Goal: Complete application form: Complete application form

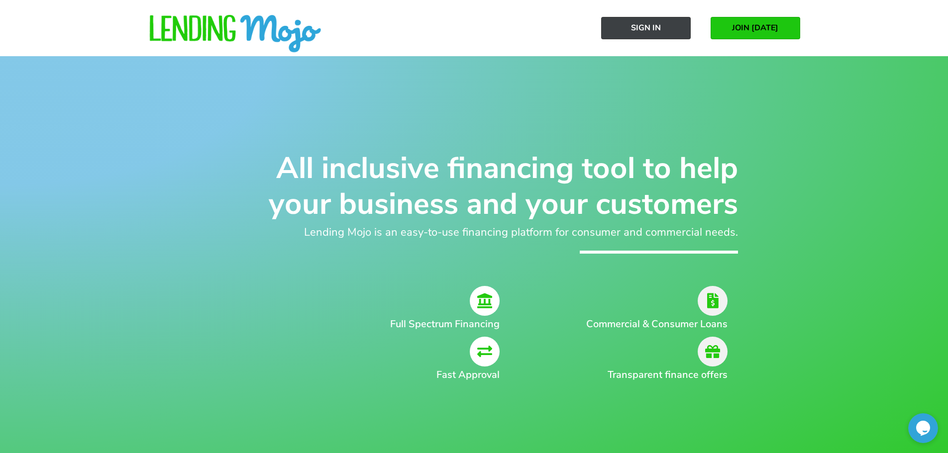
click at [646, 26] on span "Sign In" at bounding box center [646, 27] width 30 height 9
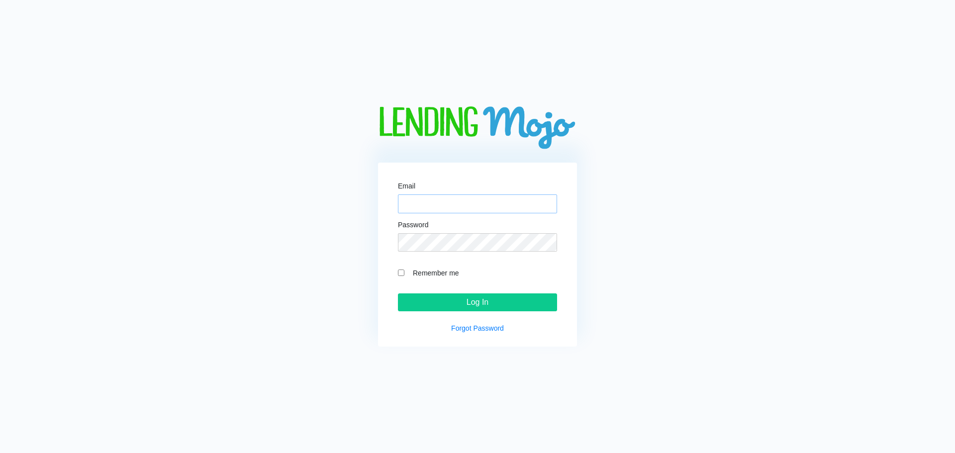
click at [419, 206] on input "Email" at bounding box center [477, 204] width 159 height 19
type input "H"
click at [398, 294] on input "Log In" at bounding box center [477, 303] width 159 height 18
type input "HARRIETSALLEYAUTO2"
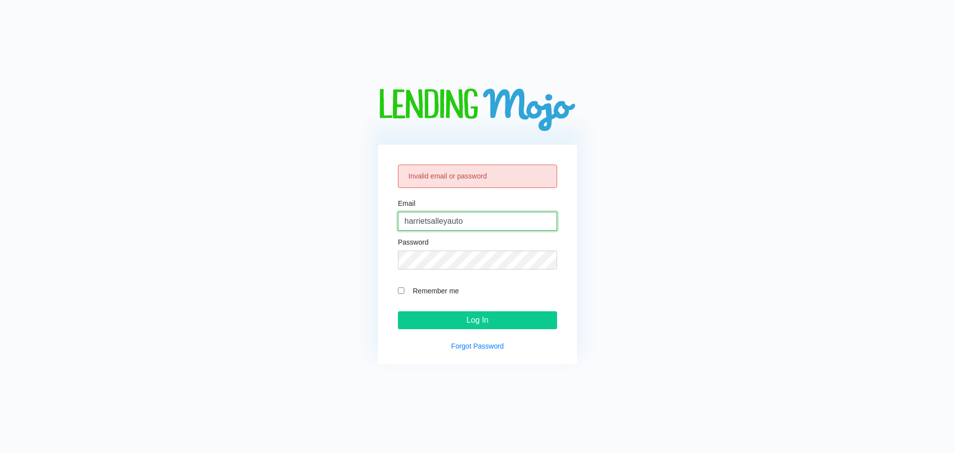
click at [475, 215] on input "harrietsalleyauto" at bounding box center [477, 221] width 159 height 19
drag, startPoint x: 526, startPoint y: 222, endPoint x: 364, endPoint y: 230, distance: 161.9
click at [364, 230] on div "Invalid email or password Email [EMAIL_ADDRESS][DOMAIN_NAME] Password Remember …" at bounding box center [477, 227] width 387 height 276
type input "[EMAIL_ADDRESS][DOMAIN_NAME]"
click at [402, 290] on input "Remember me" at bounding box center [401, 291] width 6 height 6
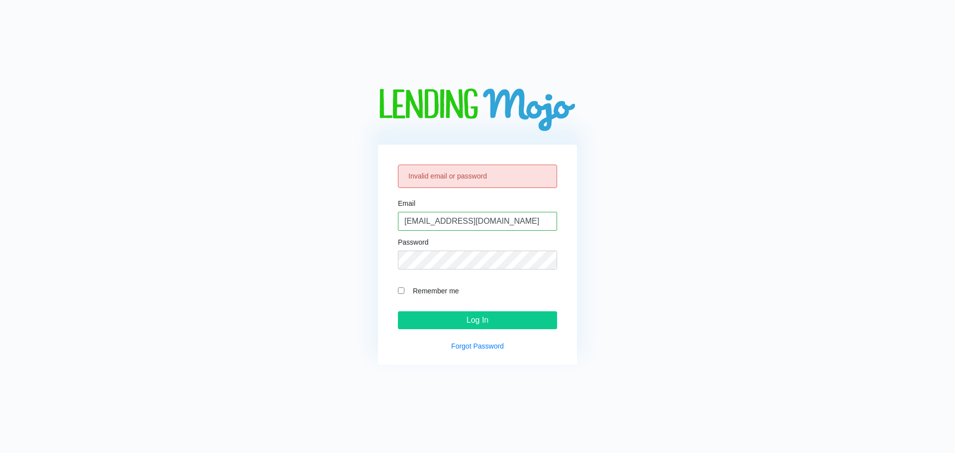
checkbox input "true"
click at [487, 321] on input "Log In" at bounding box center [477, 321] width 159 height 18
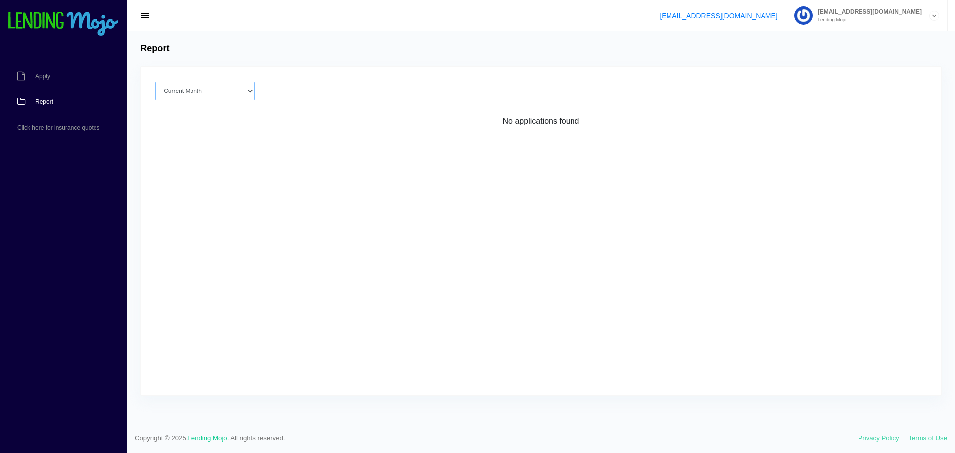
click at [251, 91] on select "Current Month [DATE] [DATE] [DATE] [DATE] [DATE] All time" at bounding box center [205, 91] width 100 height 19
click at [264, 47] on div "Report" at bounding box center [541, 48] width 811 height 11
click at [44, 74] on span "Apply" at bounding box center [42, 76] width 15 height 6
click at [146, 17] on span "button" at bounding box center [145, 15] width 10 height 11
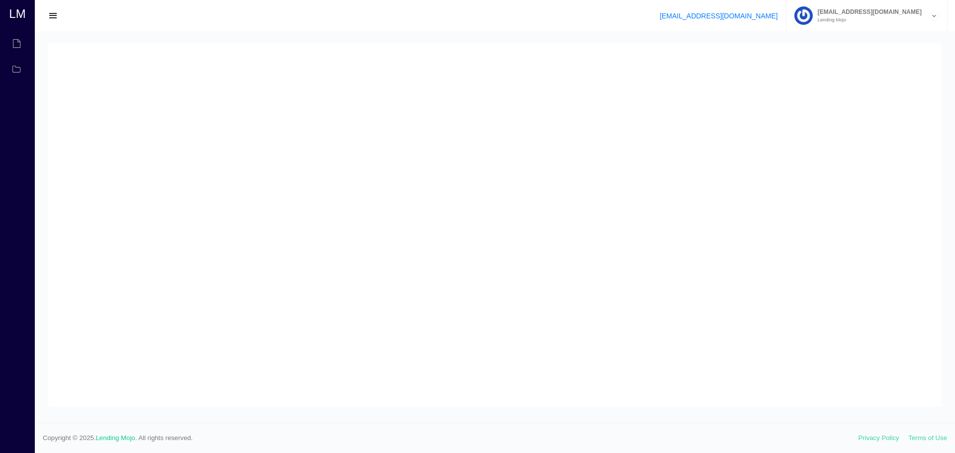
click at [51, 14] on span "button" at bounding box center [53, 15] width 10 height 11
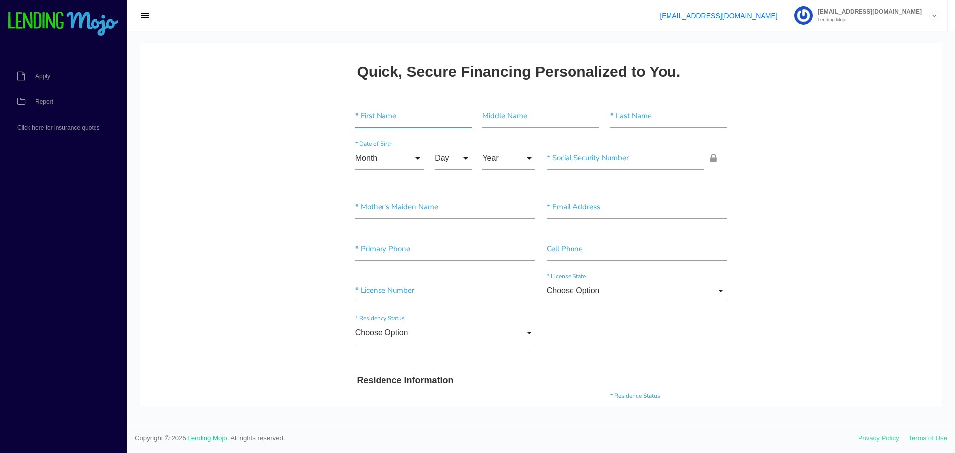
click at [371, 114] on input"] "text" at bounding box center [413, 116] width 116 height 23
type input"] "w"
type input"] "WILLIAM"
type input"] "THOMAS"
type input"] "STREAT,III"
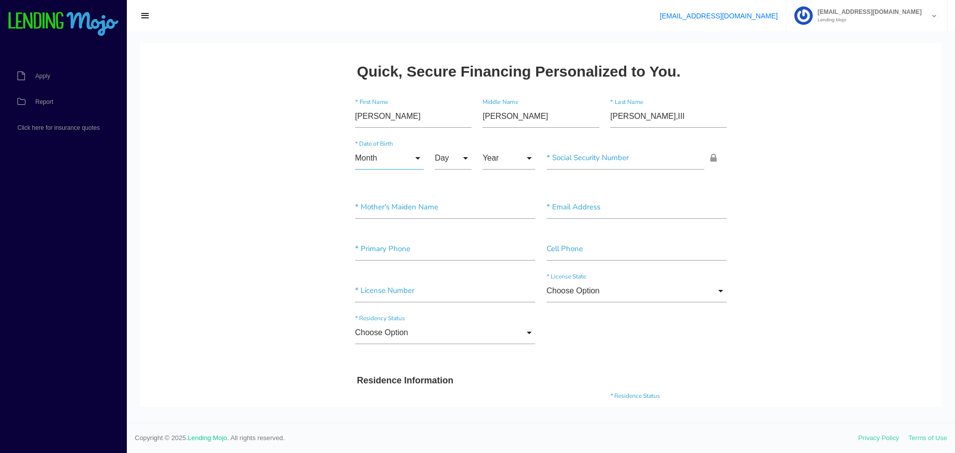
click at [367, 159] on input "Month" at bounding box center [389, 158] width 69 height 23
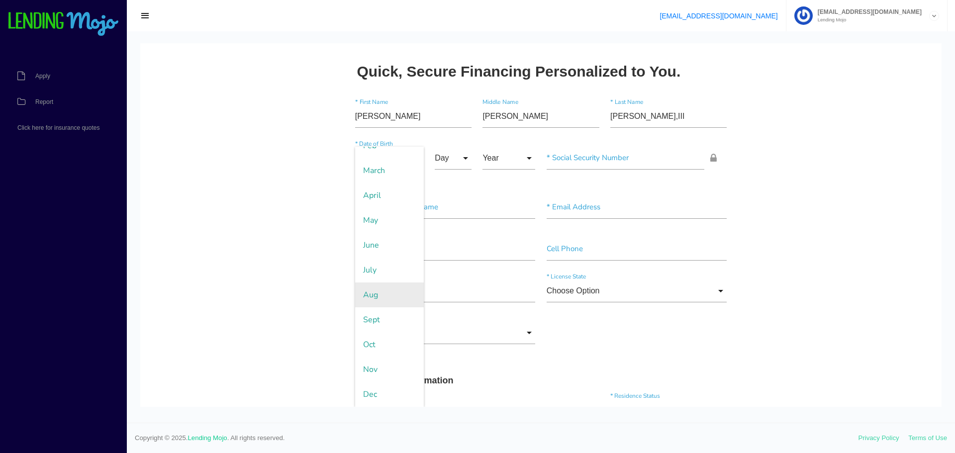
drag, startPoint x: 367, startPoint y: 319, endPoint x: 380, endPoint y: 300, distance: 23.5
click at [367, 318] on span "Sept" at bounding box center [389, 320] width 69 height 25
type input "Sept"
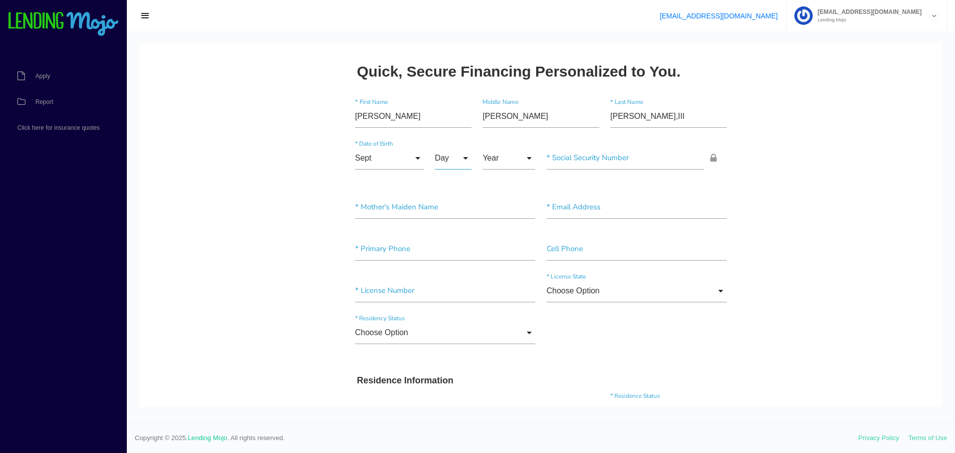
click at [438, 155] on input "Day" at bounding box center [453, 158] width 37 height 23
drag, startPoint x: 448, startPoint y: 185, endPoint x: 482, endPoint y: 158, distance: 43.2
click at [451, 182] on span "15" at bounding box center [460, 184] width 50 height 25
type input "15"
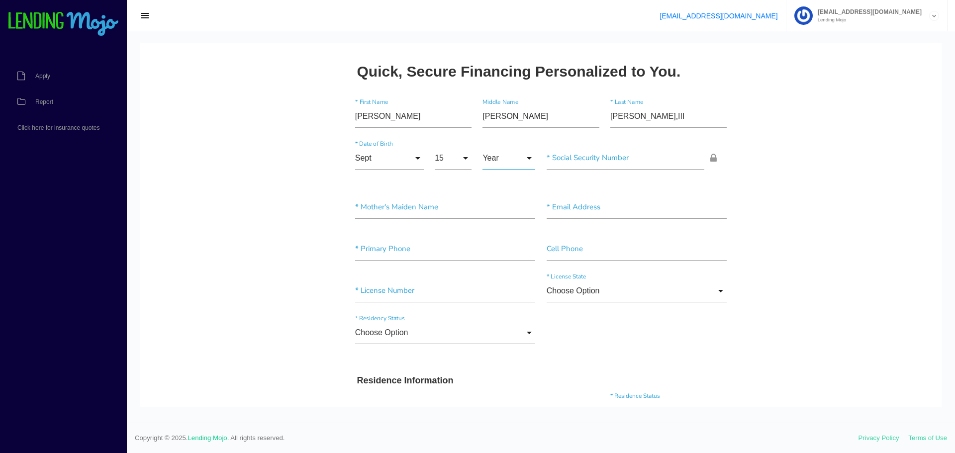
click at [489, 158] on input "Year" at bounding box center [509, 158] width 53 height 23
drag, startPoint x: 499, startPoint y: 283, endPoint x: 529, endPoint y: 245, distance: 48.9
click at [499, 283] on span "2003" at bounding box center [509, 283] width 53 height 25
type input "2003"
click at [580, 159] on input"] "text" at bounding box center [626, 158] width 158 height 23
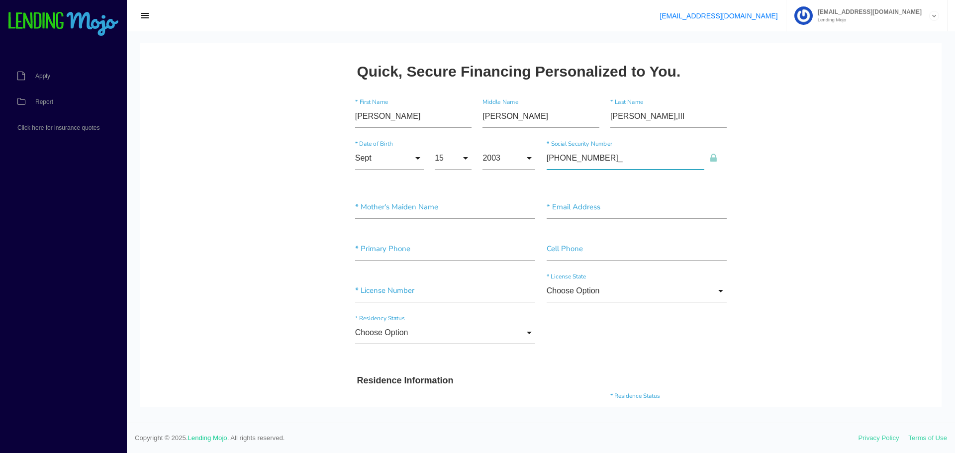
type input"] "227-97-7908"
click at [565, 206] on input"] "text" at bounding box center [637, 207] width 181 height 23
type input"] "STREATWILLIAM@GMAIL.COM"
click at [559, 247] on input"] "text" at bounding box center [637, 249] width 181 height 23
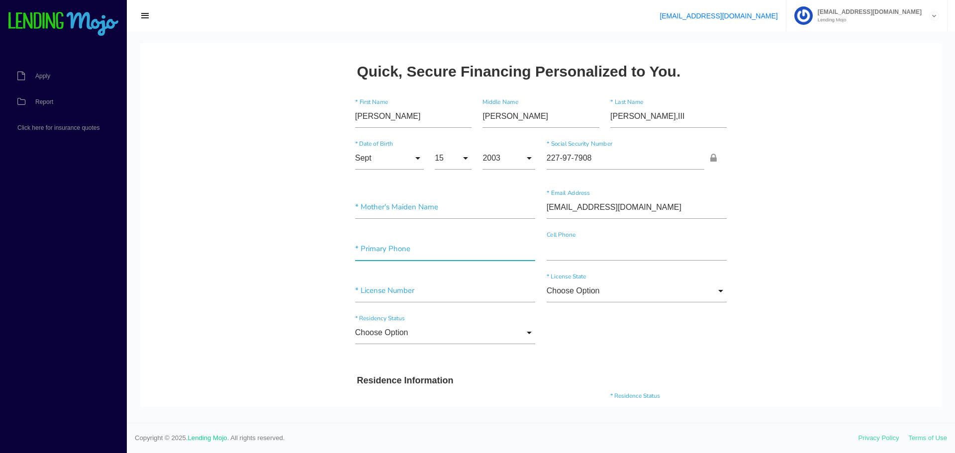
click at [363, 252] on input"] "text" at bounding box center [445, 249] width 181 height 23
type input"] "(804) 203-3343"
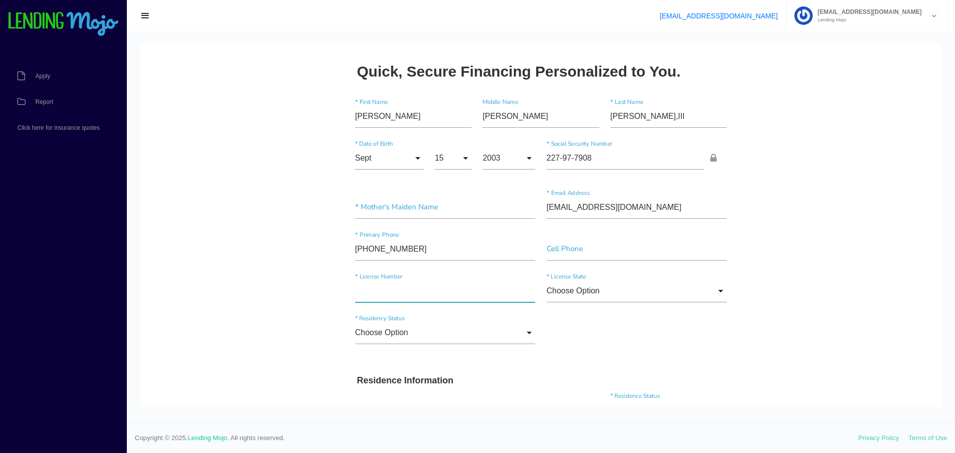
click at [365, 294] on input"] "text" at bounding box center [445, 291] width 181 height 23
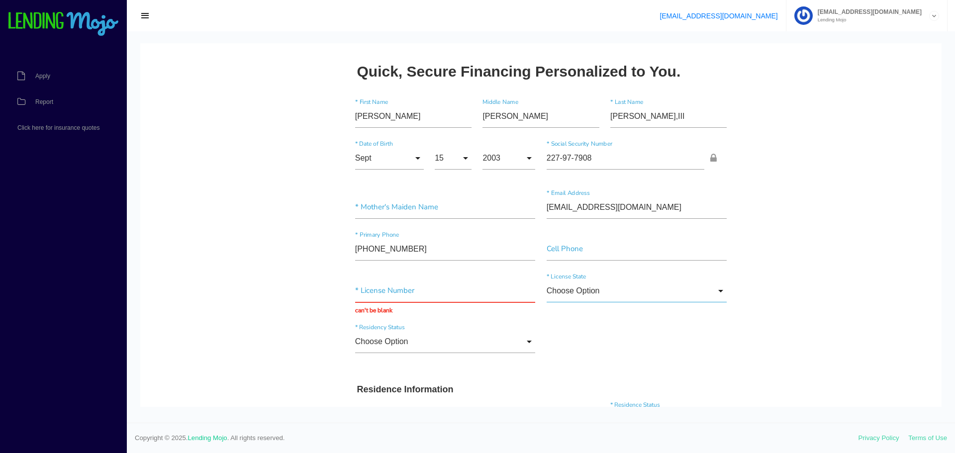
click at [573, 289] on input "Choose Option" at bounding box center [637, 291] width 181 height 23
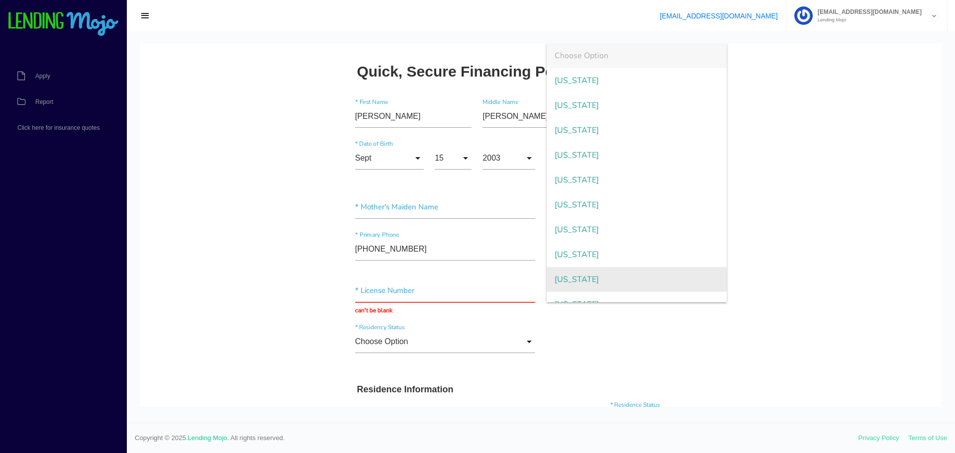
scroll to position [1028, 0]
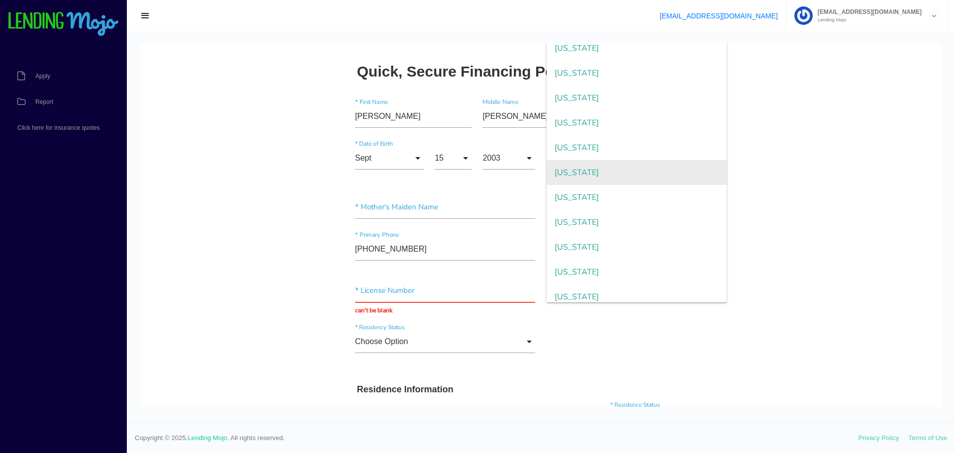
click at [565, 170] on span "Virginia" at bounding box center [637, 172] width 181 height 25
type input "Virginia"
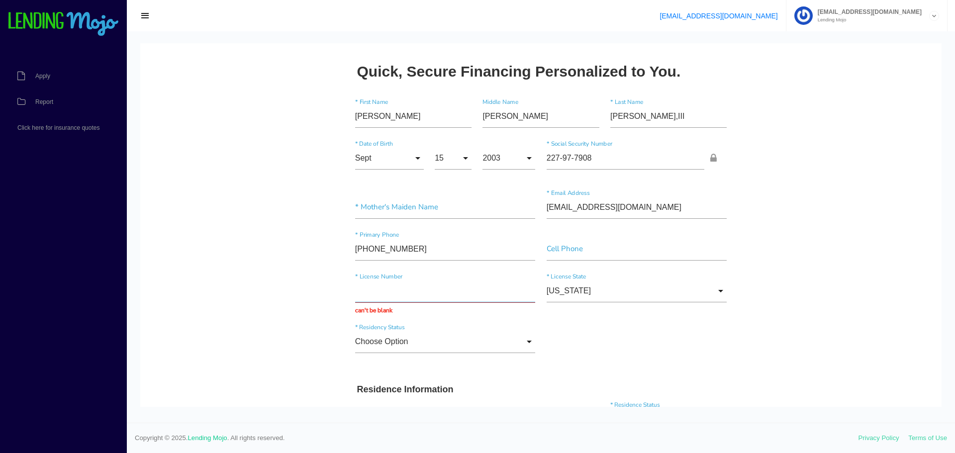
click at [362, 290] on input "text" at bounding box center [445, 291] width 181 height 23
type input "B64223586"
click at [372, 341] on input "Choose Option" at bounding box center [445, 341] width 181 height 23
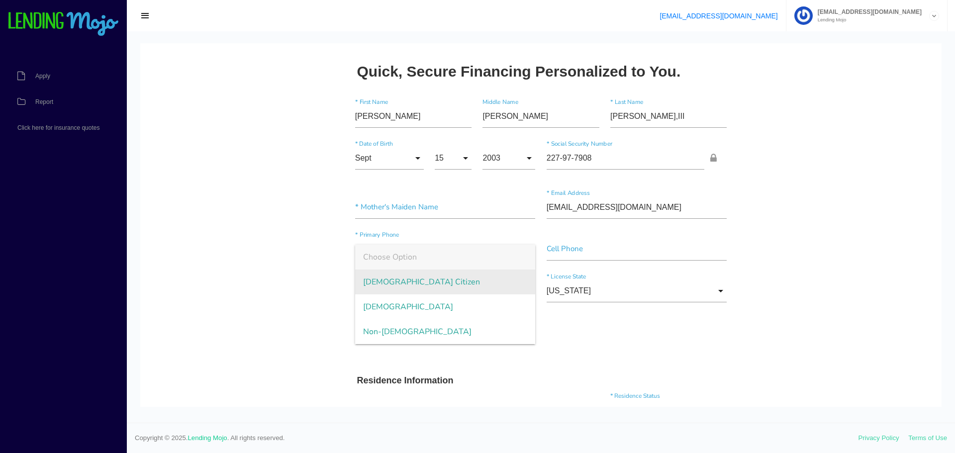
click at [384, 283] on span "US Citizen" at bounding box center [445, 282] width 181 height 25
type input "US Citizen"
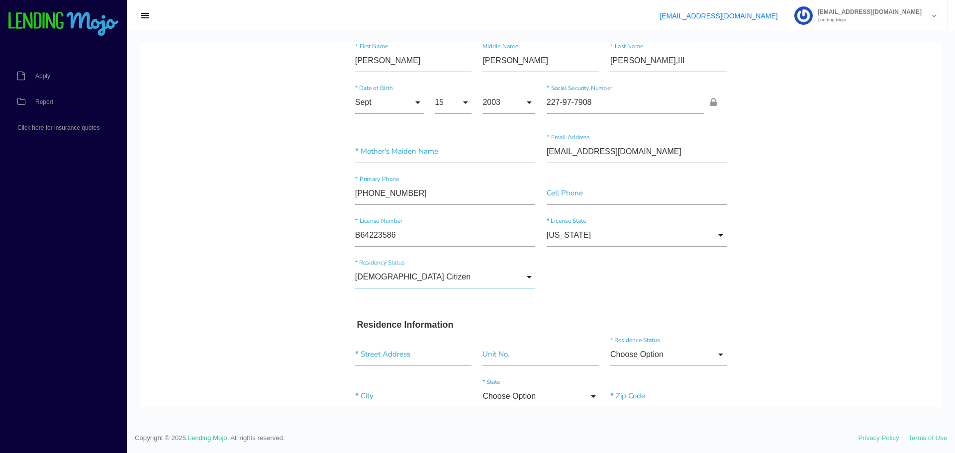
scroll to position [149, 0]
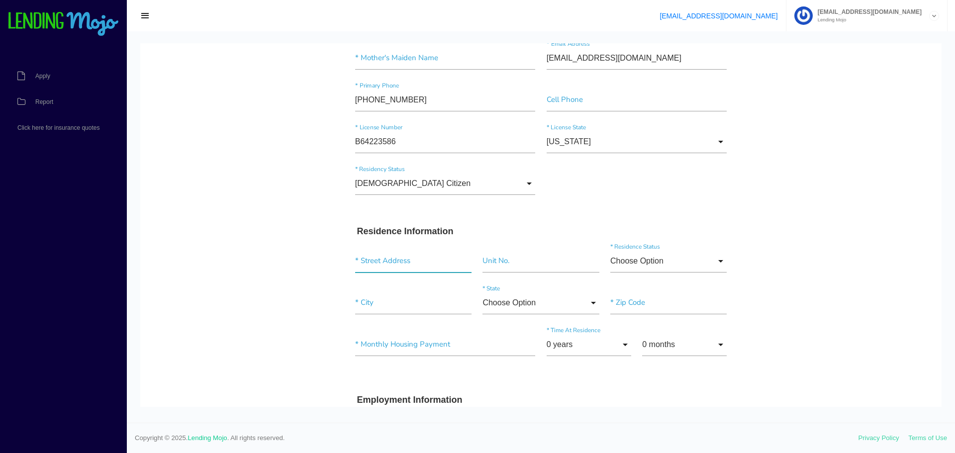
click at [381, 256] on input "text" at bounding box center [413, 261] width 116 height 23
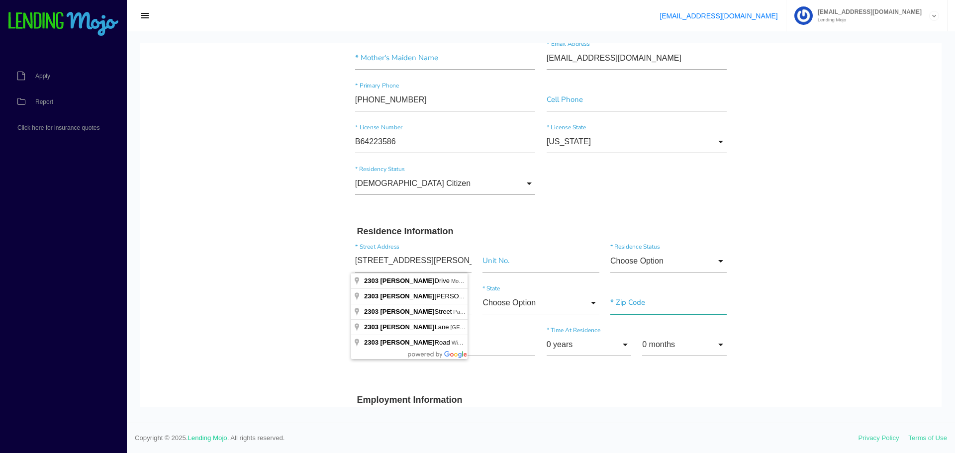
type input "2303 Brockway Ln"
type input"] "Richmond"
type input"] "23223"
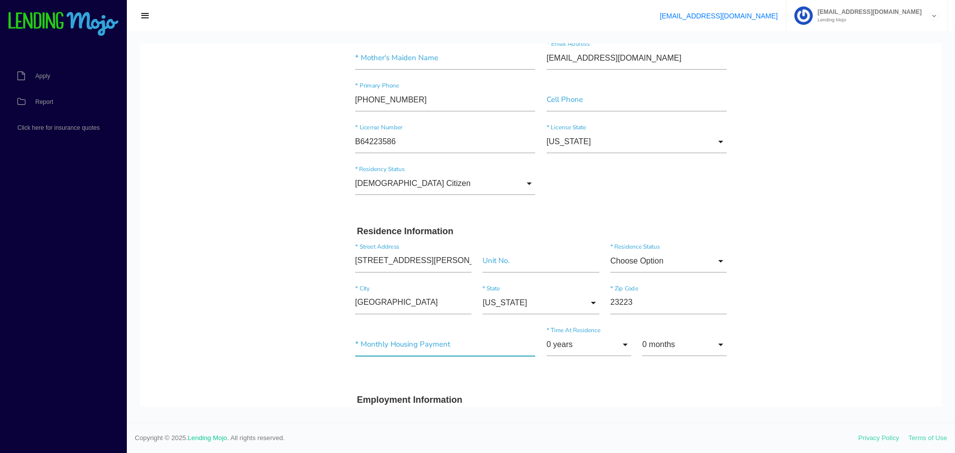
click at [399, 344] on input"] "text" at bounding box center [445, 344] width 181 height 23
type input"] "$0.00"
click at [547, 342] on input "0 years" at bounding box center [589, 344] width 85 height 23
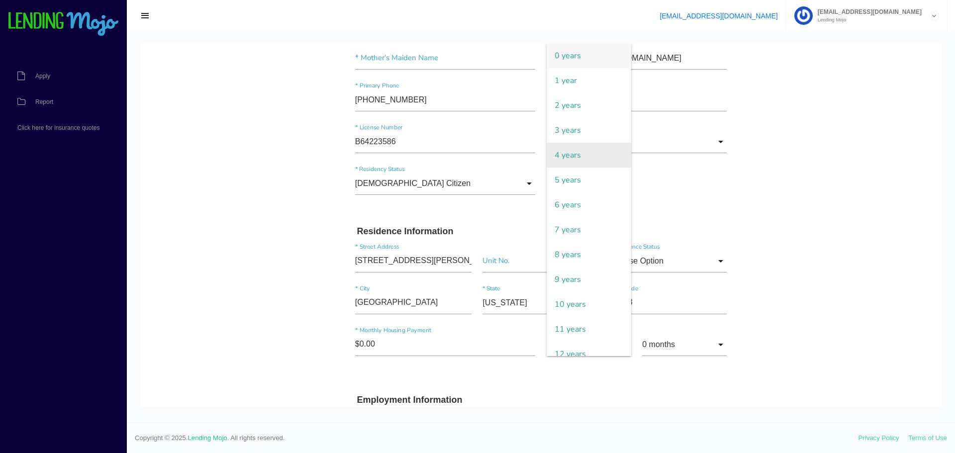
click at [565, 154] on span "4 years" at bounding box center [589, 155] width 85 height 25
type input "4 years"
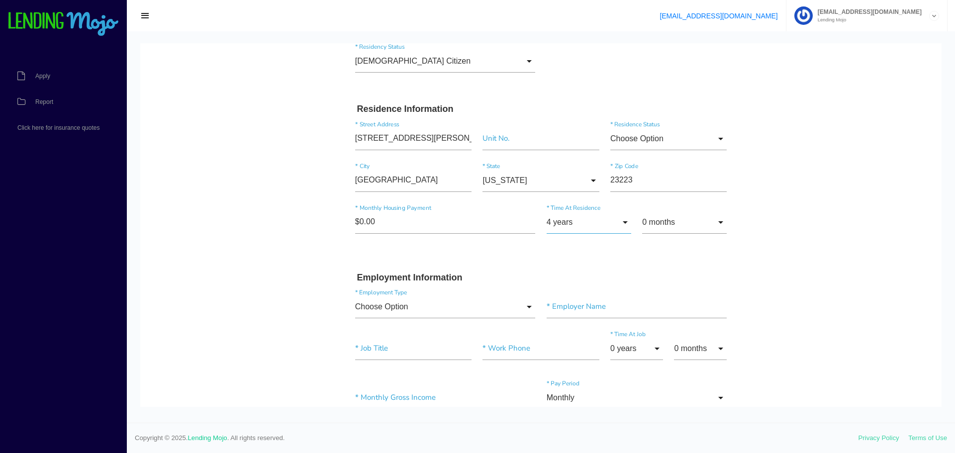
scroll to position [348, 0]
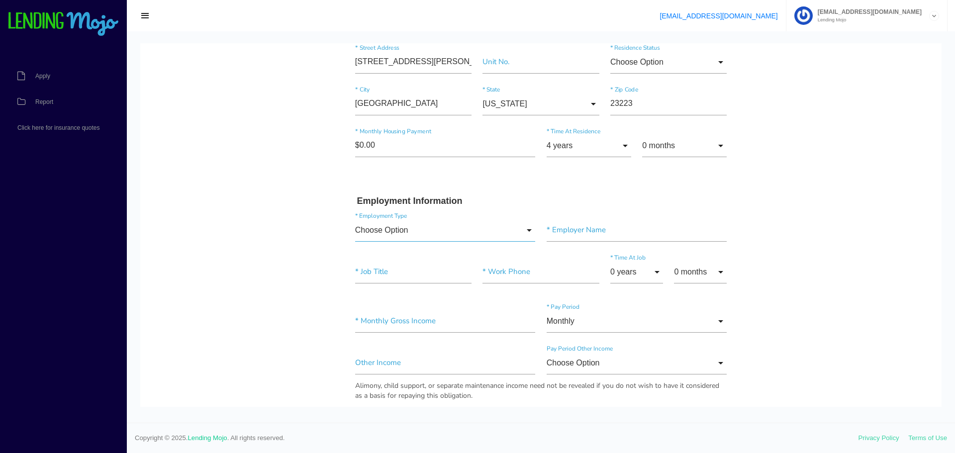
click at [396, 231] on input "Choose Option" at bounding box center [445, 230] width 181 height 23
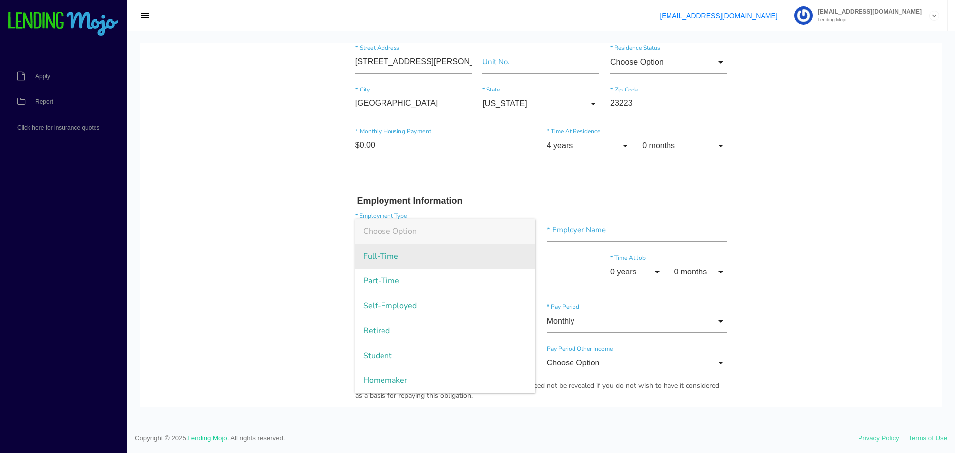
click at [376, 253] on span "Full-Time" at bounding box center [445, 256] width 181 height 25
type input "Full-Time"
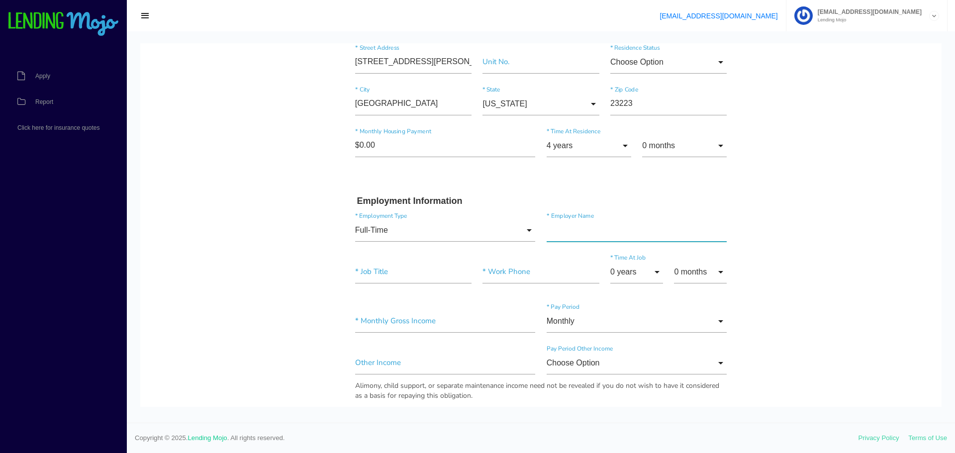
drag, startPoint x: 566, startPoint y: 232, endPoint x: 568, endPoint y: 224, distance: 8.7
click at [568, 226] on input"] "text" at bounding box center [637, 230] width 181 height 23
type input"] "DOLLAR GENERAL"
click at [371, 269] on input"] "text" at bounding box center [413, 272] width 116 height 23
type input"] "ASST MANAGER"
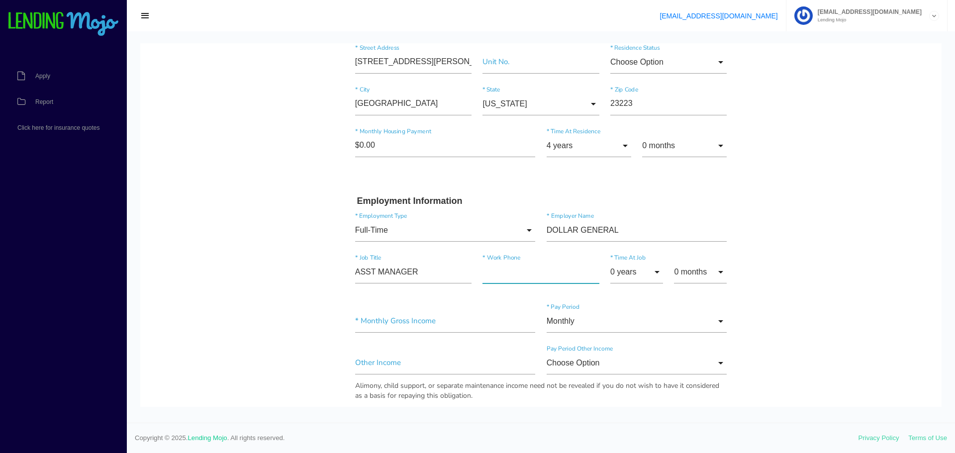
drag, startPoint x: 508, startPoint y: 273, endPoint x: 513, endPoint y: 269, distance: 6.0
click at [509, 272] on input"] "text" at bounding box center [541, 272] width 116 height 23
type input"] "(804) 666-8930"
click at [615, 273] on input "0 years" at bounding box center [637, 272] width 53 height 23
click at [629, 129] on span "3 years" at bounding box center [637, 130] width 53 height 25
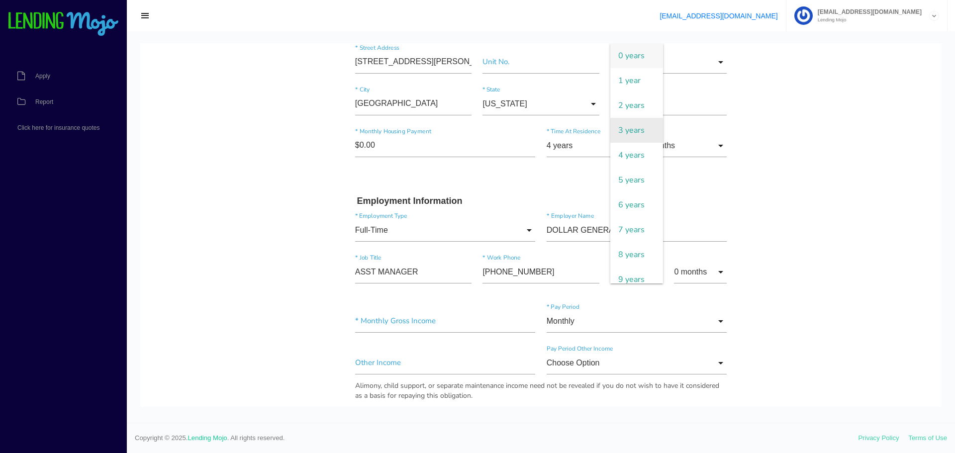
type input "3 years"
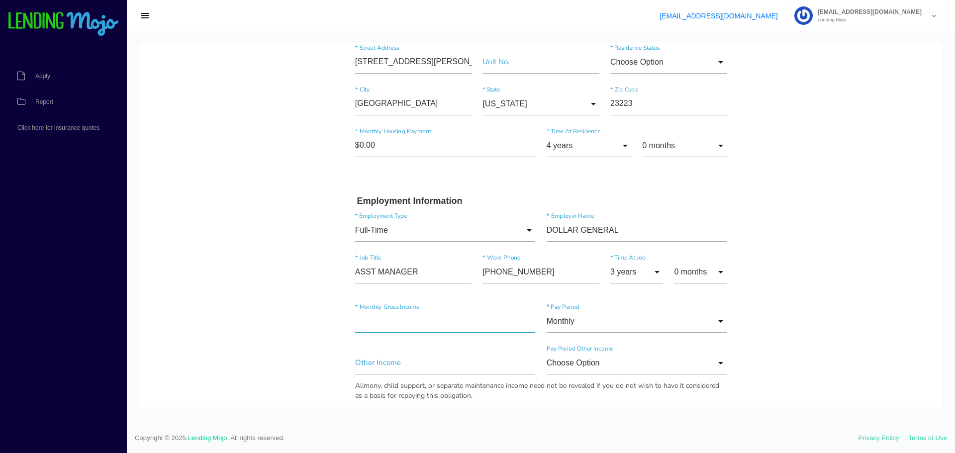
click at [388, 322] on input"] "text" at bounding box center [445, 321] width 181 height 23
type input"] "$2,990.00"
click at [369, 360] on input"] "text" at bounding box center [445, 363] width 181 height 23
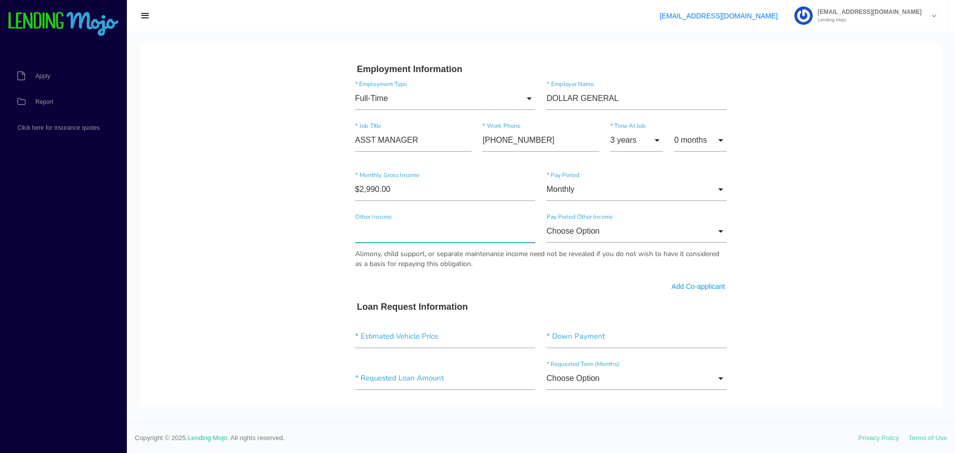
scroll to position [498, 0]
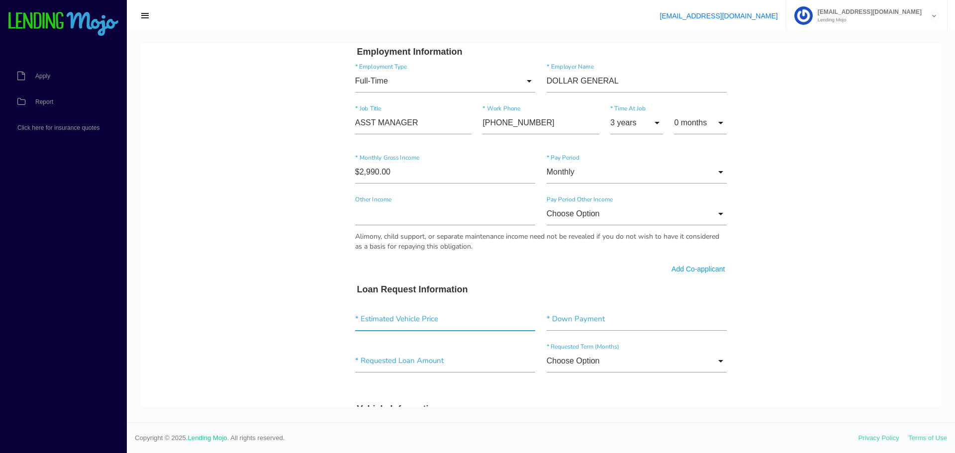
click at [405, 319] on input"] "text" at bounding box center [445, 319] width 181 height 23
type input"] "$21,995.00"
click at [569, 320] on input"] "text" at bounding box center [637, 319] width 181 height 23
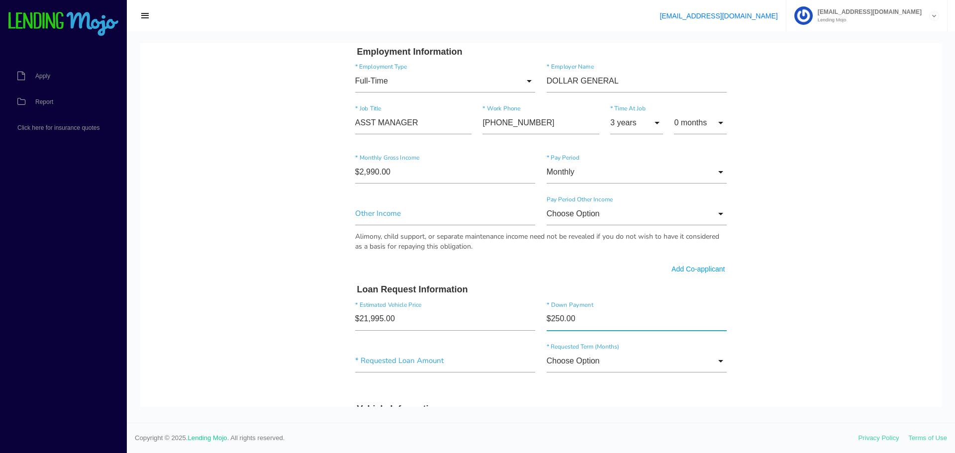
type input"] "$2,500.00"
click at [382, 358] on input"] "text" at bounding box center [445, 361] width 181 height 23
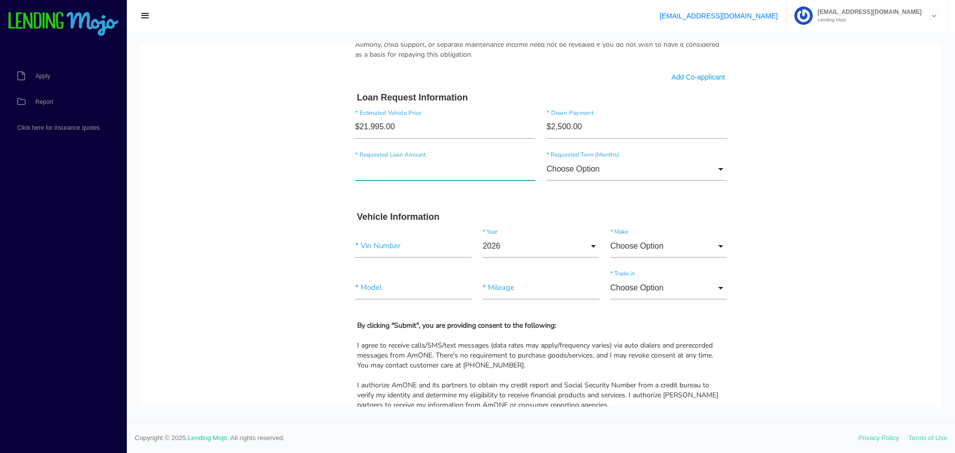
scroll to position [697, 0]
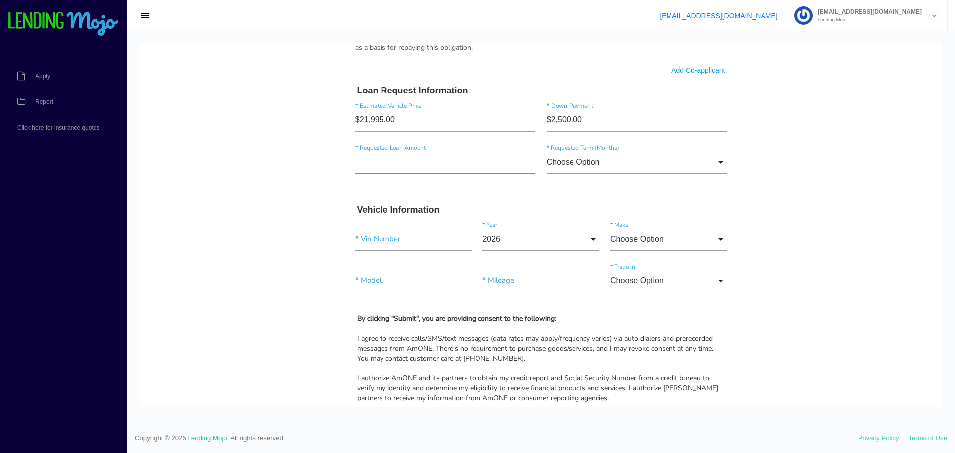
drag, startPoint x: 372, startPoint y: 160, endPoint x: 351, endPoint y: 168, distance: 22.4
click at [355, 168] on input"] "text" at bounding box center [445, 162] width 181 height 23
type input"] "$25,000.00"
click at [564, 161] on input "Choose Option" at bounding box center [637, 162] width 181 height 23
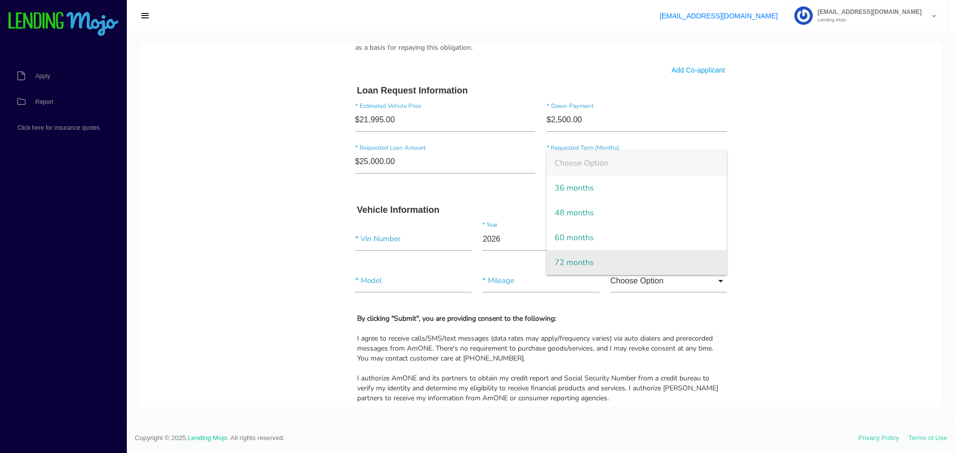
drag, startPoint x: 556, startPoint y: 262, endPoint x: 550, endPoint y: 259, distance: 6.7
click at [556, 261] on span "72 months" at bounding box center [637, 262] width 181 height 25
type input "72 months"
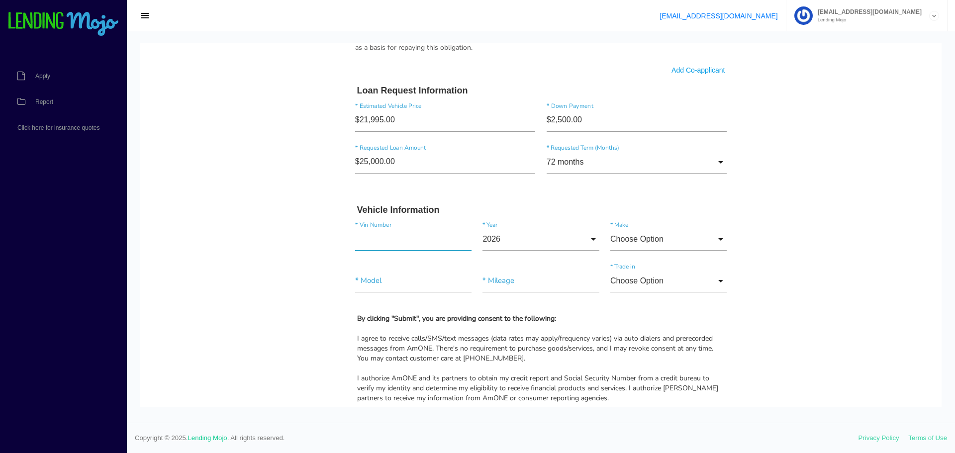
paste input"] "2G61R5S36G9109113"
type input"] "2G61R5S36G9109113"
click at [591, 241] on input "2026" at bounding box center [541, 239] width 116 height 23
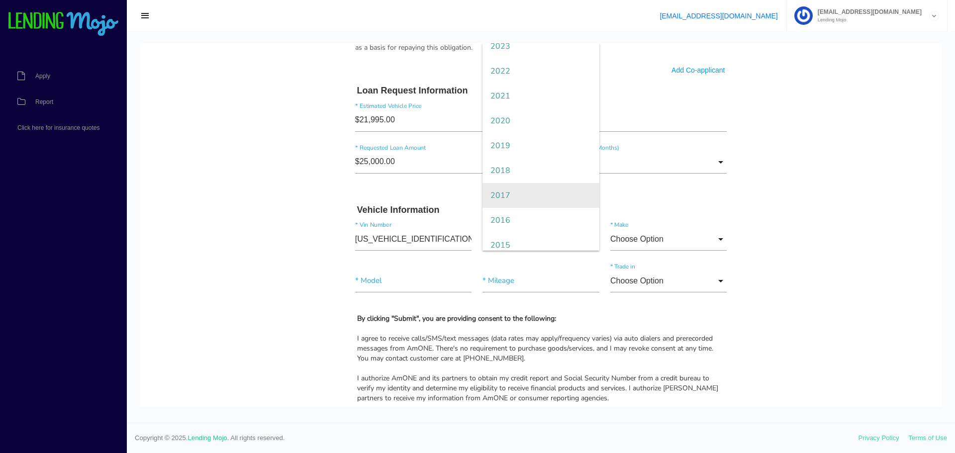
scroll to position [100, 0]
click at [500, 205] on span "2016" at bounding box center [541, 205] width 116 height 25
type input "2016"
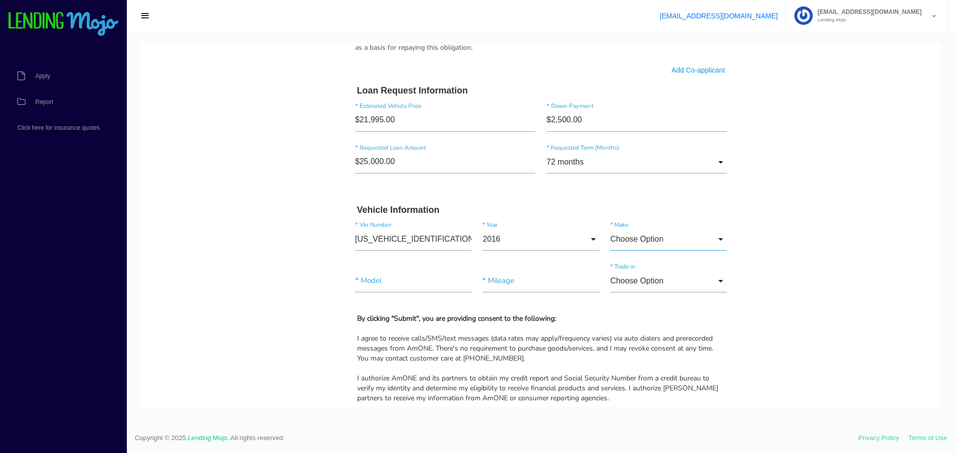
click at [636, 238] on input "Choose Option" at bounding box center [669, 239] width 116 height 23
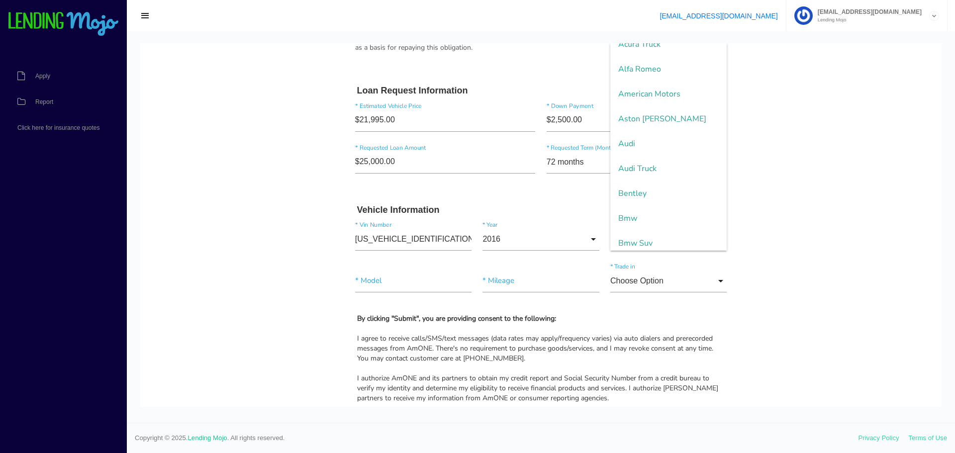
scroll to position [199, 0]
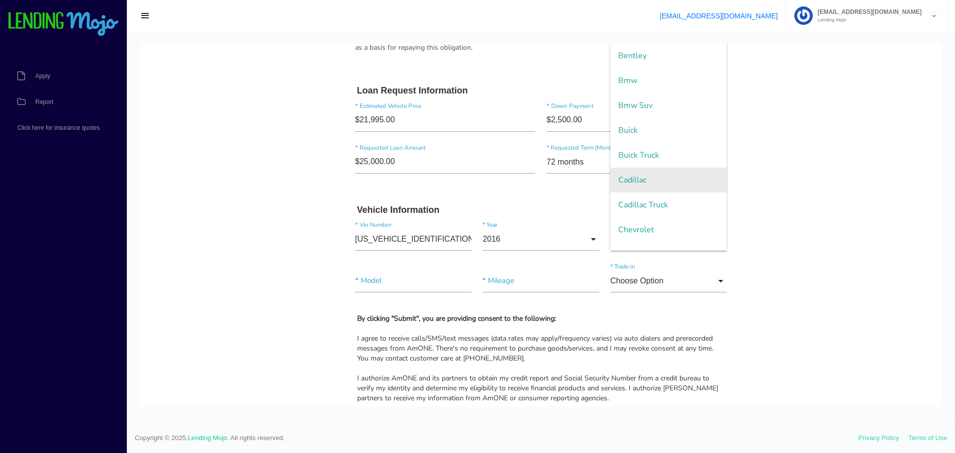
click at [631, 183] on span "Cadillac" at bounding box center [669, 180] width 116 height 25
type input "Cadillac"
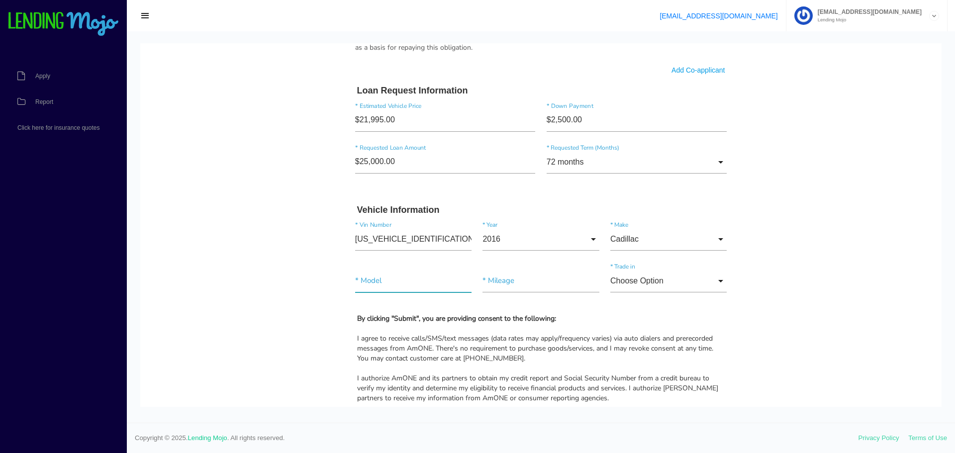
click at [374, 277] on input"] "text" at bounding box center [413, 281] width 116 height 23
type input"] "XTS"
click at [497, 279] on input"] "text" at bounding box center [541, 281] width 116 height 23
type input"] "61,097"
click at [620, 283] on input "Choose Option" at bounding box center [669, 281] width 116 height 23
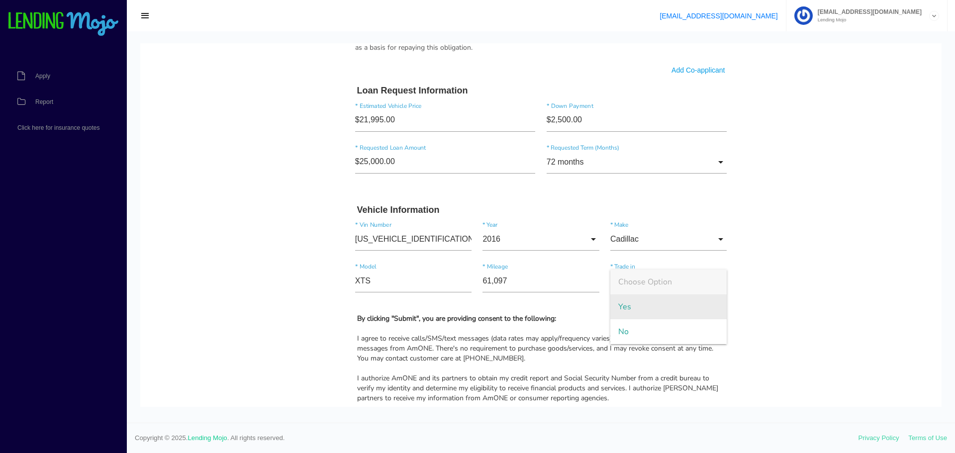
click at [619, 308] on span "Yes" at bounding box center [669, 307] width 116 height 25
type input "Yes"
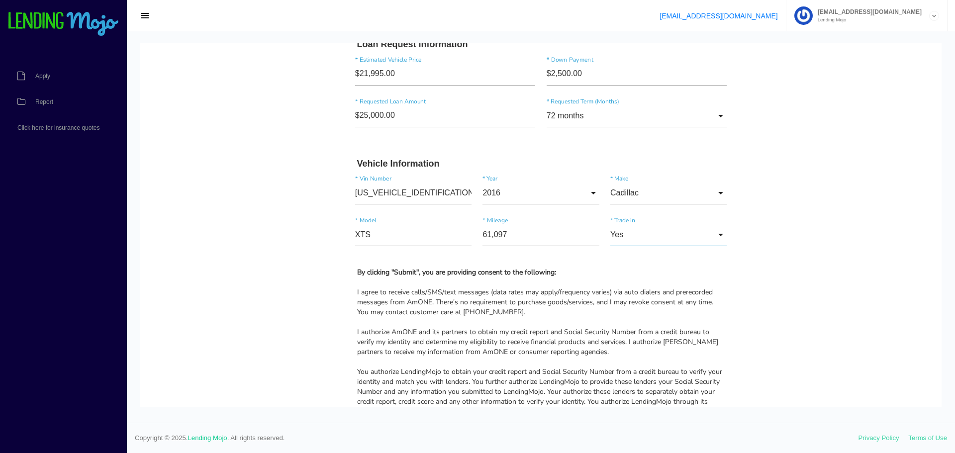
scroll to position [946, 0]
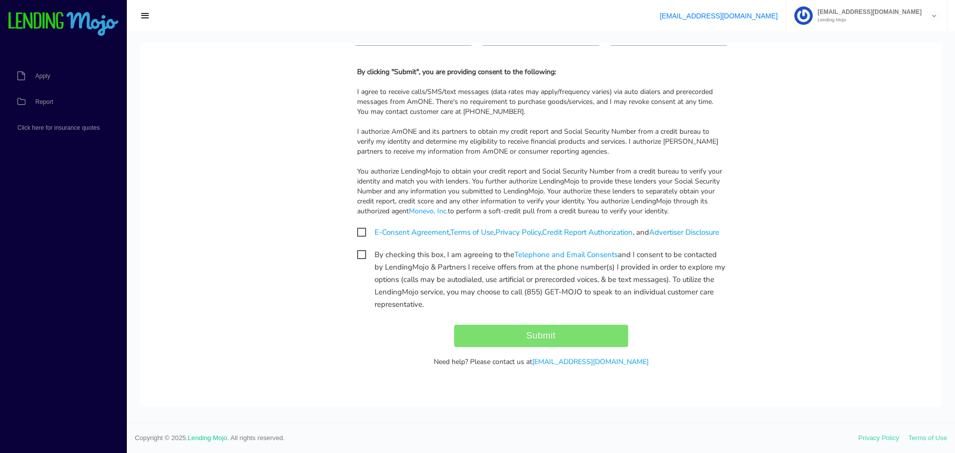
click at [358, 229] on span "E-Consent Agreement , Terms of Use , Privacy Policy , Credit Report Authorizati…" at bounding box center [538, 232] width 362 height 12
checkbox input "true"
click at [357, 261] on span "By checking this box, I am agreeing to the Telephone and Email Consents and I c…" at bounding box center [541, 255] width 368 height 12
checkbox input "true"
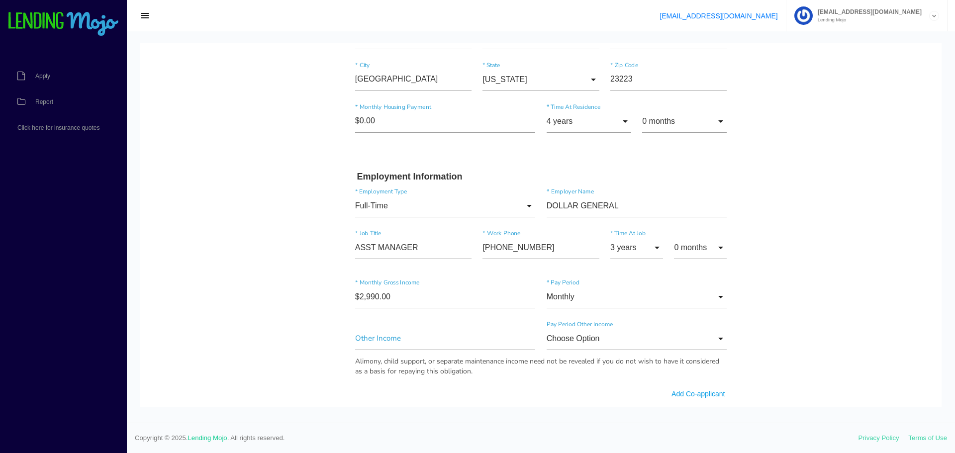
scroll to position [607, 0]
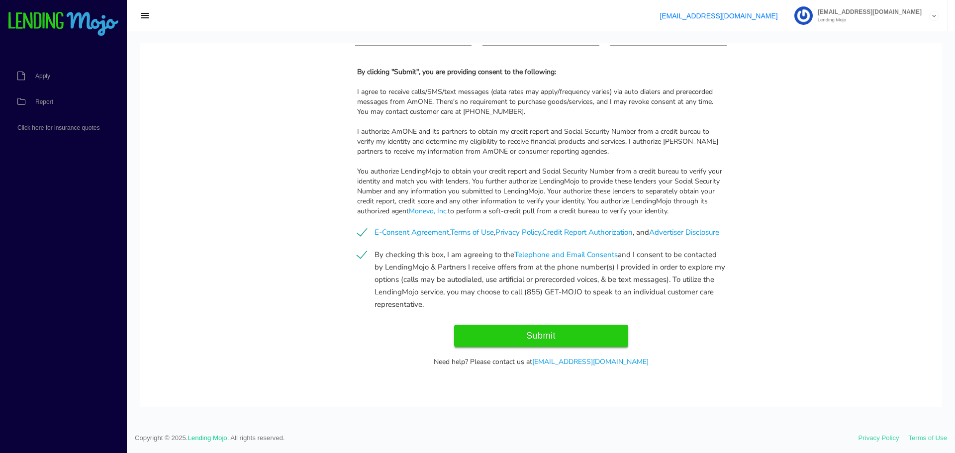
click at [534, 334] on input "Submit" at bounding box center [541, 336] width 174 height 22
type input "Submit"
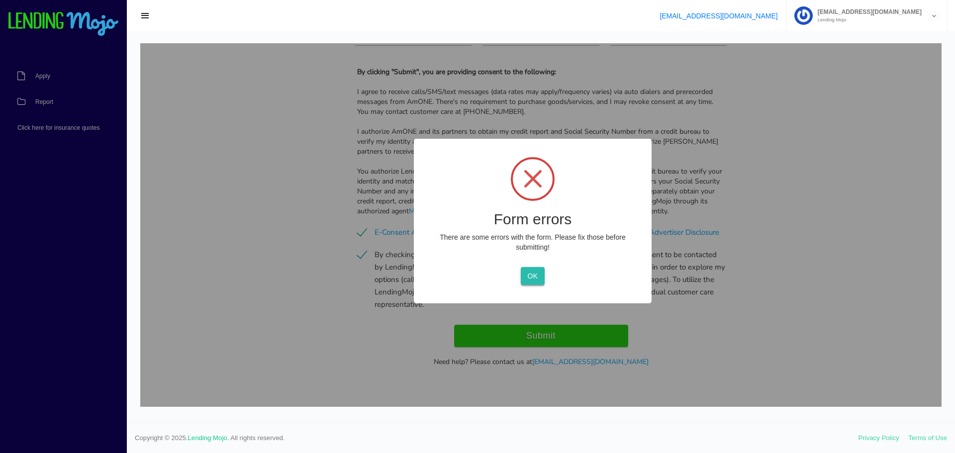
click at [530, 274] on button "OK" at bounding box center [532, 276] width 23 height 18
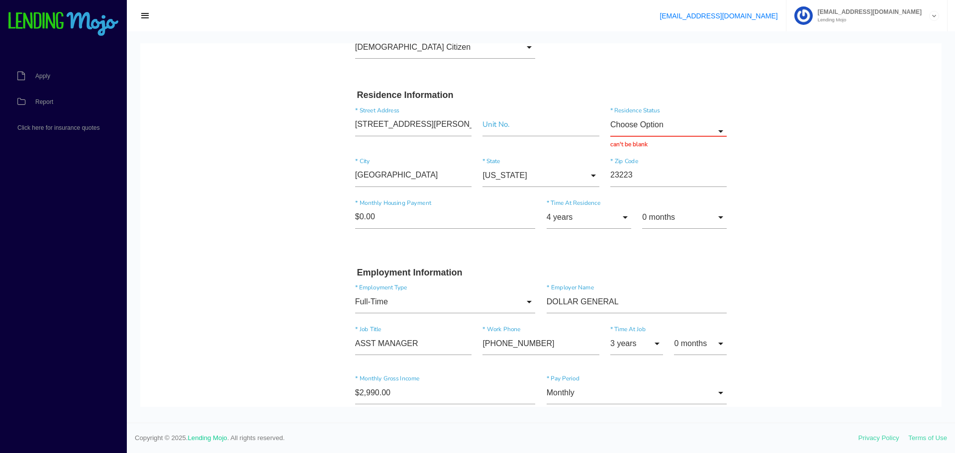
scroll to position [226, 0]
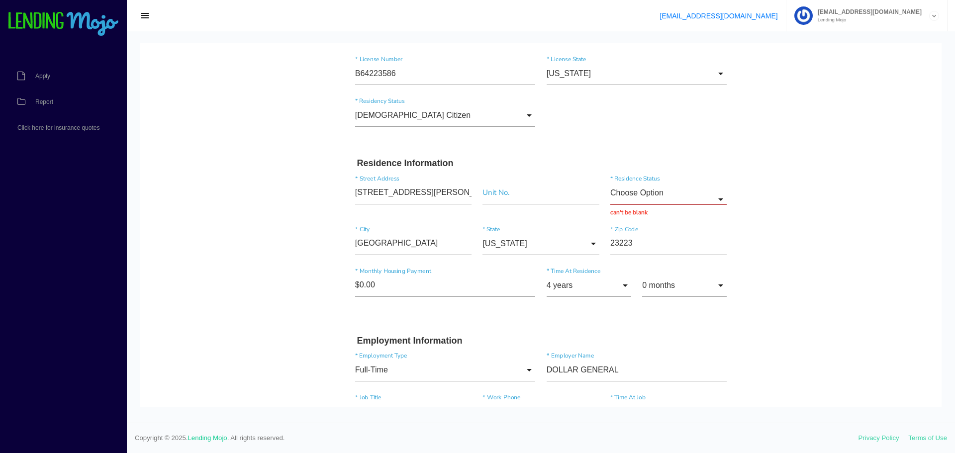
click at [629, 193] on input "Choose Option" at bounding box center [669, 193] width 116 height 23
click at [625, 293] on span "Other" at bounding box center [669, 293] width 116 height 25
type input "Other"
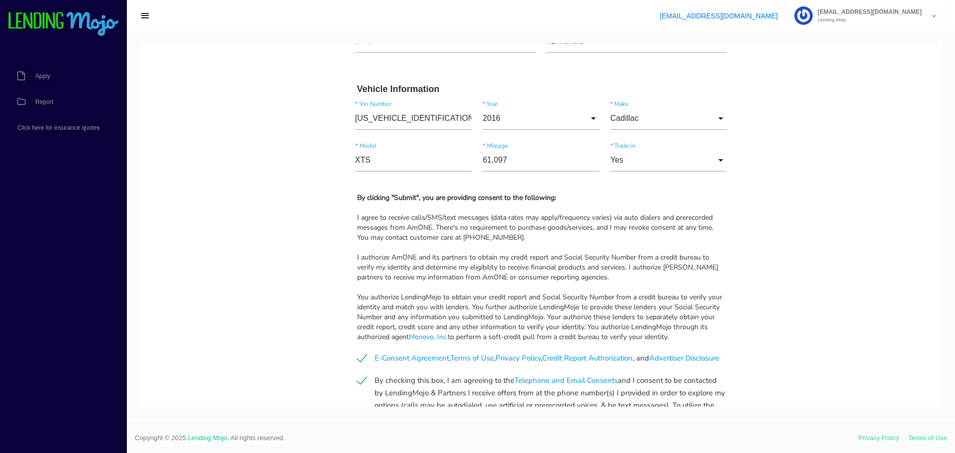
scroll to position [964, 0]
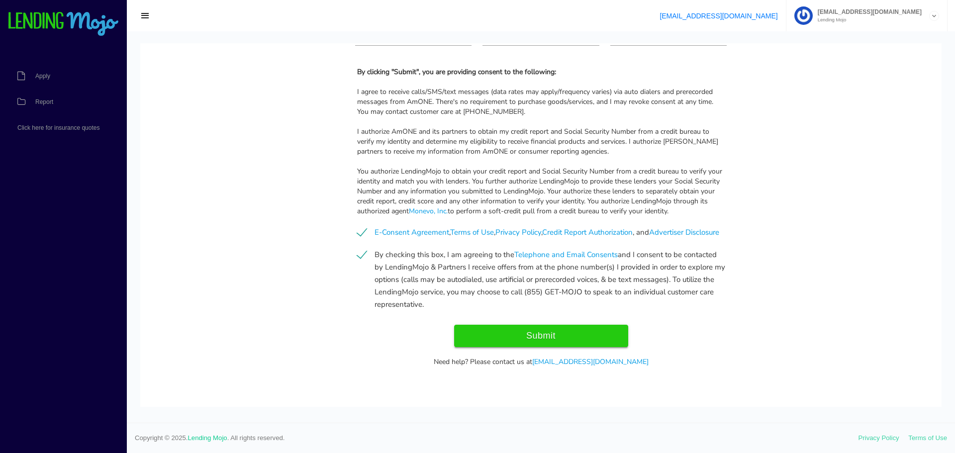
click at [528, 331] on input "Submit" at bounding box center [541, 336] width 174 height 22
type input "Submit"
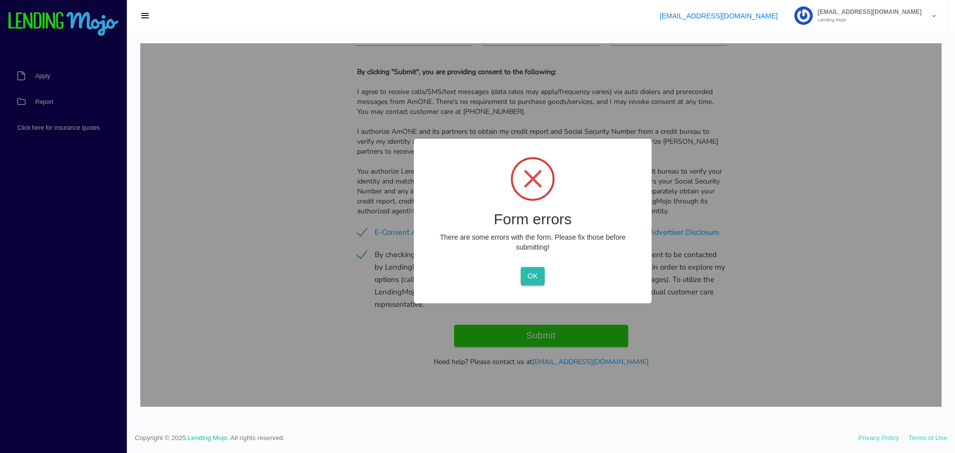
click at [533, 277] on button "OK" at bounding box center [532, 276] width 23 height 18
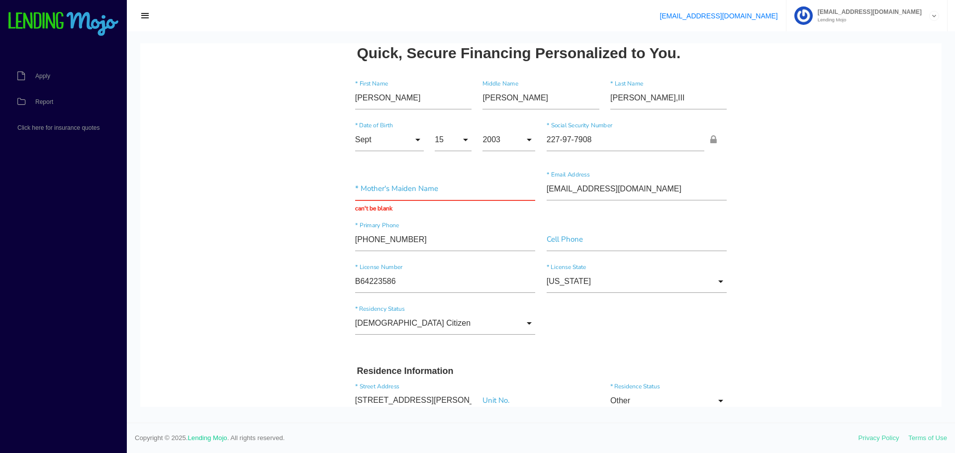
scroll to position [0, 0]
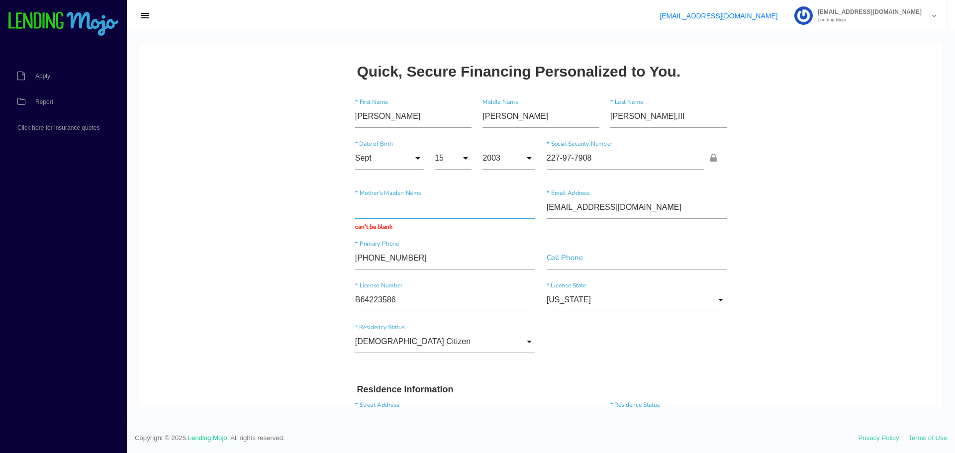
click at [395, 201] on input "text" at bounding box center [445, 207] width 181 height 23
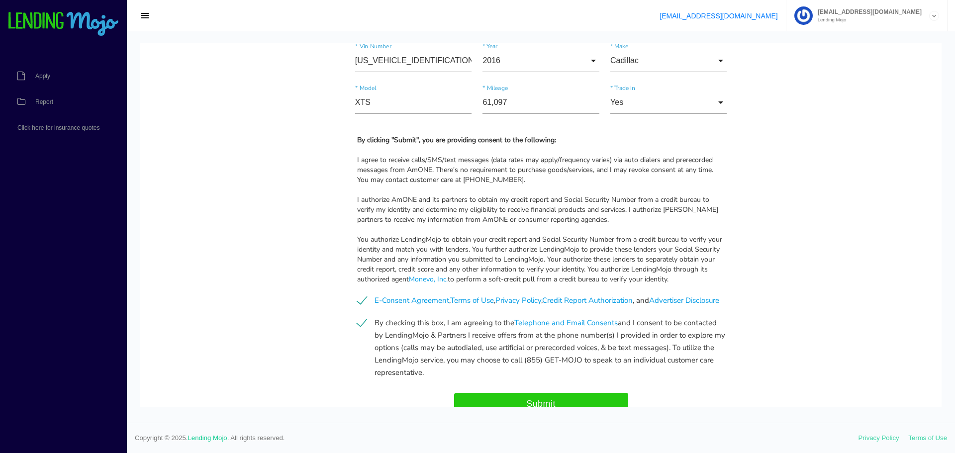
scroll to position [896, 0]
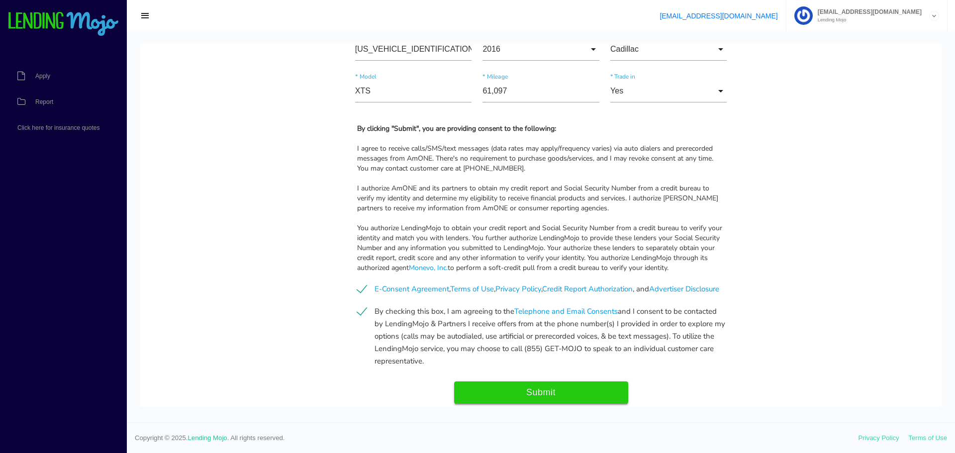
type input "UNKNOWN"
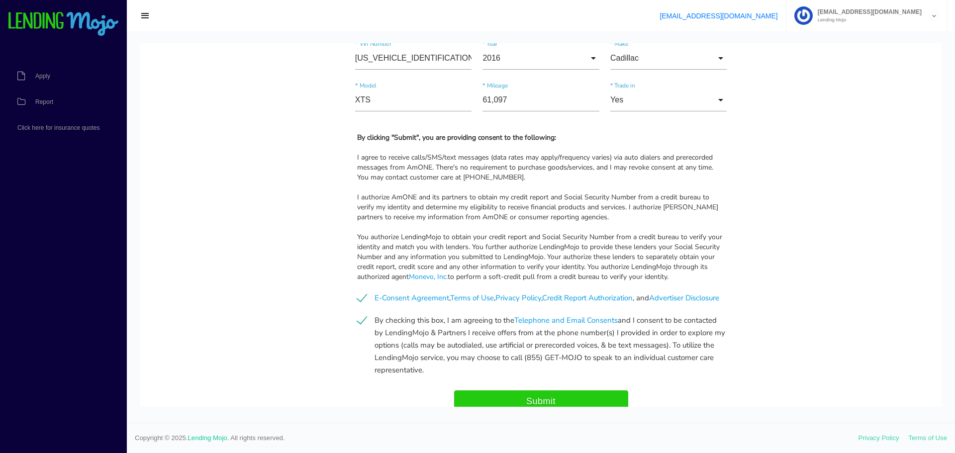
click at [542, 400] on input "Submit" at bounding box center [541, 402] width 174 height 22
type input "Submitting..."
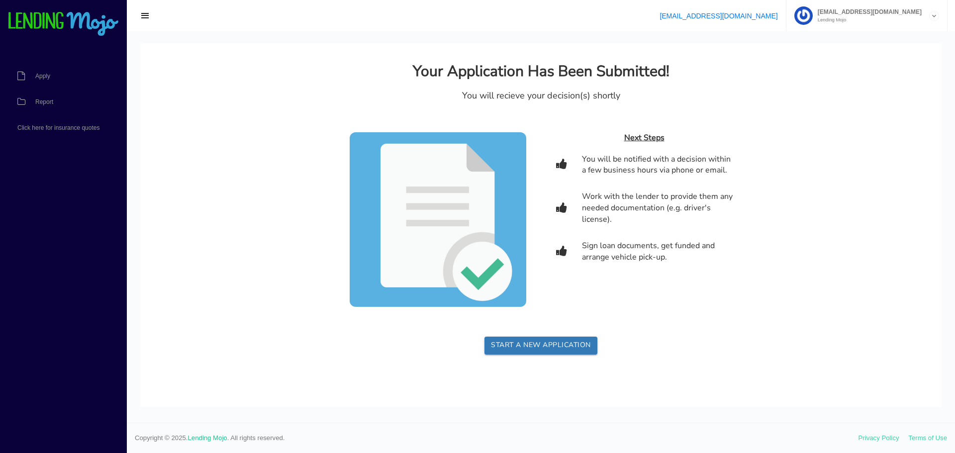
scroll to position [0, 0]
click at [533, 345] on link "Start a new application" at bounding box center [541, 346] width 113 height 18
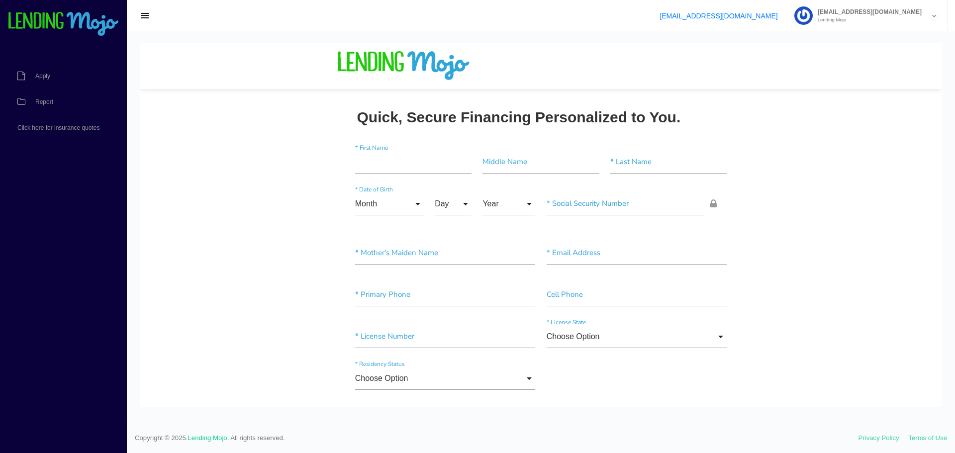
click at [369, 167] on input"] "text" at bounding box center [413, 162] width 116 height 23
type input"] "SHERRY"
type input"] "B"
type input"] "GRAY"
click at [373, 209] on input "Month" at bounding box center [389, 204] width 69 height 23
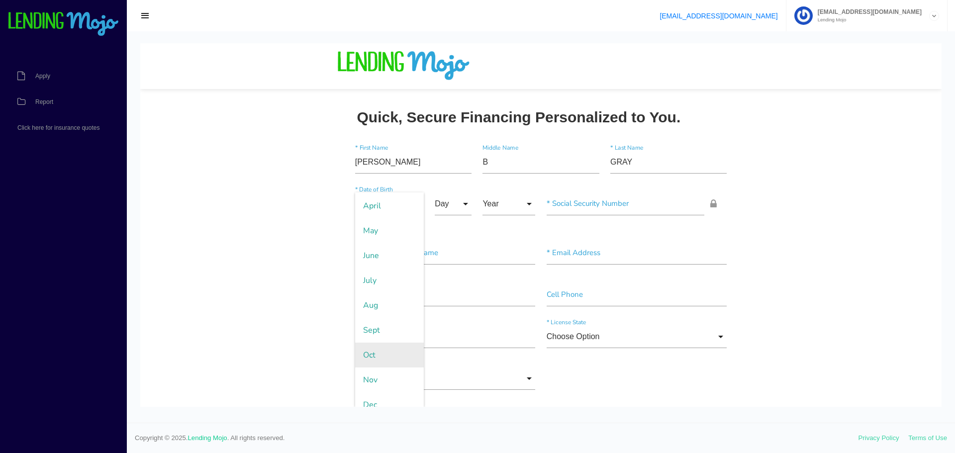
scroll to position [109, 0]
drag, startPoint x: 367, startPoint y: 369, endPoint x: 371, endPoint y: 362, distance: 8.3
click at [367, 371] on span "Nov" at bounding box center [389, 369] width 69 height 25
type input "Nov"
click at [443, 206] on input "Day" at bounding box center [453, 204] width 37 height 23
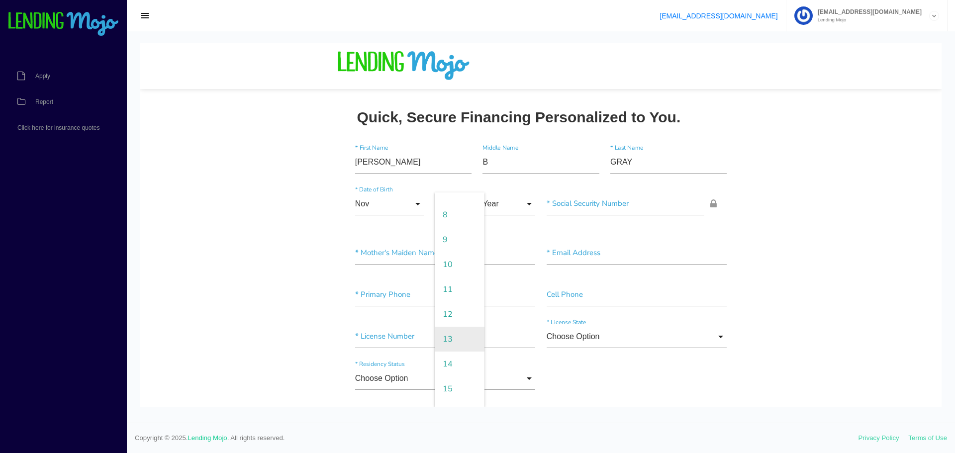
scroll to position [199, 0]
click at [447, 352] on span "14" at bounding box center [460, 354] width 50 height 25
type input "14"
click at [492, 205] on input "Year" at bounding box center [509, 204] width 53 height 23
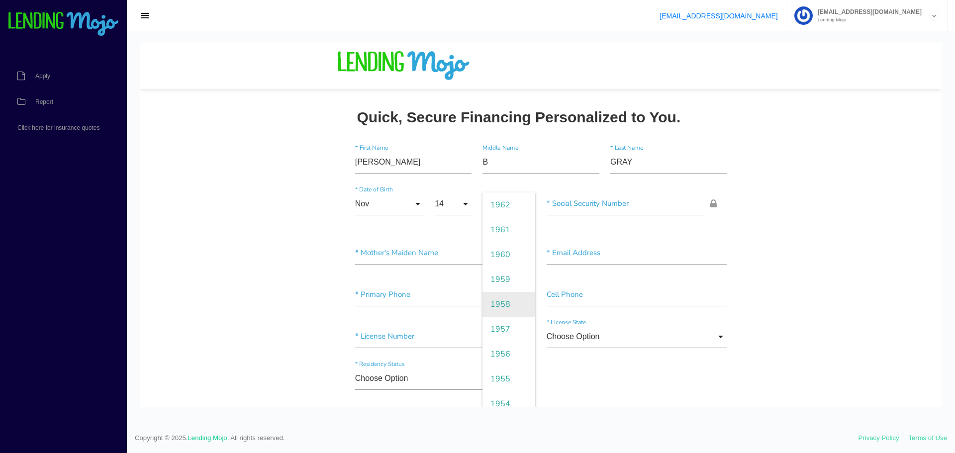
click at [496, 303] on span "1958" at bounding box center [509, 304] width 53 height 25
type input "1958"
click at [574, 198] on input"] "text" at bounding box center [626, 204] width 158 height 23
type input"] "229-92-2708"
click at [385, 257] on input"] "text" at bounding box center [445, 253] width 181 height 23
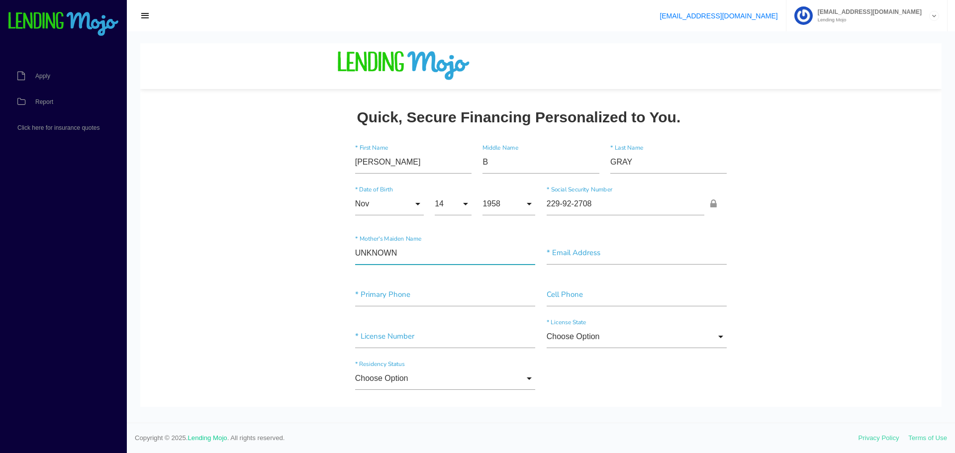
type input"] "UNKNOWN"
click at [570, 253] on input"] "text" at bounding box center [637, 253] width 181 height 23
type input"] "ONLYONEWIFEY7@GMAIL.COM"
click at [388, 294] on input"] "text" at bounding box center [445, 295] width 181 height 23
click at [362, 296] on input"] "(___) ___-8466" at bounding box center [445, 295] width 181 height 23
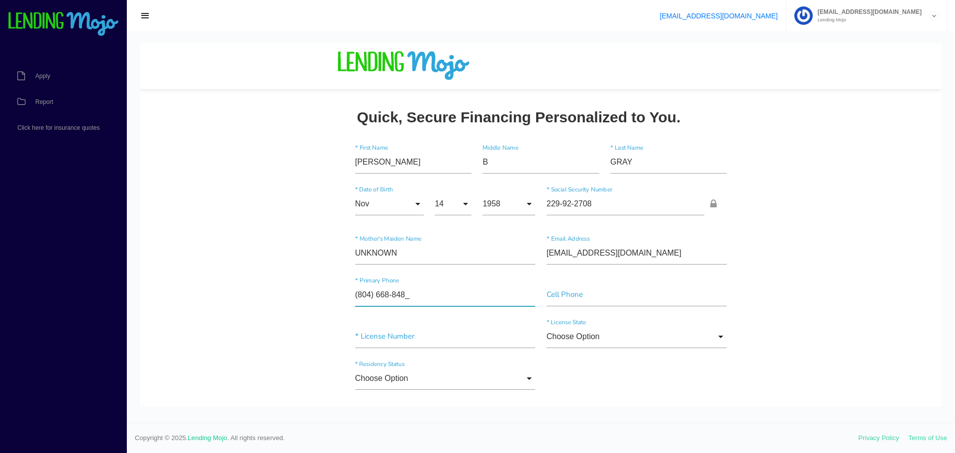
type input"] "(804) 668-8483"
click at [560, 340] on input "Choose Option" at bounding box center [637, 336] width 181 height 23
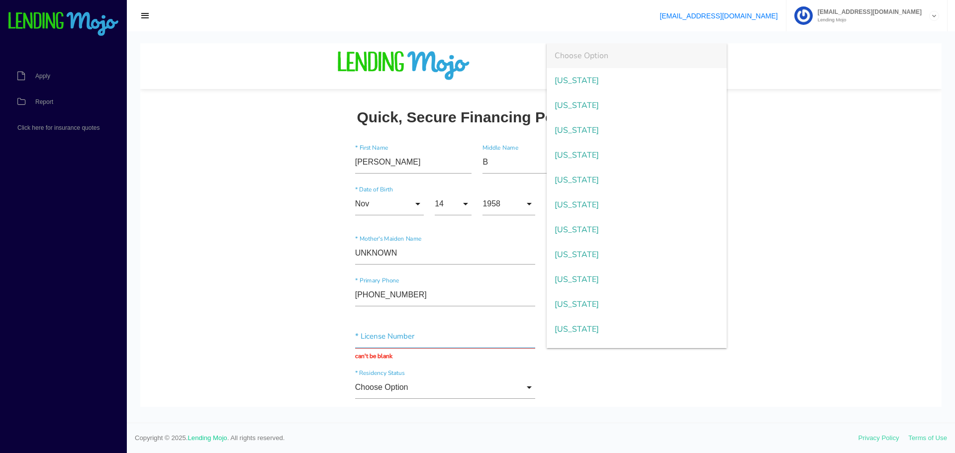
click at [377, 337] on input "text" at bounding box center [445, 336] width 181 height 23
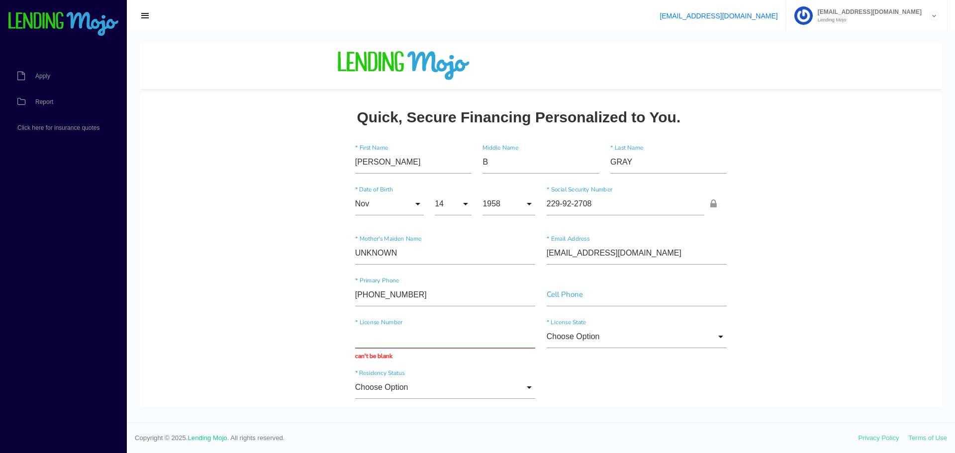
click at [376, 337] on input "text" at bounding box center [445, 336] width 181 height 23
type input "229922708"
click at [550, 337] on input "Choose Option" at bounding box center [637, 336] width 181 height 23
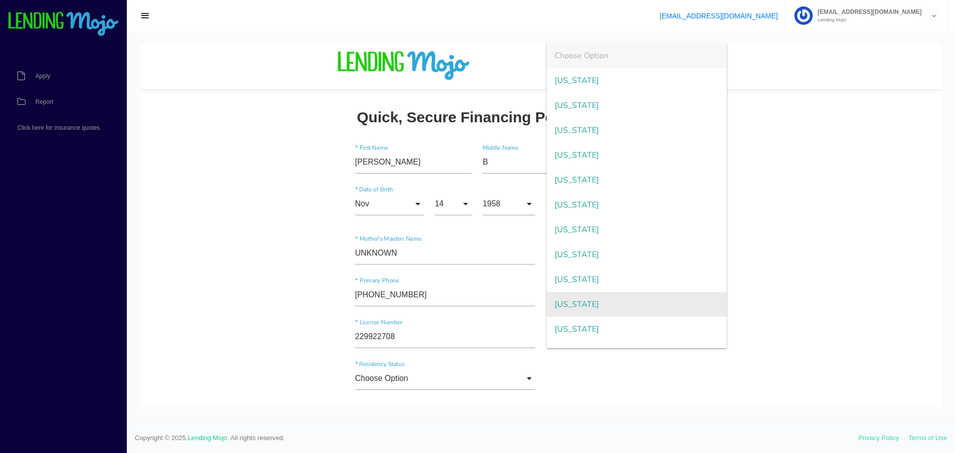
scroll to position [989, 0]
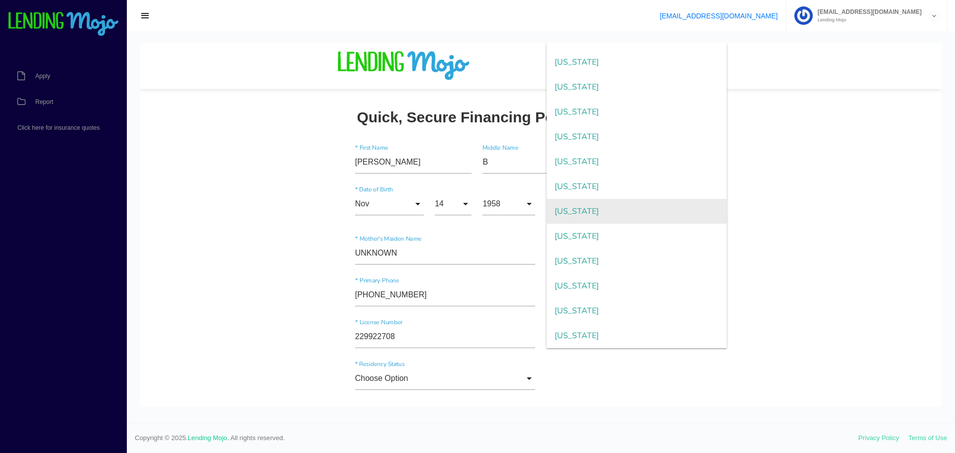
click at [563, 210] on span "Virginia" at bounding box center [637, 211] width 181 height 25
type input "Virginia"
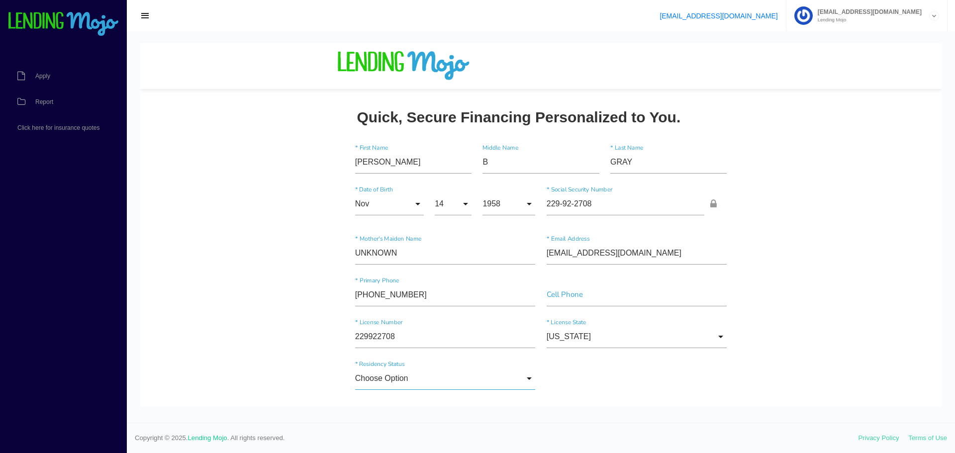
click at [372, 377] on input "Choose Option" at bounding box center [445, 378] width 181 height 23
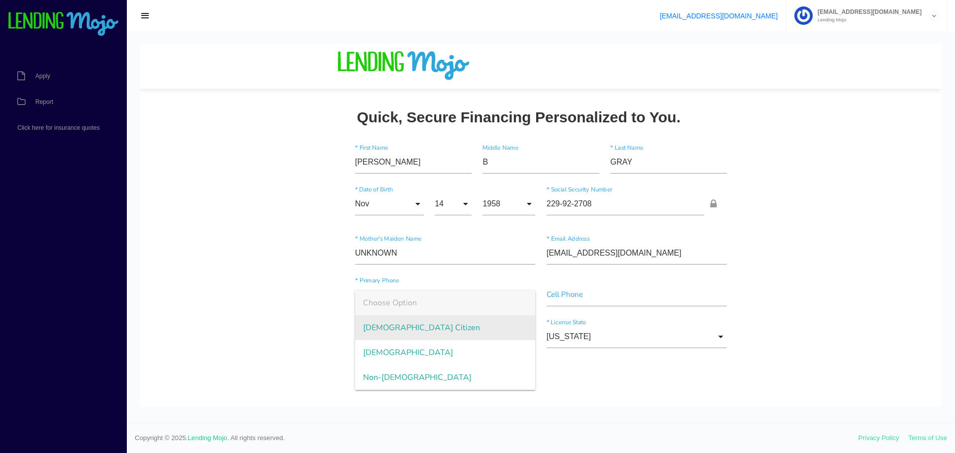
click at [373, 326] on span "US Citizen" at bounding box center [445, 328] width 181 height 25
type input "US Citizen"
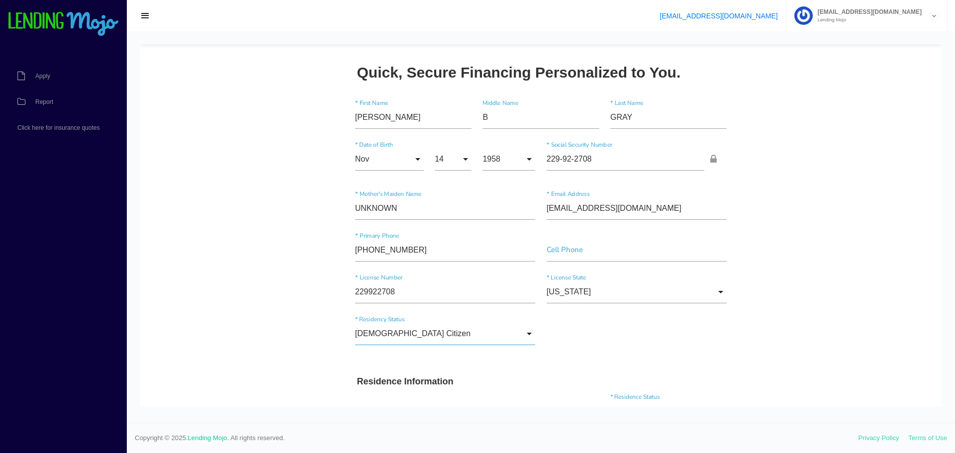
scroll to position [199, 0]
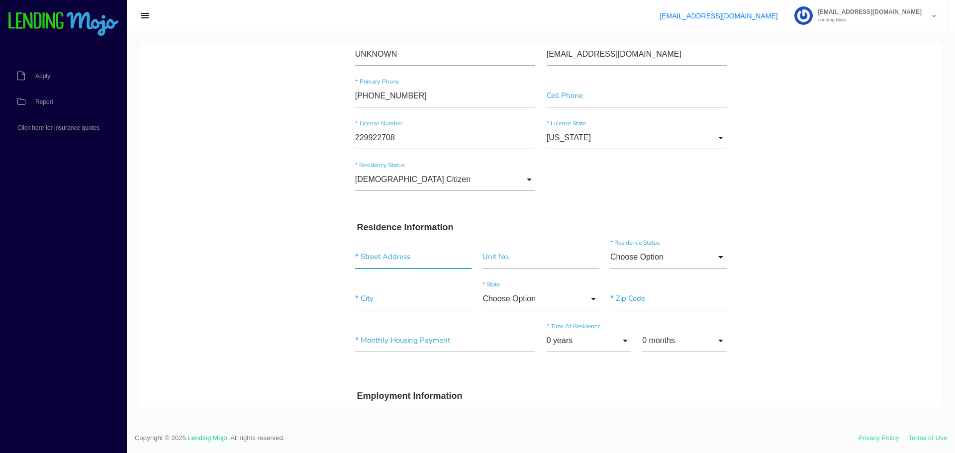
click at [395, 250] on input "text" at bounding box center [413, 257] width 116 height 23
type input "1007 Cheatwood Ave"
type input"] "Richmond"
type input"] "23222"
click at [637, 259] on input "Choose Option" at bounding box center [669, 257] width 116 height 23
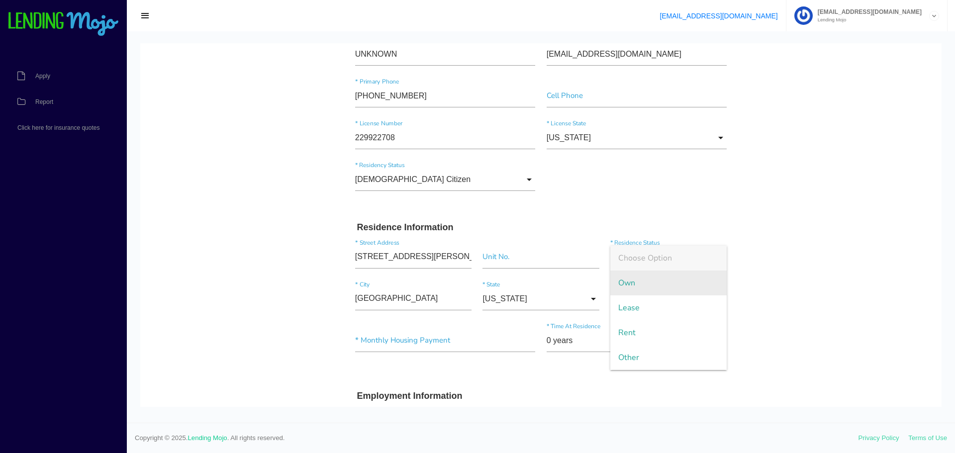
click at [623, 283] on span "Own" at bounding box center [669, 283] width 116 height 25
type input "Own"
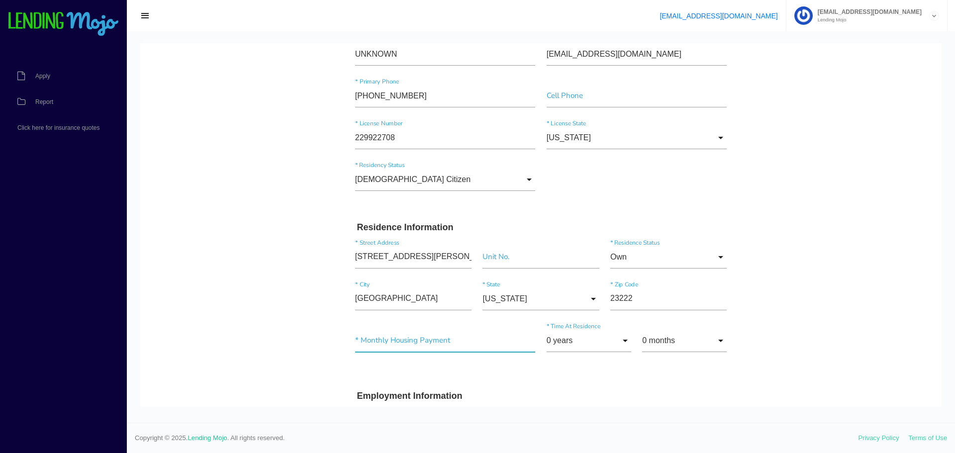
drag, startPoint x: 369, startPoint y: 337, endPoint x: 354, endPoint y: 341, distance: 15.5
click at [363, 339] on input"] "text" at bounding box center [445, 340] width 181 height 23
type input"] "$345.00"
click at [595, 338] on input "0 years" at bounding box center [589, 340] width 85 height 23
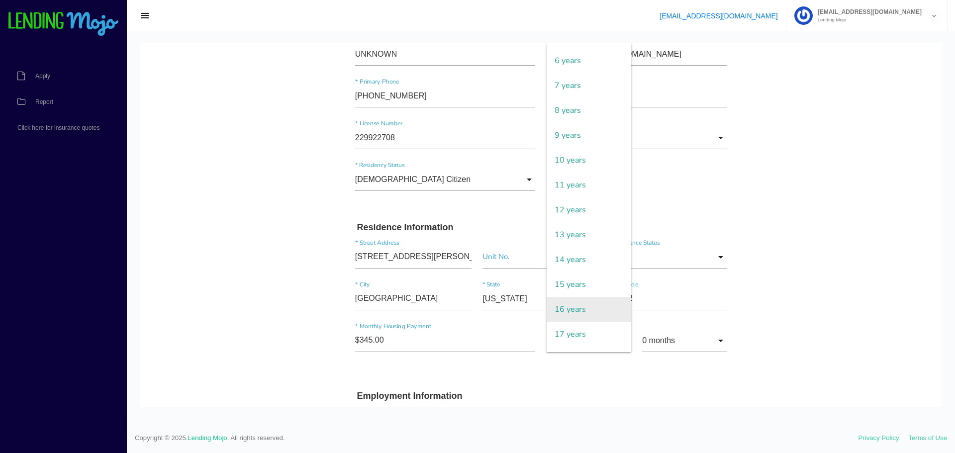
scroll to position [149, 0]
click at [556, 303] on span "16 years" at bounding box center [589, 304] width 85 height 25
type input "16 years"
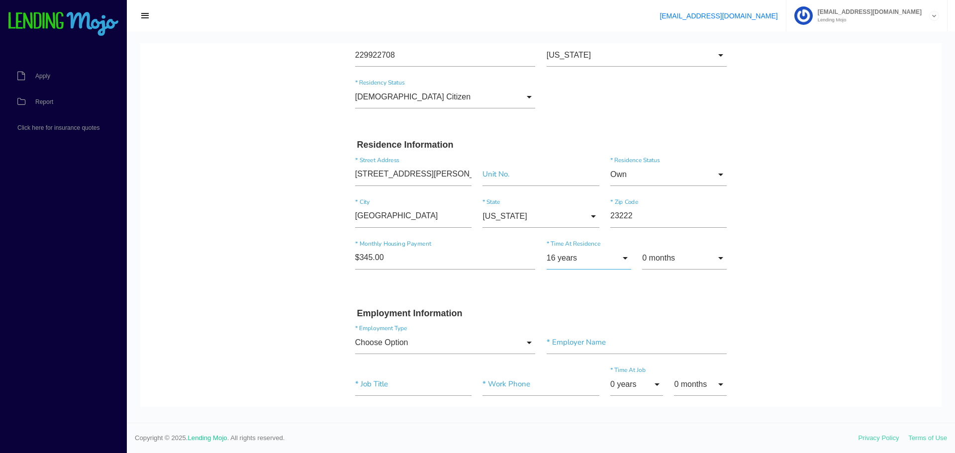
scroll to position [299, 0]
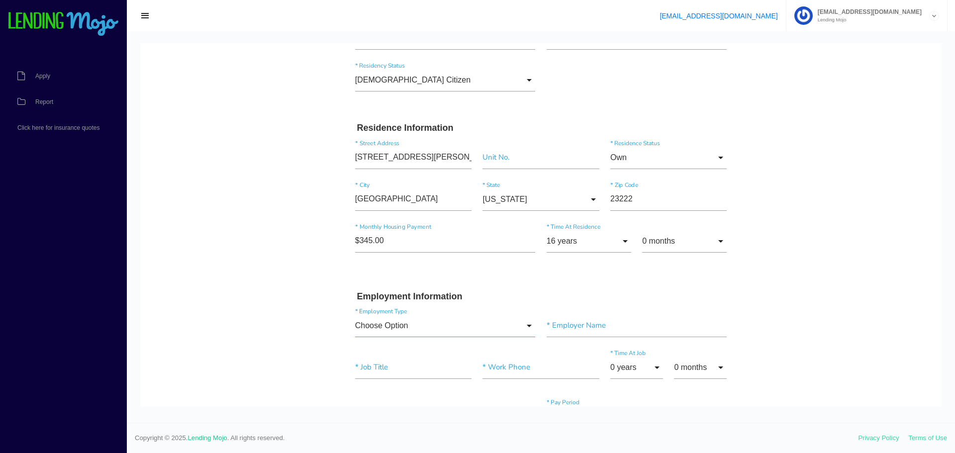
click at [388, 325] on input "Choose Option" at bounding box center [445, 326] width 181 height 23
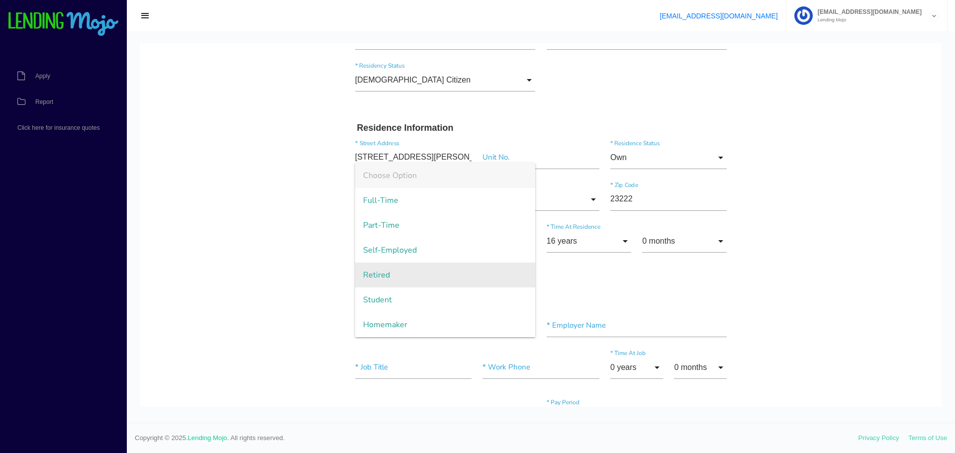
click at [374, 273] on span "Retired" at bounding box center [445, 275] width 181 height 25
type input "Retired"
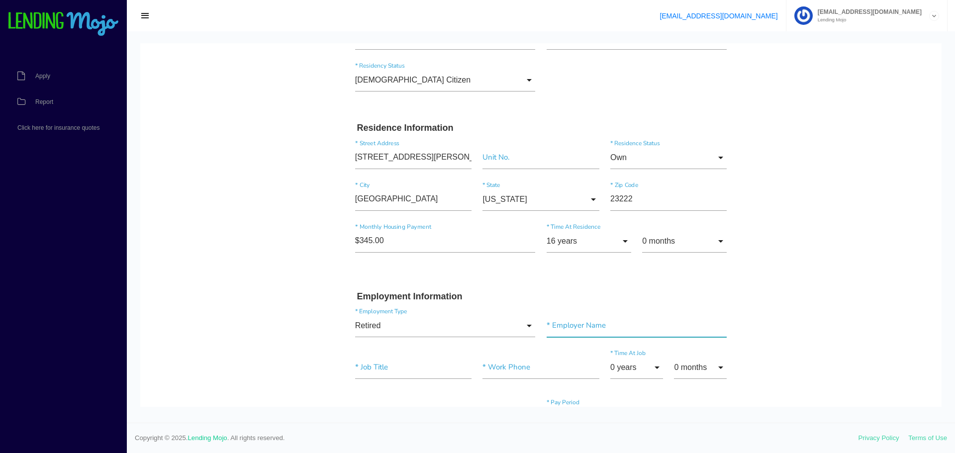
click at [574, 329] on input"] "text" at bounding box center [637, 326] width 181 height 23
type input"] "RETIRED"
drag, startPoint x: 485, startPoint y: 368, endPoint x: 492, endPoint y: 366, distance: 7.9
click at [485, 368] on input "text" at bounding box center [541, 367] width 116 height 23
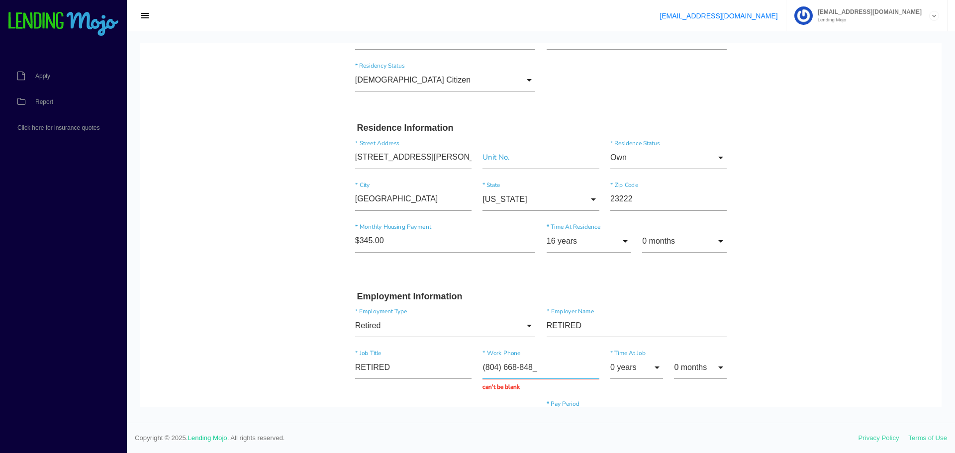
type input "(804) 668-8483"
drag, startPoint x: 638, startPoint y: 373, endPoint x: 637, endPoint y: 368, distance: 5.0
click at [638, 372] on input "0 years" at bounding box center [637, 367] width 53 height 23
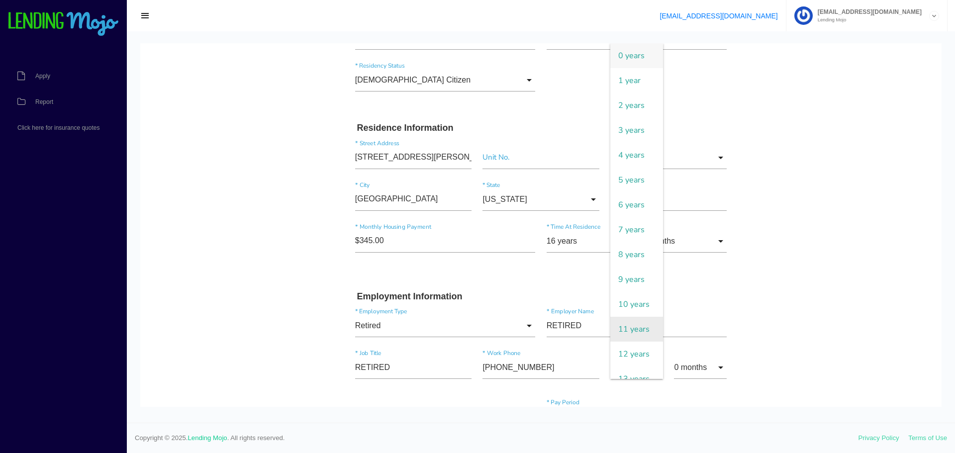
scroll to position [100, 0]
drag, startPoint x: 618, startPoint y: 314, endPoint x: 581, endPoint y: 322, distance: 38.3
click at [618, 292] on span "13 years" at bounding box center [637, 279] width 53 height 25
type input "13 years"
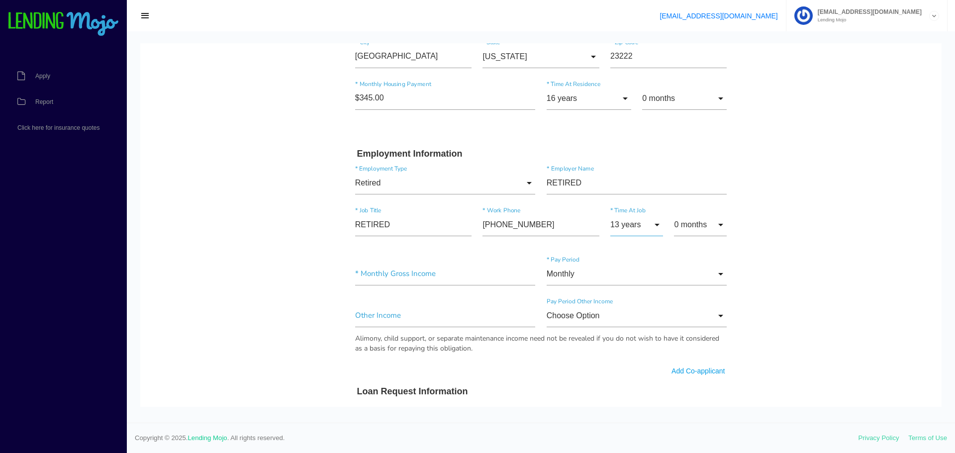
scroll to position [498, 0]
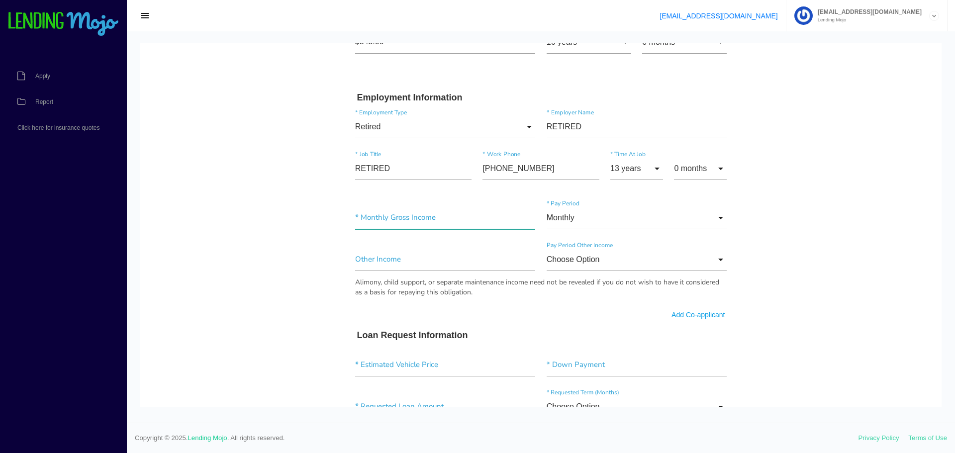
click at [402, 217] on input"] "text" at bounding box center [445, 218] width 181 height 23
type input"] "$1,259.00"
click at [369, 261] on input"] "text" at bounding box center [445, 259] width 181 height 23
drag, startPoint x: 377, startPoint y: 259, endPoint x: 324, endPoint y: 250, distance: 54.1
click at [324, 250] on body "Quick, Secure Financing Personalized to You. SHERRY * First Name B Middle Name …" at bounding box center [541, 222] width 802 height 1353
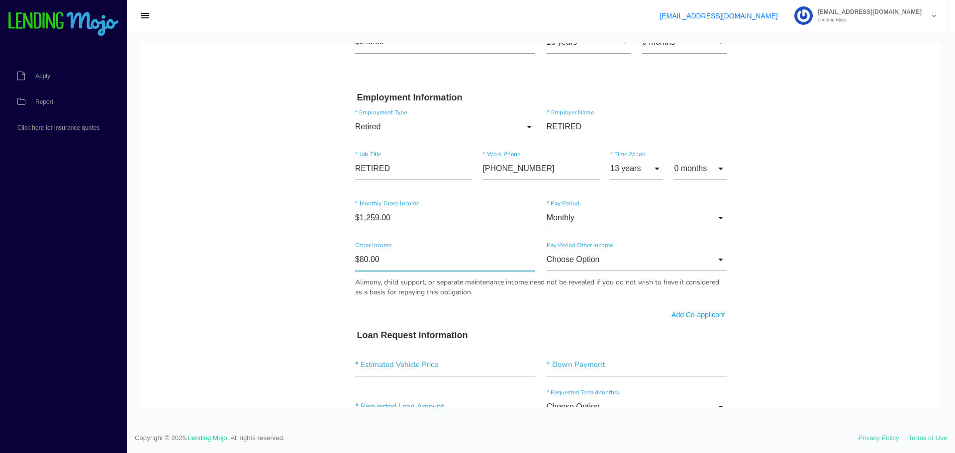
type input"] "$800.00"
click at [571, 257] on input "Choose Option" at bounding box center [637, 259] width 181 height 23
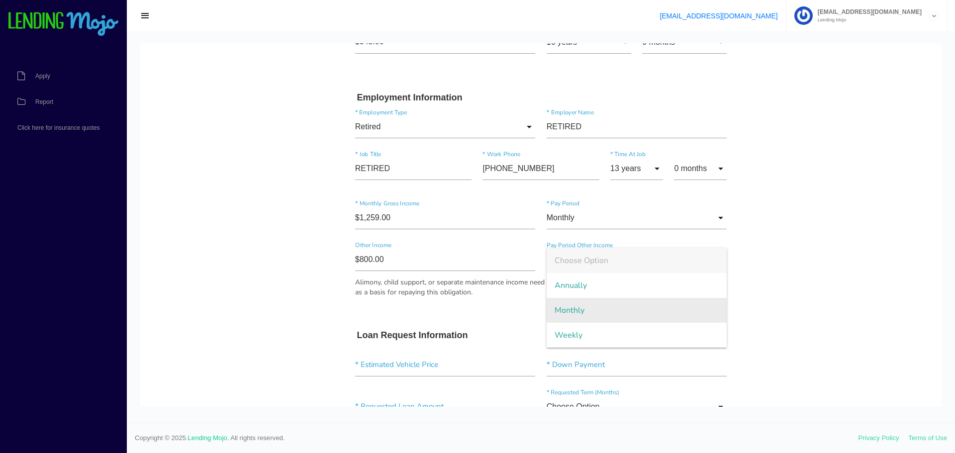
drag, startPoint x: 572, startPoint y: 311, endPoint x: 559, endPoint y: 300, distance: 17.3
click at [571, 311] on span "Monthly" at bounding box center [637, 310] width 181 height 25
type input "Monthly"
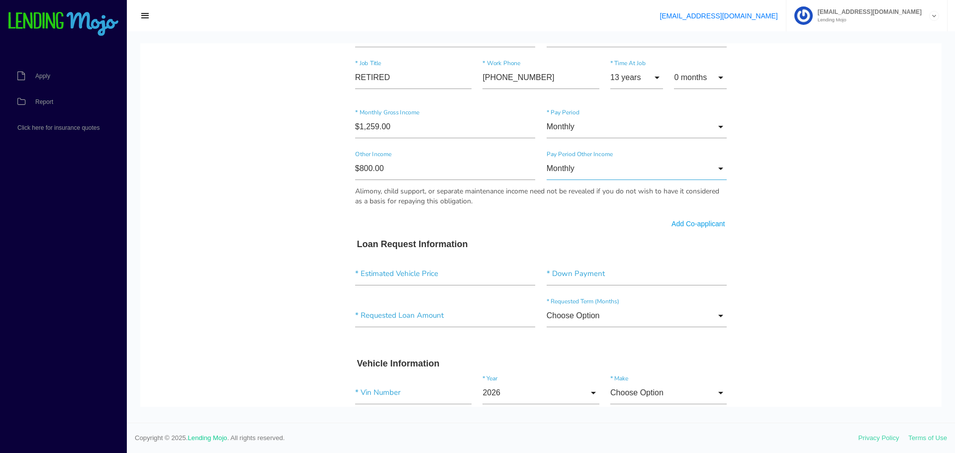
scroll to position [597, 0]
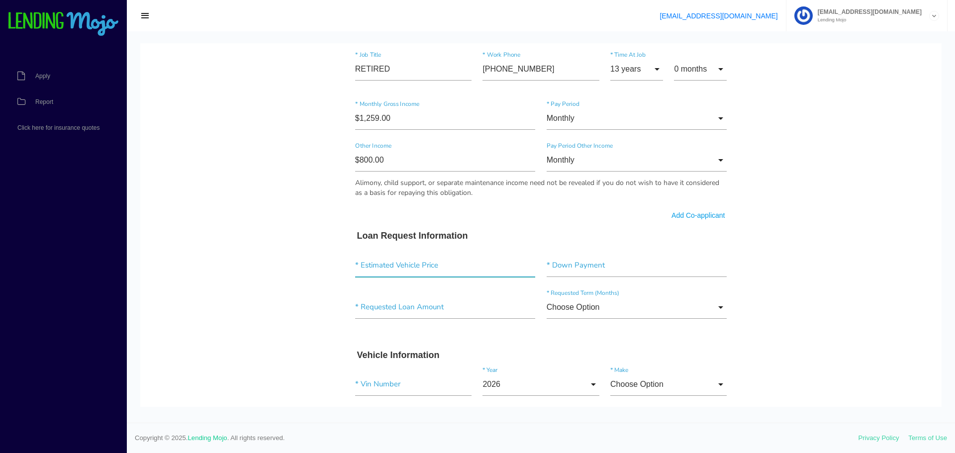
click at [379, 264] on input"] "text" at bounding box center [445, 265] width 181 height 23
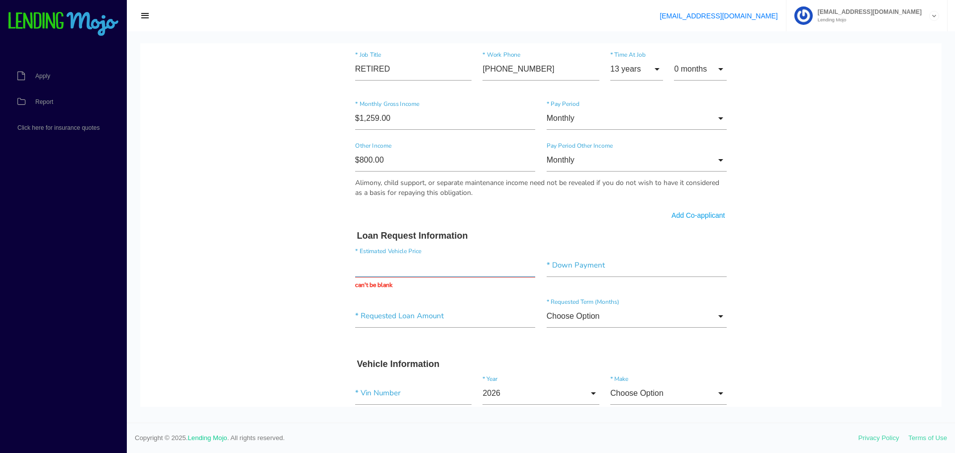
drag, startPoint x: 374, startPoint y: 267, endPoint x: 335, endPoint y: 272, distance: 39.1
click at [335, 272] on body "Quick, Secure Financing Personalized to You. SHERRY * First Name B Middle Name …" at bounding box center [541, 127] width 802 height 1362
type input "$11,995.00"
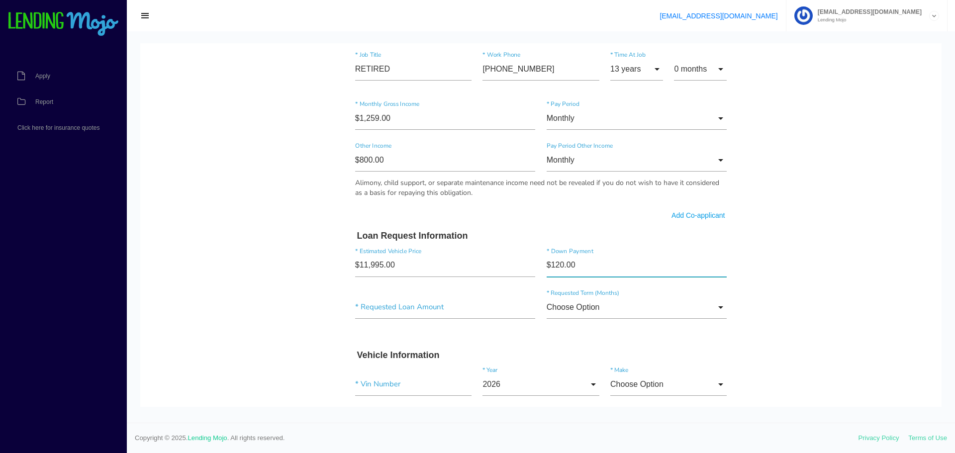
type input"] "$1,200.00"
type input"] "$12,000.00"
click at [587, 303] on input "Choose Option" at bounding box center [637, 307] width 181 height 23
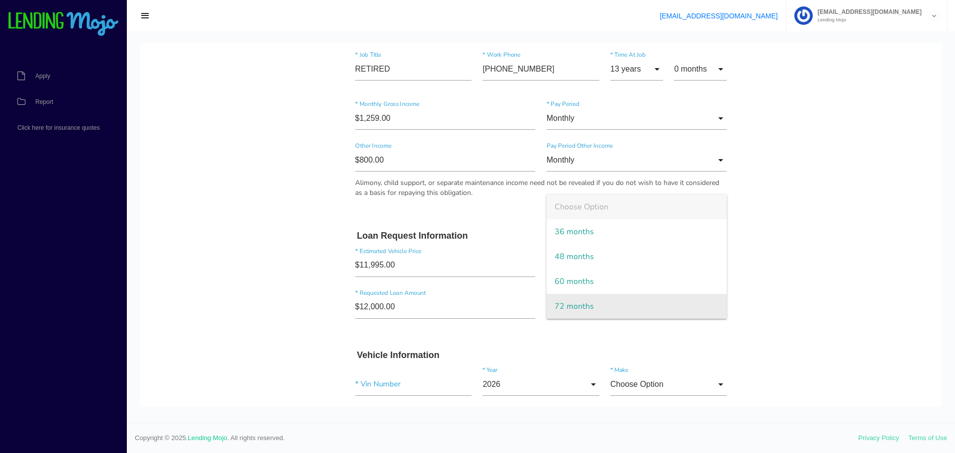
drag, startPoint x: 569, startPoint y: 309, endPoint x: 562, endPoint y: 307, distance: 7.1
click at [568, 308] on span "72 months" at bounding box center [637, 306] width 181 height 25
type input "72 months"
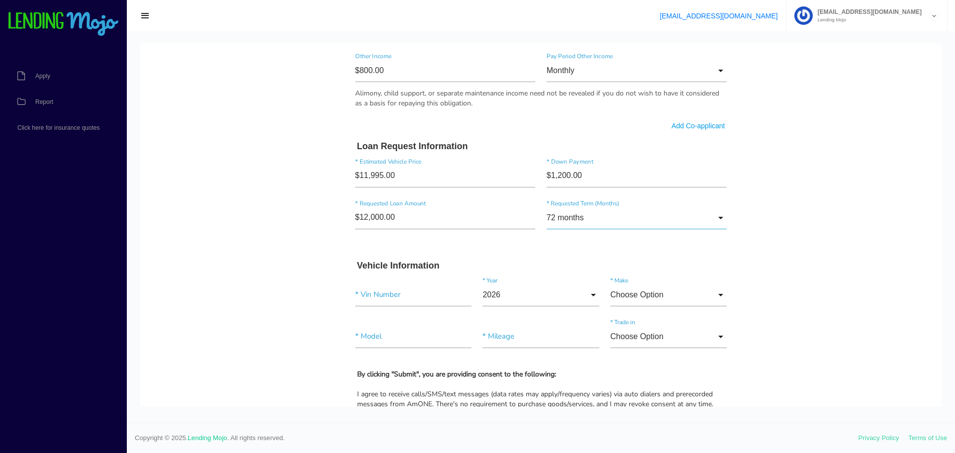
scroll to position [697, 0]
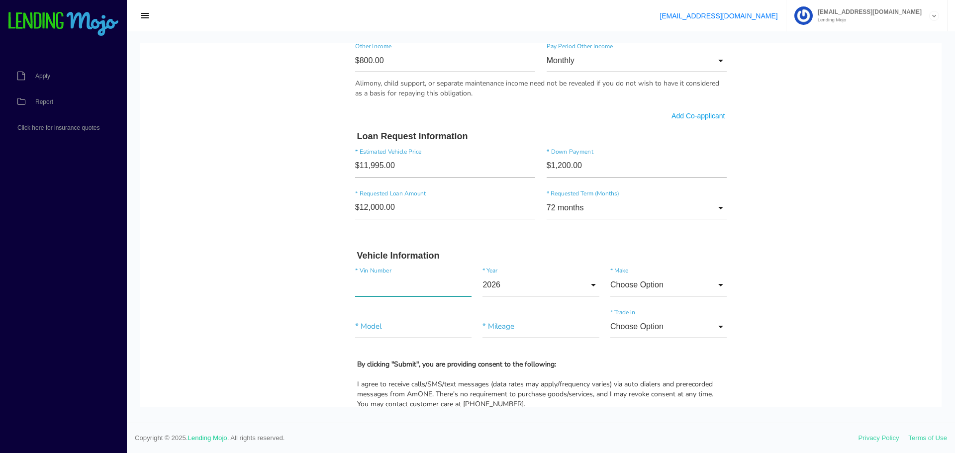
paste input"] "2FMPK4K86GBB84058"
type input"] "2FMPK4K86GBB84058"
click at [588, 284] on input "2026" at bounding box center [541, 285] width 116 height 23
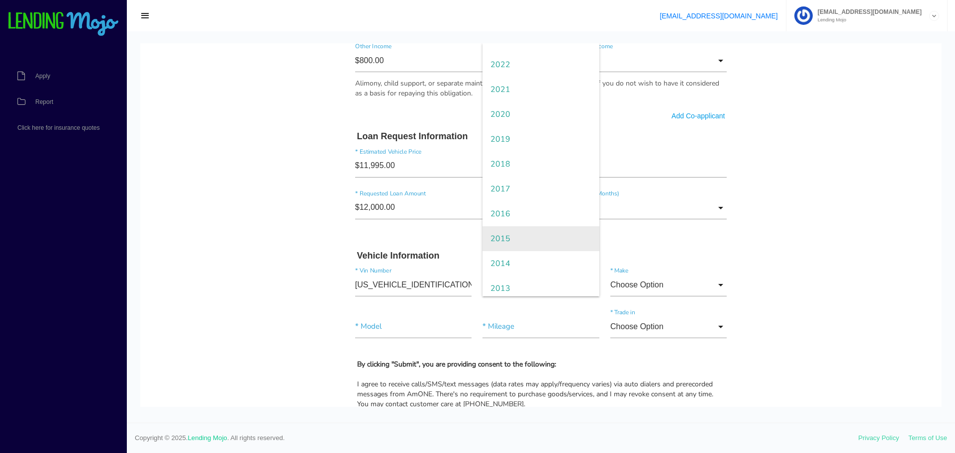
scroll to position [100, 0]
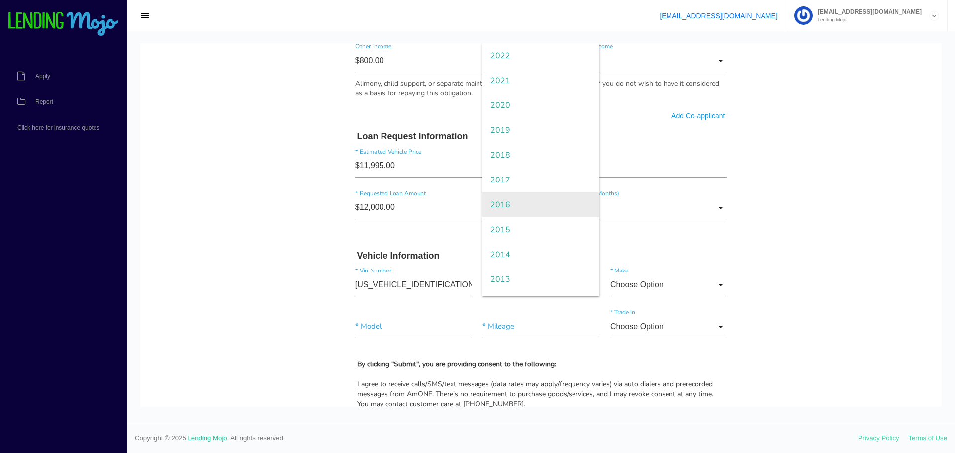
click at [498, 204] on span "2016" at bounding box center [541, 205] width 116 height 25
type input "2016"
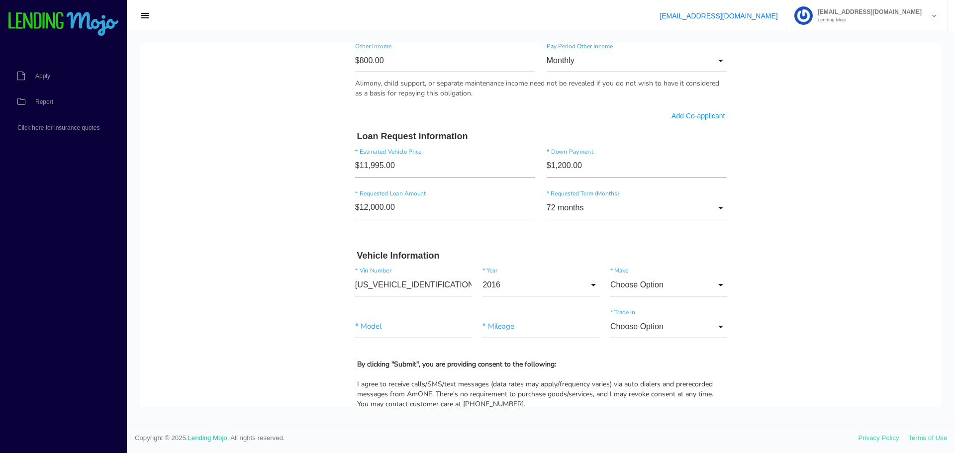
click at [635, 284] on input "Choose Option" at bounding box center [669, 285] width 116 height 23
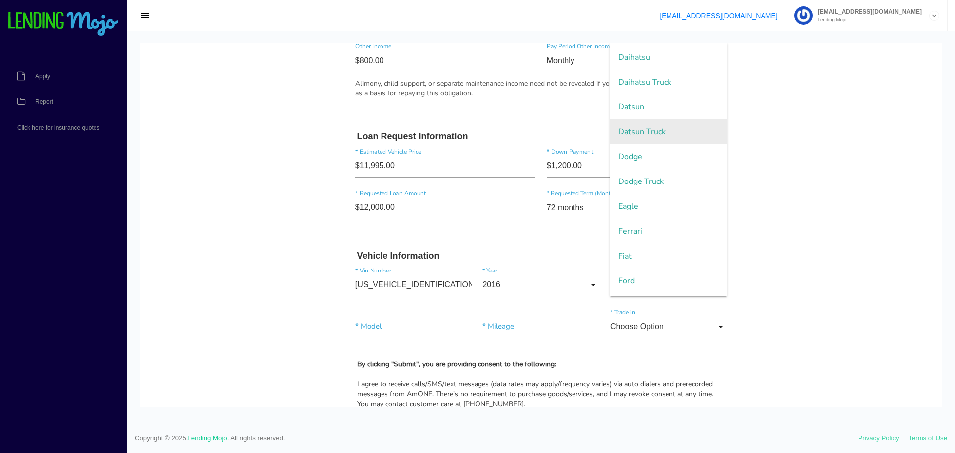
scroll to position [647, 0]
click at [626, 154] on span "Ford" at bounding box center [669, 155] width 116 height 25
type input "Ford"
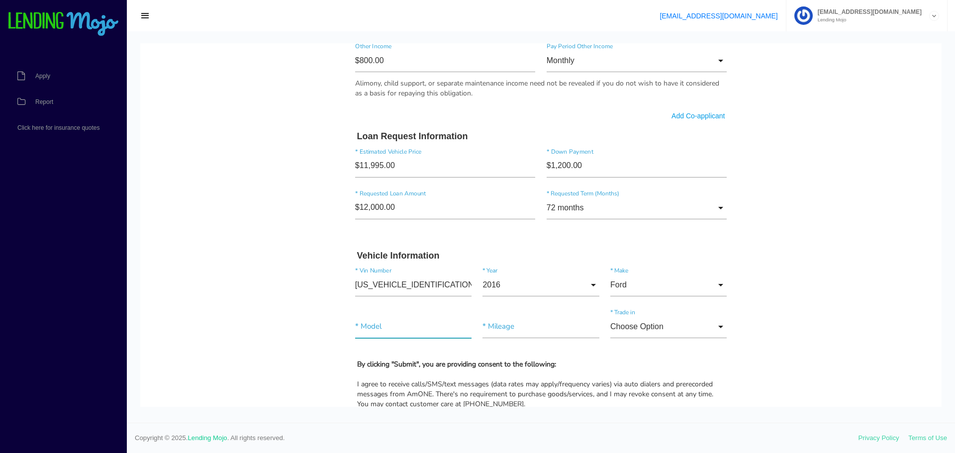
click at [376, 324] on input"] "text" at bounding box center [413, 327] width 116 height 23
type input"] "EDGE"
click at [500, 326] on input"] "text" at bounding box center [541, 327] width 116 height 23
type input"] "167,485"
click at [628, 321] on input "Choose Option" at bounding box center [669, 327] width 116 height 23
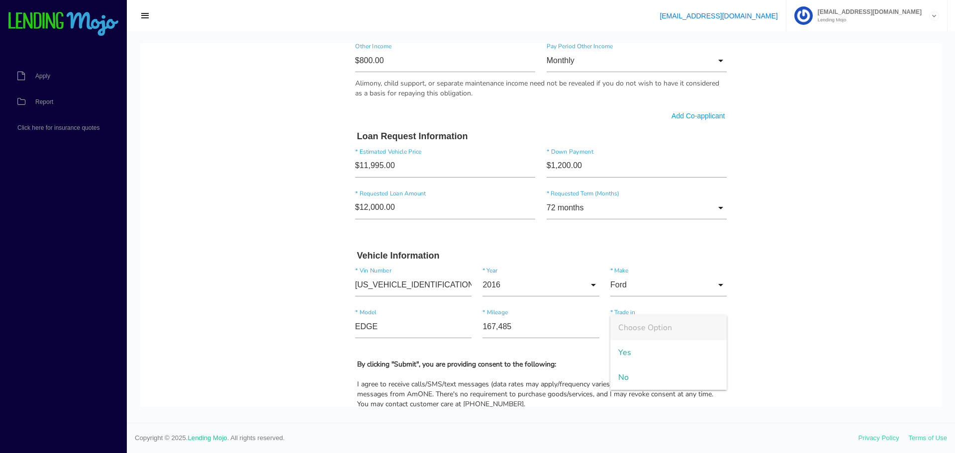
drag, startPoint x: 620, startPoint y: 378, endPoint x: 573, endPoint y: 363, distance: 49.7
click at [619, 378] on span "No" at bounding box center [669, 377] width 116 height 25
type input "No"
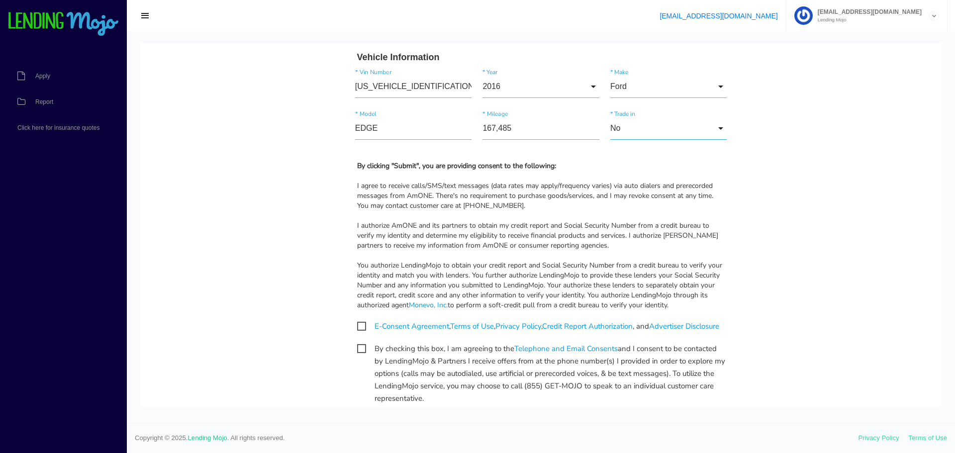
scroll to position [896, 0]
click at [357, 324] on span "E-Consent Agreement , Terms of Use , Privacy Policy , Credit Report Authorizati…" at bounding box center [538, 326] width 362 height 12
checkbox input "true"
click at [357, 355] on span "By checking this box, I am agreeing to the Telephone and Email Consents and I c…" at bounding box center [541, 348] width 368 height 12
checkbox input "true"
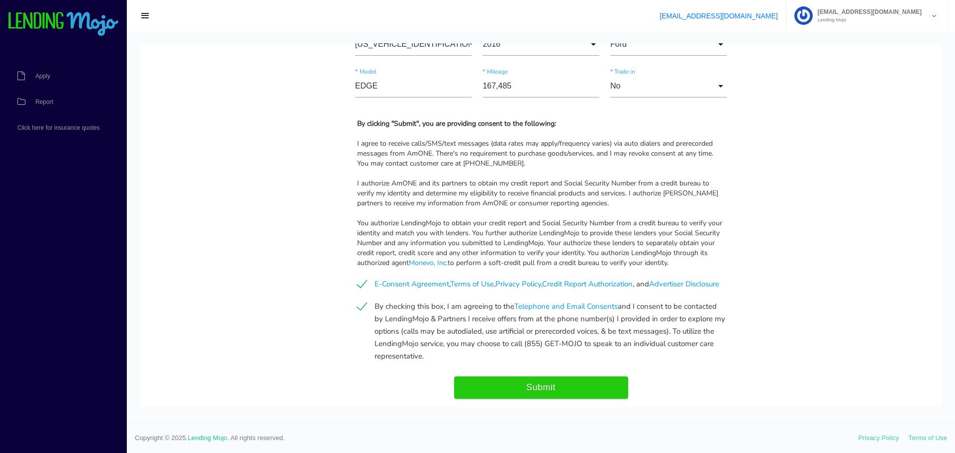
scroll to position [1001, 0]
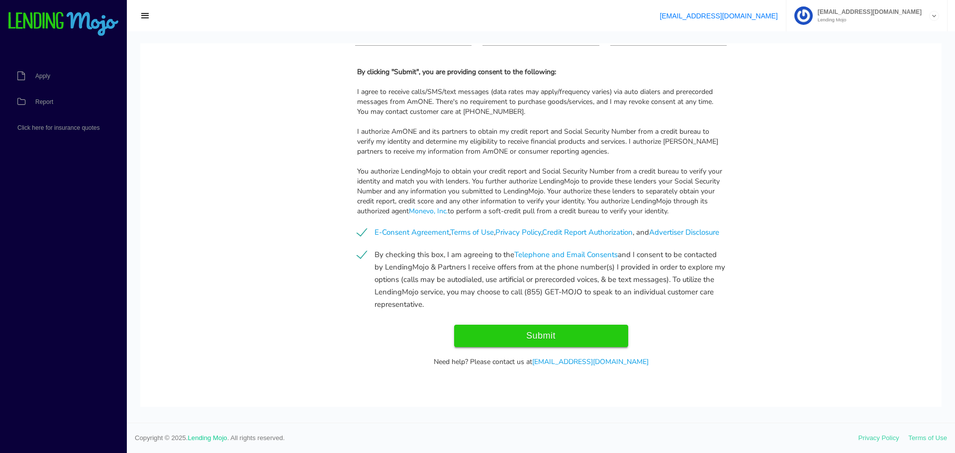
click at [558, 333] on input "Submit" at bounding box center [541, 336] width 174 height 22
type input "Submitting..."
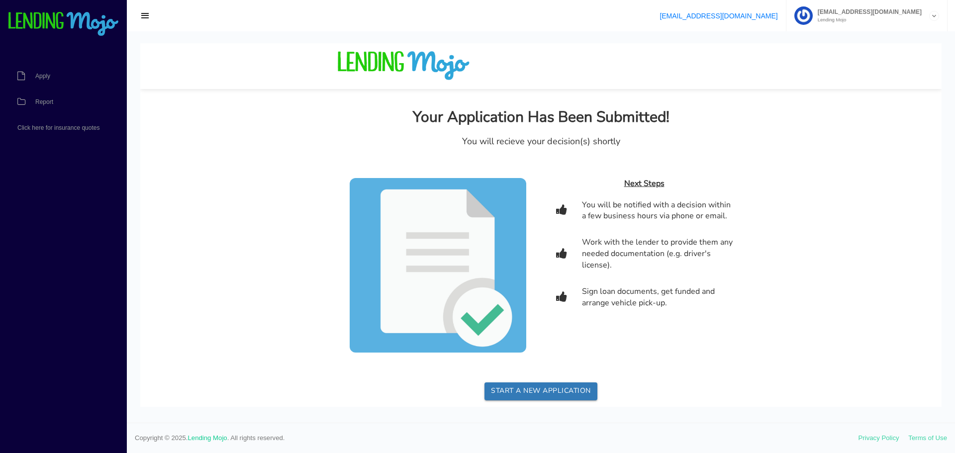
scroll to position [13, 0]
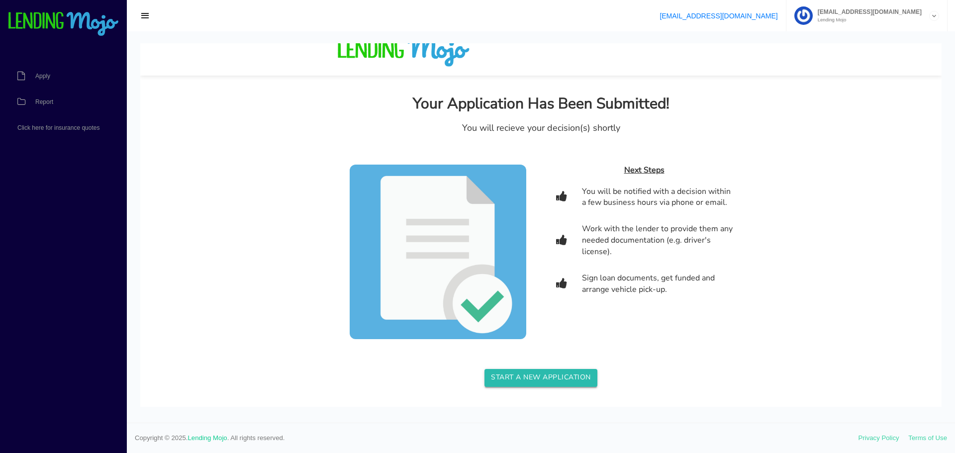
click at [531, 378] on link "Start a new application" at bounding box center [541, 378] width 113 height 18
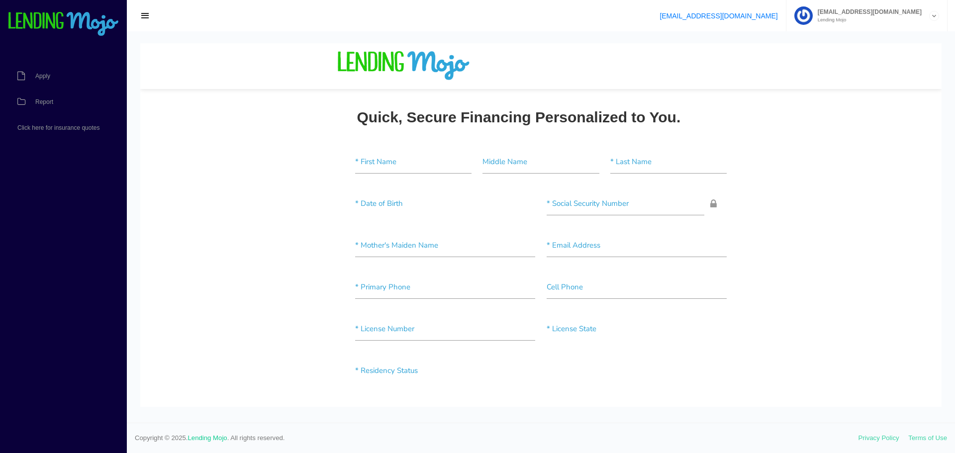
scroll to position [0, 0]
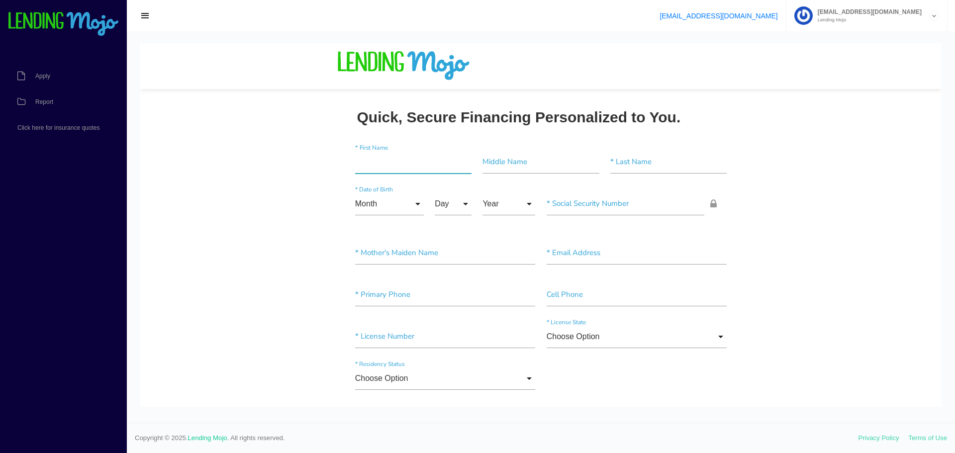
click at [369, 157] on input"] "text" at bounding box center [413, 162] width 116 height 23
type input"] "SEKANA"
type input"] "D"
type input"] "BROWN"
click at [364, 206] on input "Month" at bounding box center [389, 204] width 69 height 23
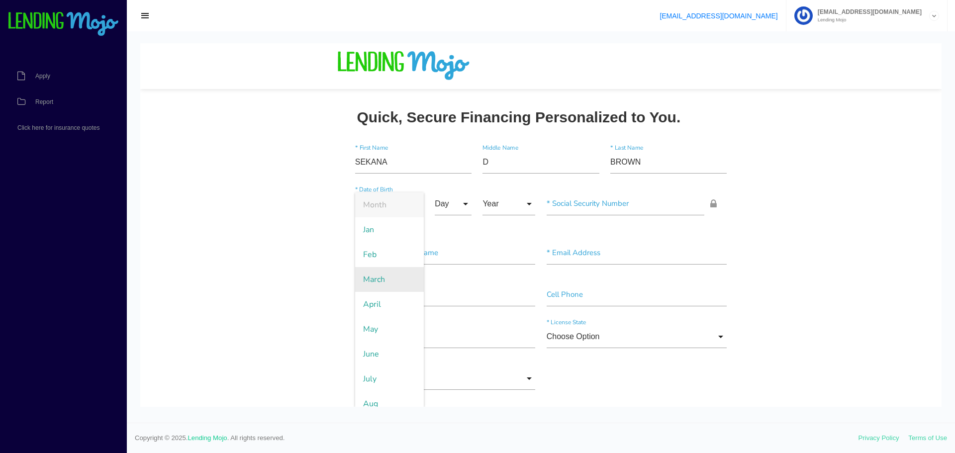
click at [369, 282] on span "March" at bounding box center [389, 279] width 69 height 25
type input "March"
click at [441, 209] on input "Day" at bounding box center [453, 204] width 37 height 23
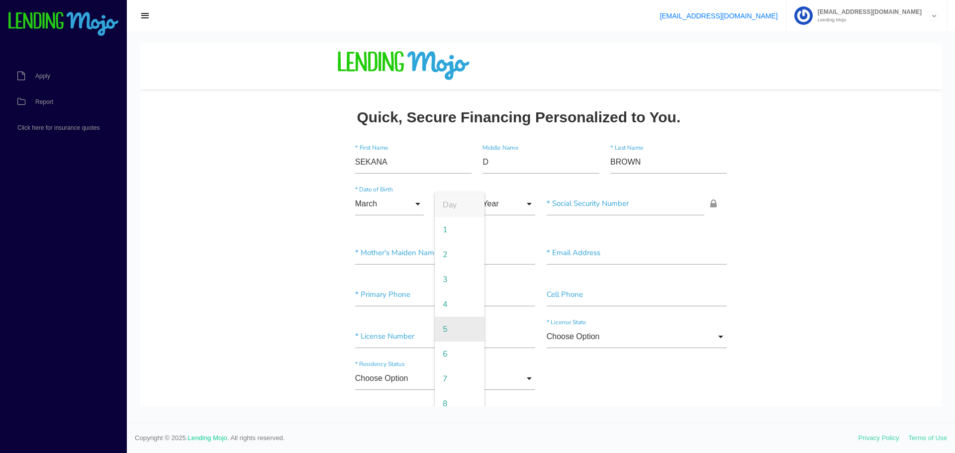
drag, startPoint x: 440, startPoint y: 328, endPoint x: 444, endPoint y: 320, distance: 8.9
click at [441, 329] on span "5" at bounding box center [460, 329] width 50 height 25
type input "5"
click at [491, 205] on input "Year" at bounding box center [509, 204] width 53 height 23
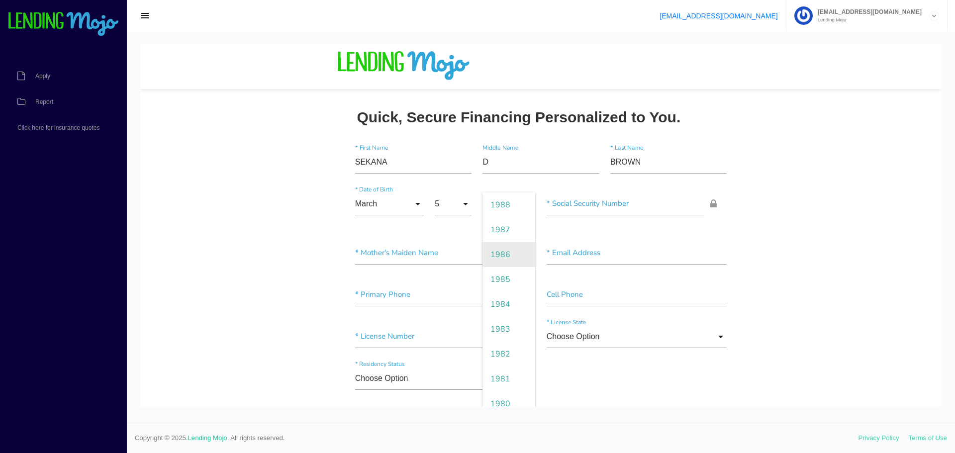
click at [501, 254] on span "1986" at bounding box center [509, 254] width 53 height 25
type input "1986"
click at [568, 201] on input"] "text" at bounding box center [626, 204] width 158 height 23
type input"] "227-37-3132"
drag, startPoint x: 402, startPoint y: 249, endPoint x: 397, endPoint y: 249, distance: 5.5
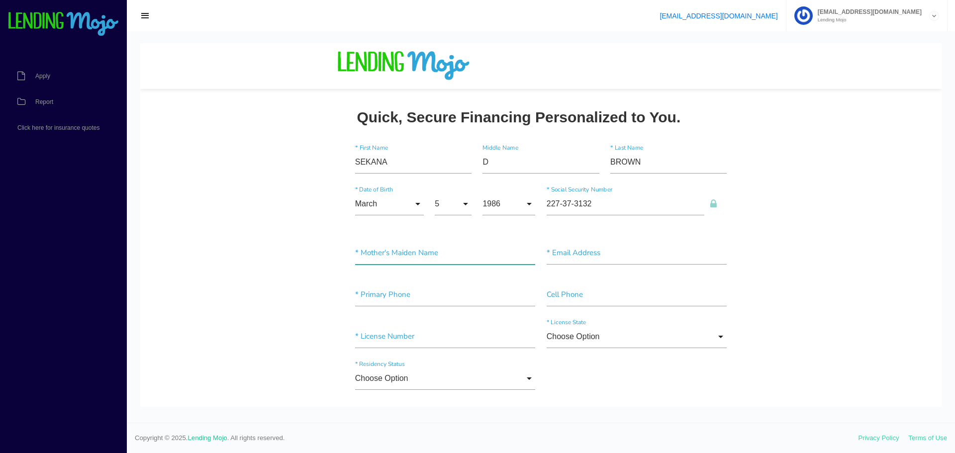
click at [400, 250] on input"] "text" at bounding box center [445, 253] width 181 height 23
type input"] "UNKNOWN"
drag, startPoint x: 581, startPoint y: 249, endPoint x: 584, endPoint y: 244, distance: 5.4
click at [582, 248] on input"] "text" at bounding box center [637, 253] width 181 height 23
type input"] "BSEKENA@GMAIL.COM"
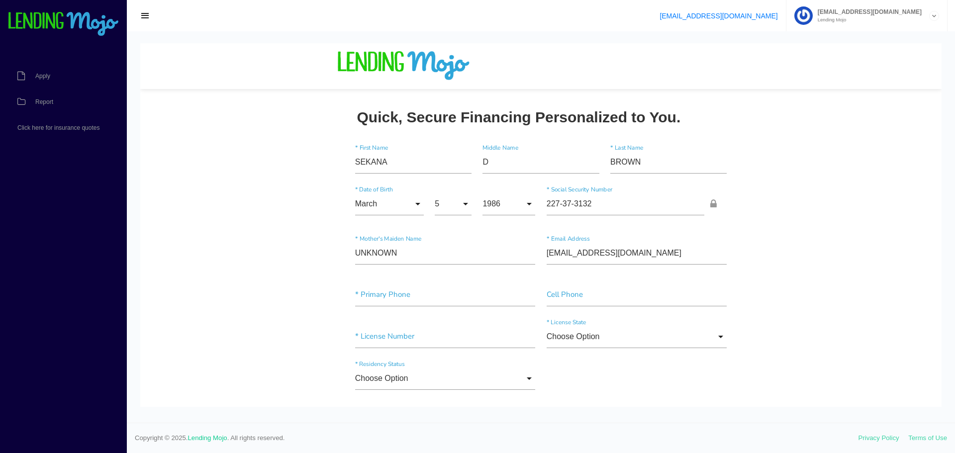
drag, startPoint x: 368, startPoint y: 282, endPoint x: 368, endPoint y: 276, distance: 6.0
click at [370, 279] on div "* Primary Phone Cell Phone" at bounding box center [541, 297] width 383 height 42
click at [370, 294] on input"] "text" at bounding box center [445, 295] width 181 height 23
type input"] "(804) 634-9044"
click at [422, 335] on input"] "text" at bounding box center [445, 336] width 181 height 23
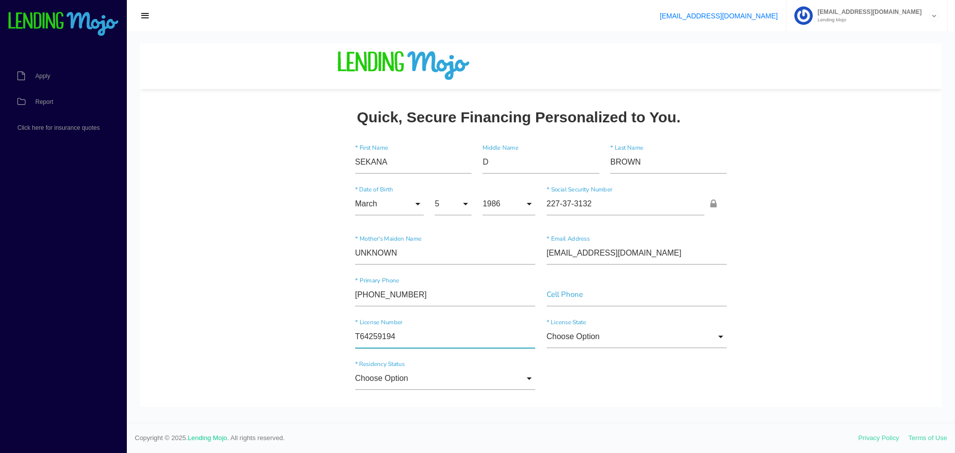
type input"] "T64259194"
click at [606, 336] on input "Choose Option" at bounding box center [637, 336] width 181 height 23
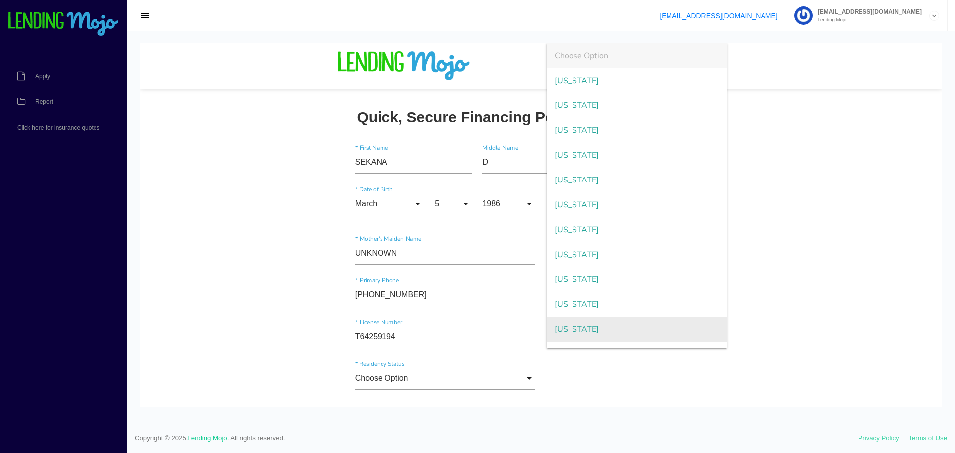
scroll to position [989, 0]
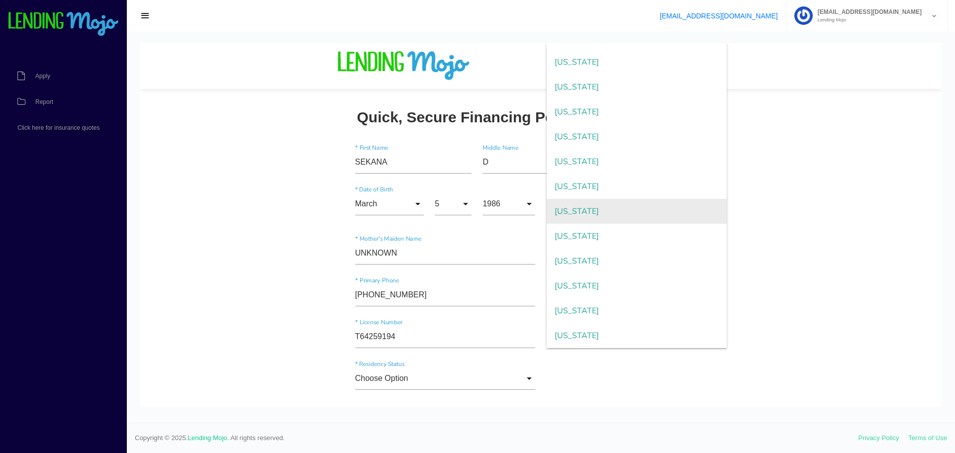
drag, startPoint x: 563, startPoint y: 213, endPoint x: 529, endPoint y: 227, distance: 36.6
click at [563, 213] on span "Virginia" at bounding box center [637, 211] width 181 height 25
type input "Virginia"
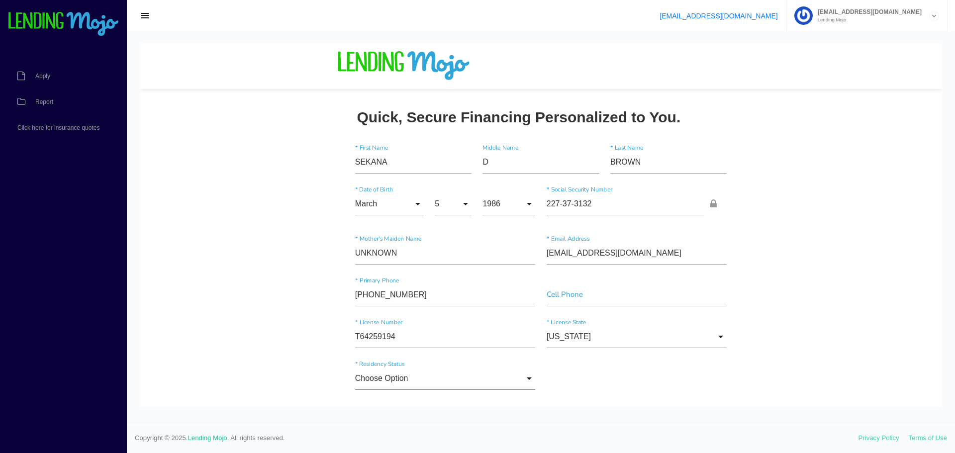
click at [376, 376] on input "Choose Option" at bounding box center [445, 378] width 181 height 23
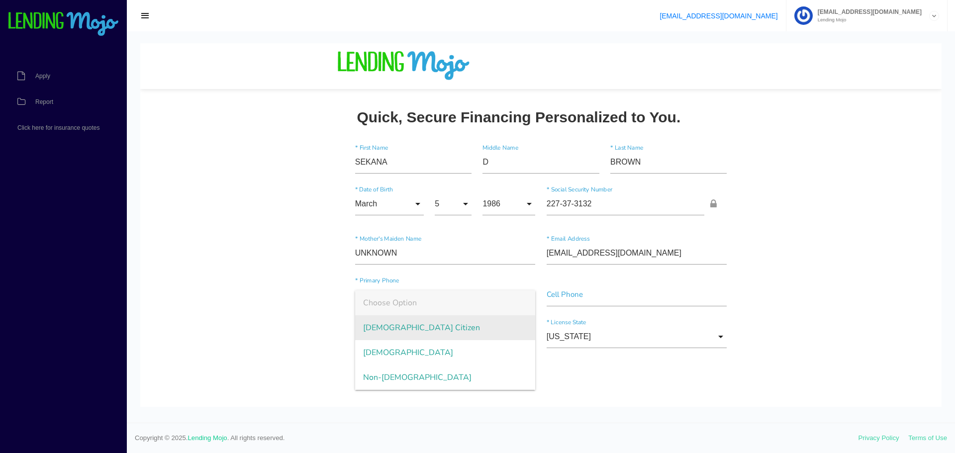
click at [388, 328] on span "US Citizen" at bounding box center [445, 328] width 181 height 25
type input "US Citizen"
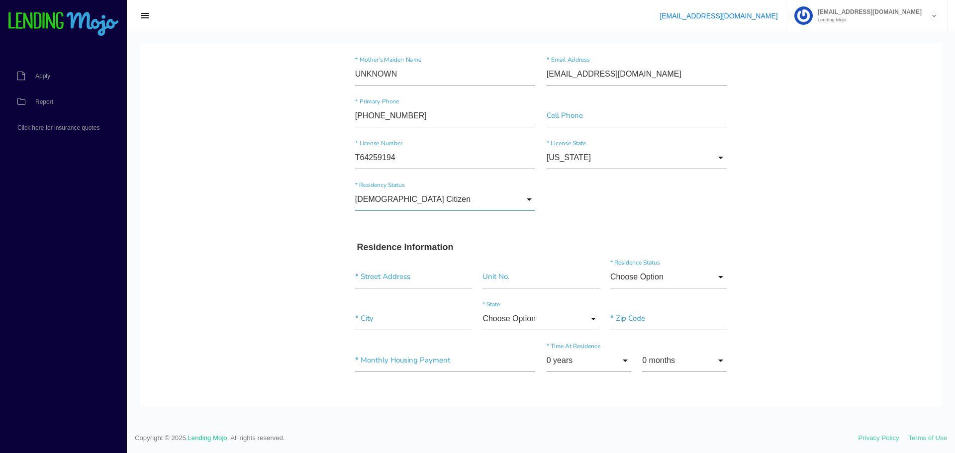
scroll to position [199, 0]
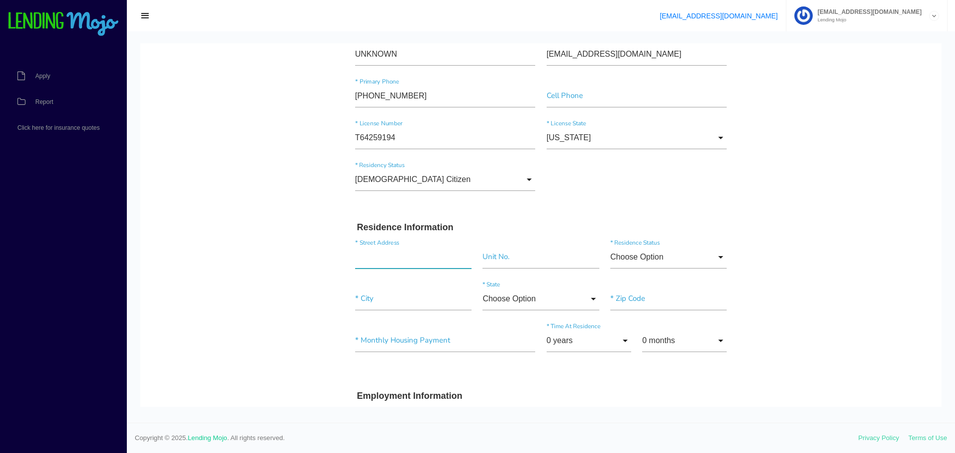
click at [387, 250] on input "text" at bounding box center [413, 257] width 116 height 23
type input "209 Newbridge Cir"
type input"] "Richmond"
type input"] "23223"
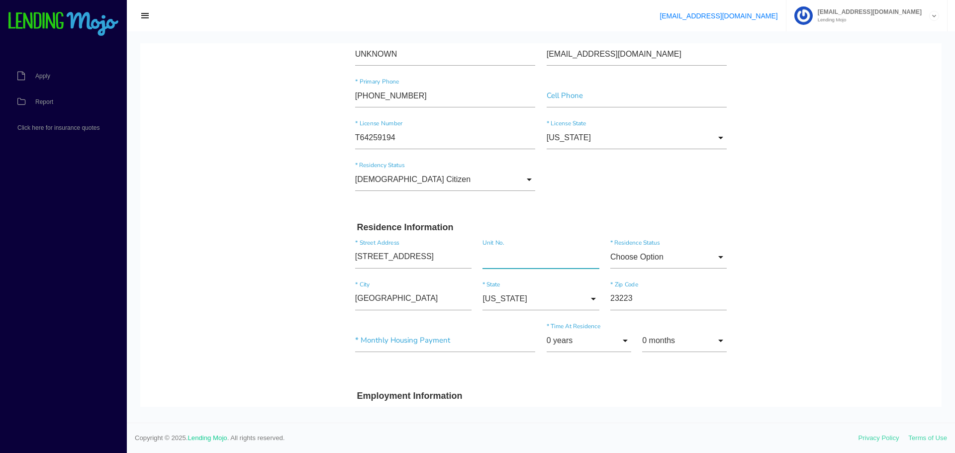
click at [507, 258] on input"] "text" at bounding box center [541, 257] width 116 height 23
type input"] "E"
click at [388, 337] on input"] "text" at bounding box center [445, 340] width 181 height 23
type input"] "$350.00"
drag, startPoint x: 573, startPoint y: 336, endPoint x: 531, endPoint y: 333, distance: 41.9
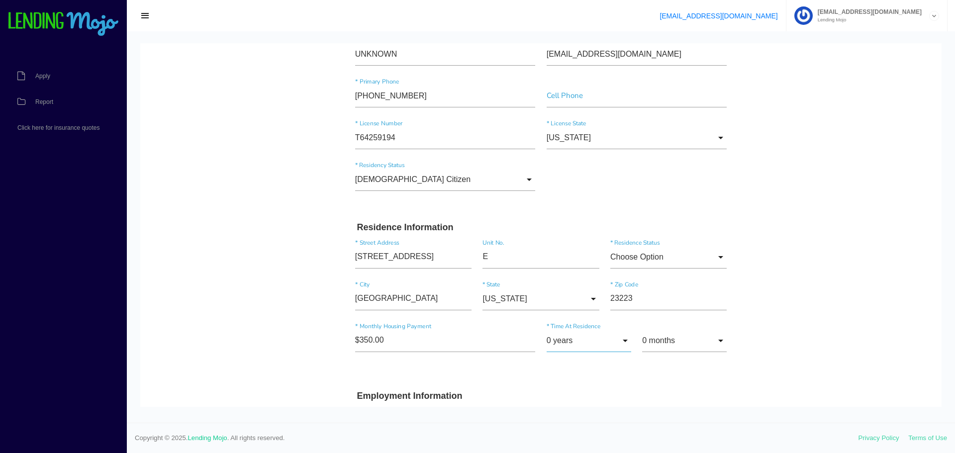
click at [530, 347] on div "$350.00 * Monthly Housing Payment 0 years 0 years 1 year 2 years 3 years 4 year…" at bounding box center [541, 346] width 383 height 49
click at [553, 340] on input "0 years" at bounding box center [589, 340] width 85 height 23
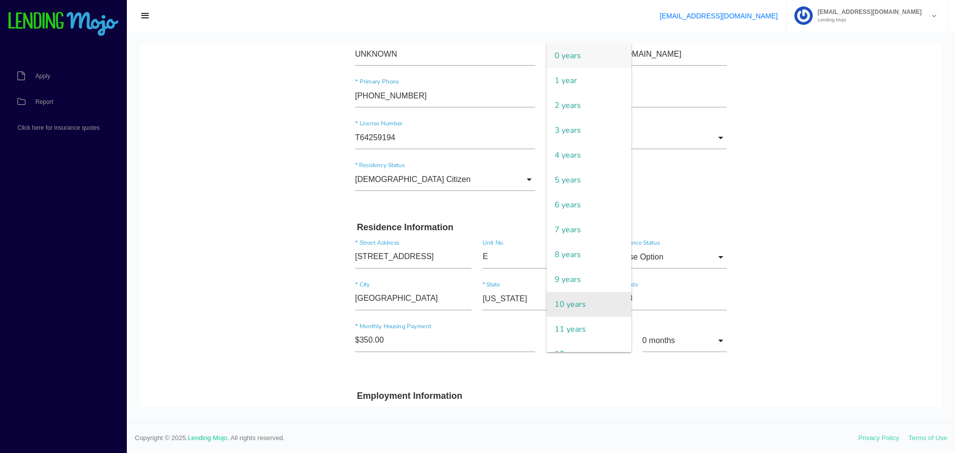
click at [558, 305] on span "10 years" at bounding box center [589, 304] width 85 height 25
type input "10 years"
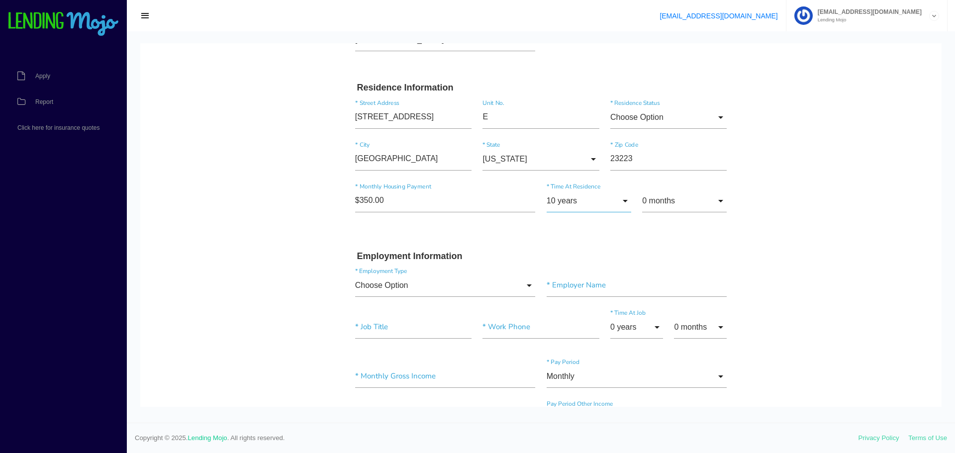
scroll to position [348, 0]
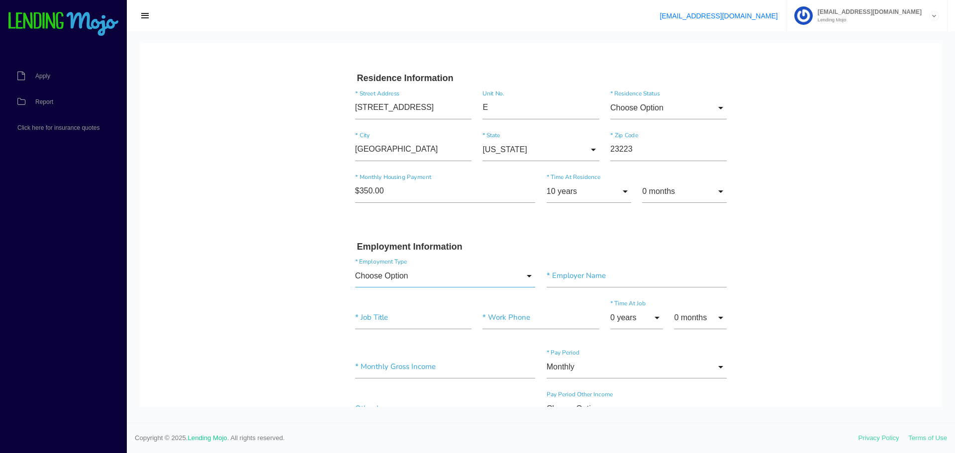
click at [380, 270] on input "Choose Option" at bounding box center [445, 276] width 181 height 23
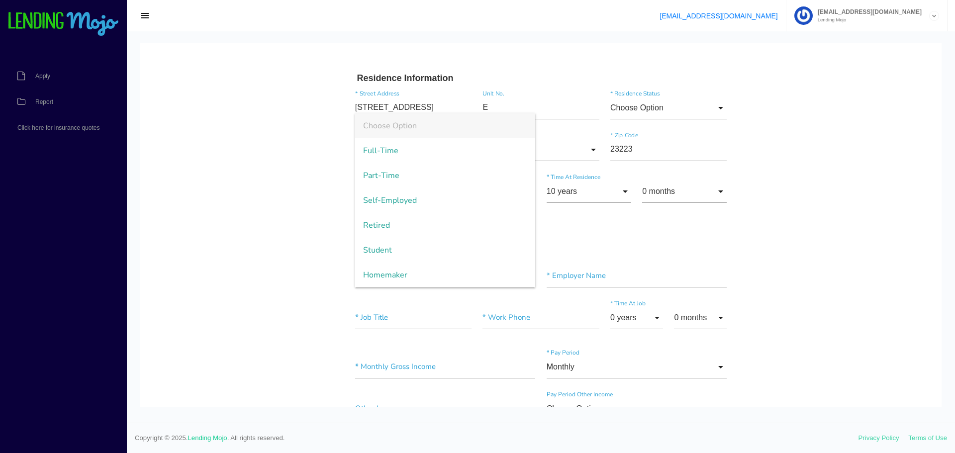
click at [249, 278] on body "Quick, Secure Financing Personalized to You. SEKANA * First Name D Middle Name …" at bounding box center [541, 371] width 802 height 1353
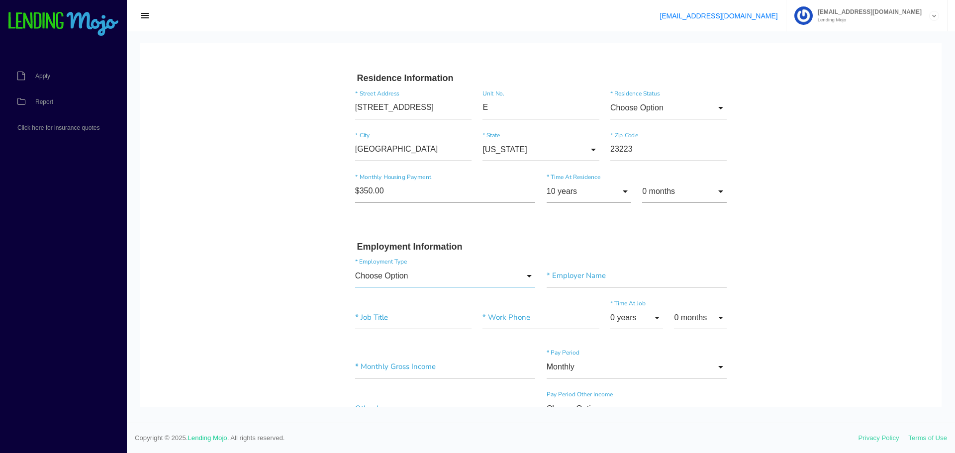
click at [391, 276] on input "Choose Option" at bounding box center [445, 276] width 181 height 23
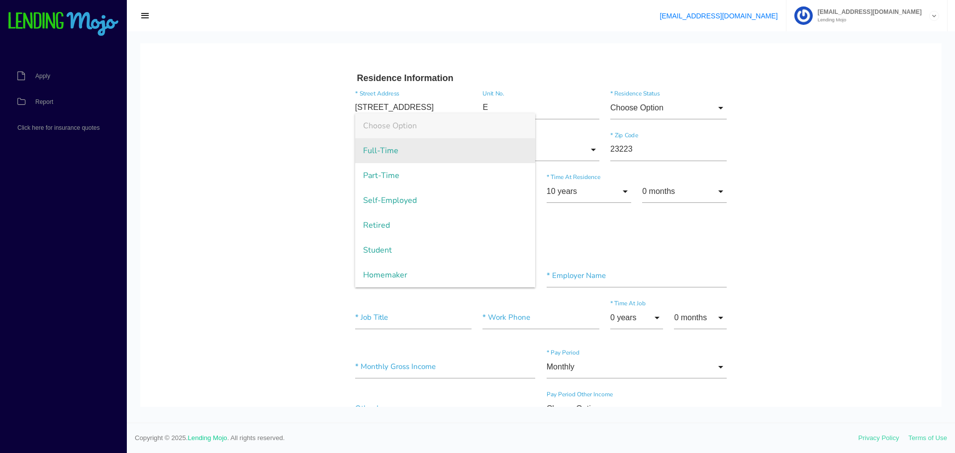
click at [373, 148] on span "Full-Time" at bounding box center [445, 150] width 181 height 25
type input "Full-Time"
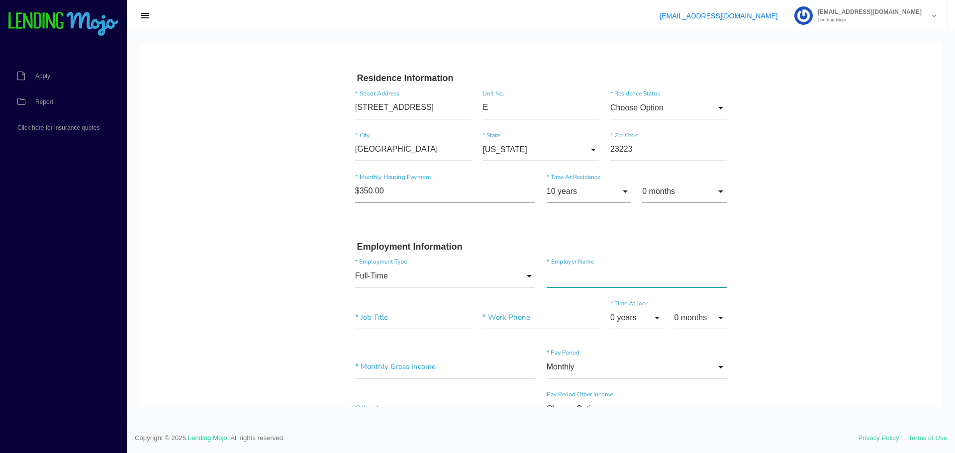
click at [566, 269] on input"] "text" at bounding box center [637, 276] width 181 height 23
type input"] "HENRICO"
type input"] "BUS MONITOR"
type input"] "(804) 501-4393"
click at [647, 319] on input "0 years" at bounding box center [637, 318] width 53 height 23
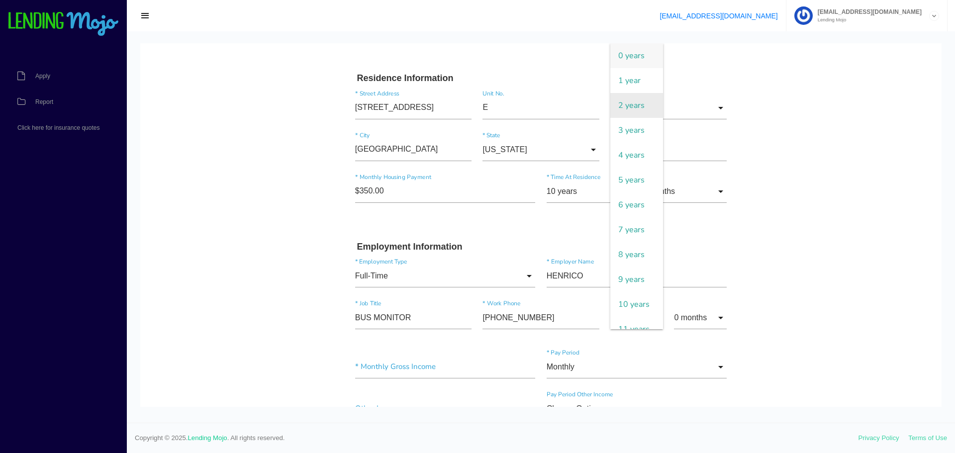
drag, startPoint x: 619, startPoint y: 104, endPoint x: 629, endPoint y: 110, distance: 11.9
click at [620, 104] on span "2 years" at bounding box center [637, 105] width 53 height 25
type input "2 years"
drag, startPoint x: 694, startPoint y: 318, endPoint x: 687, endPoint y: 290, distance: 29.3
click at [694, 318] on input "0 months" at bounding box center [700, 318] width 53 height 23
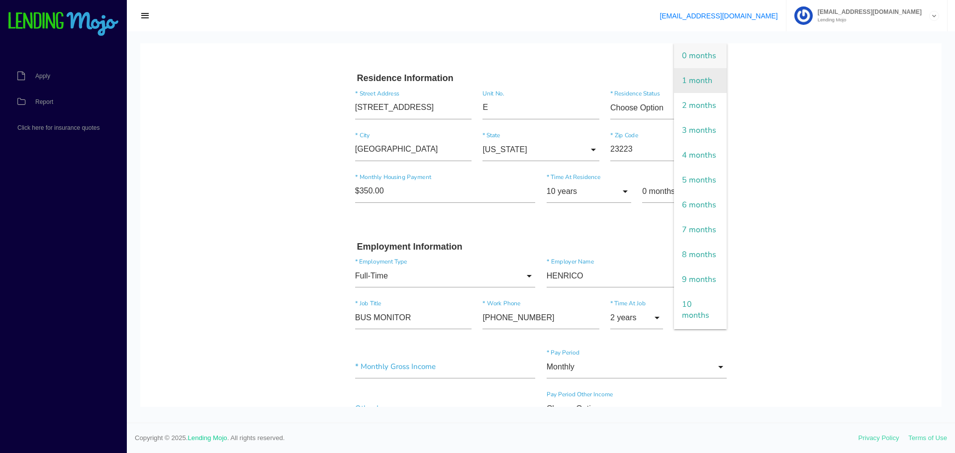
click at [682, 93] on span "1 month" at bounding box center [700, 80] width 53 height 25
type input "1 month"
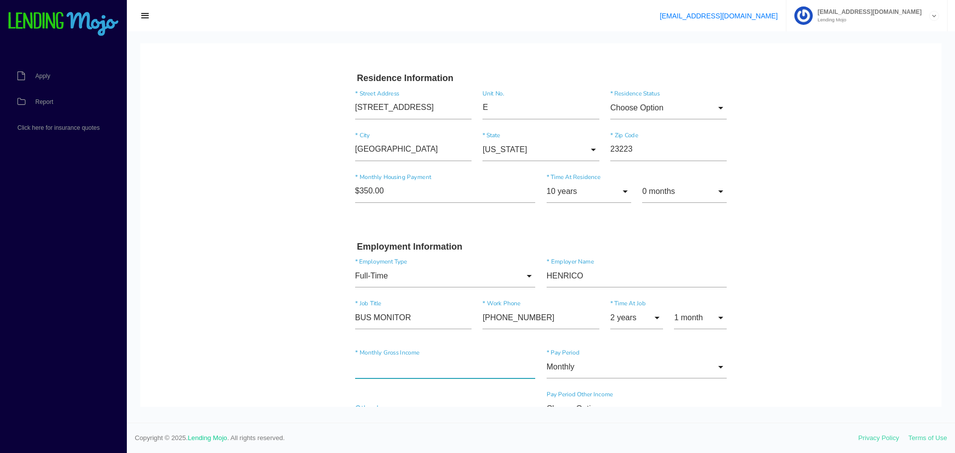
drag, startPoint x: 400, startPoint y: 366, endPoint x: 398, endPoint y: 361, distance: 5.8
click at [397, 366] on input"] "text" at bounding box center [445, 367] width 181 height 23
type input"] "$2,200.00"
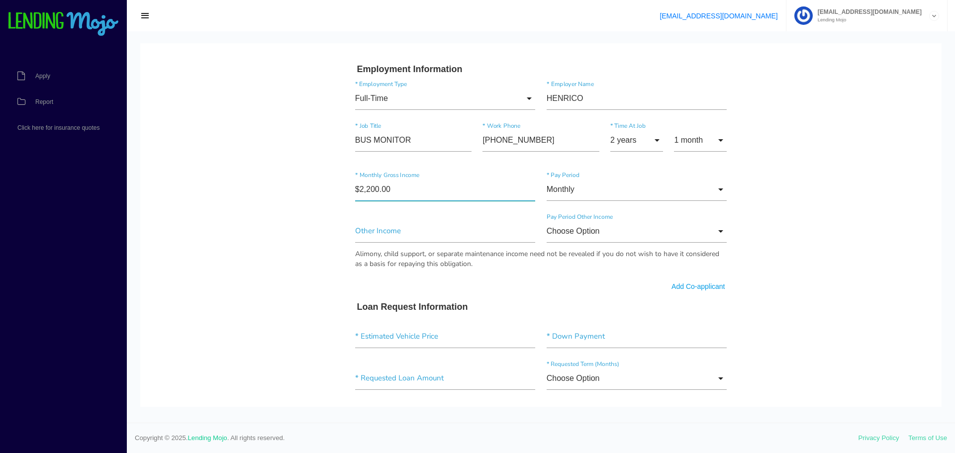
scroll to position [547, 0]
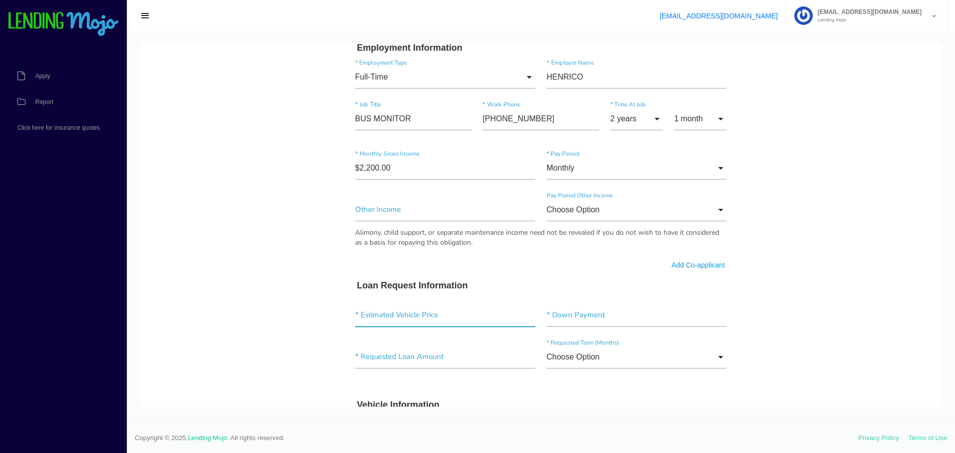
click at [414, 314] on input"] "text" at bounding box center [445, 315] width 181 height 23
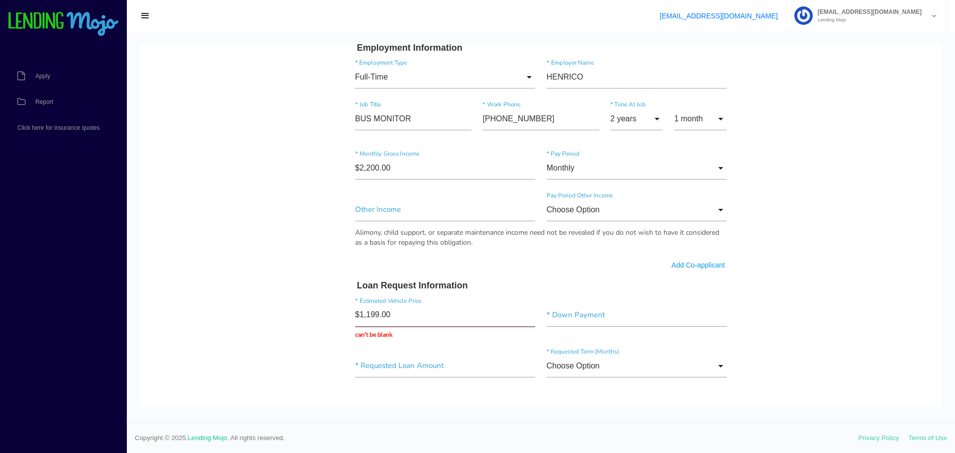
type input "$11,995.00"
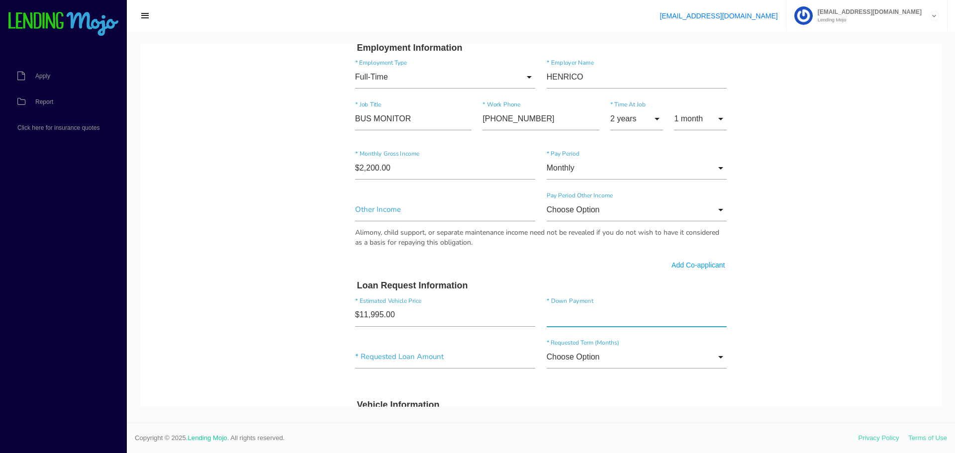
click at [581, 319] on input"] "text" at bounding box center [637, 315] width 181 height 23
type input"] "$1,000.00"
click at [389, 355] on input"] "text" at bounding box center [445, 357] width 181 height 23
type input"] "$12,000.00"
click at [581, 356] on input "Choose Option" at bounding box center [637, 357] width 181 height 23
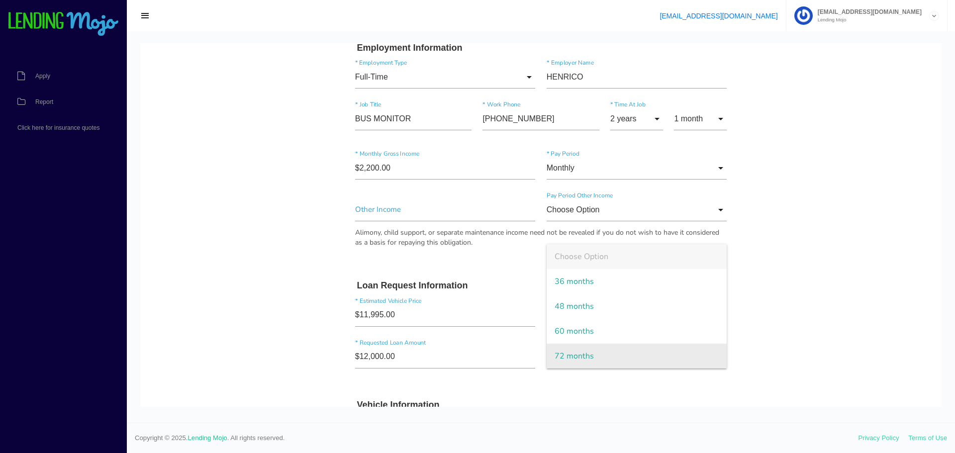
drag, startPoint x: 561, startPoint y: 356, endPoint x: 504, endPoint y: 357, distance: 57.2
click at [561, 357] on span "72 months" at bounding box center [637, 356] width 181 height 25
type input "72 months"
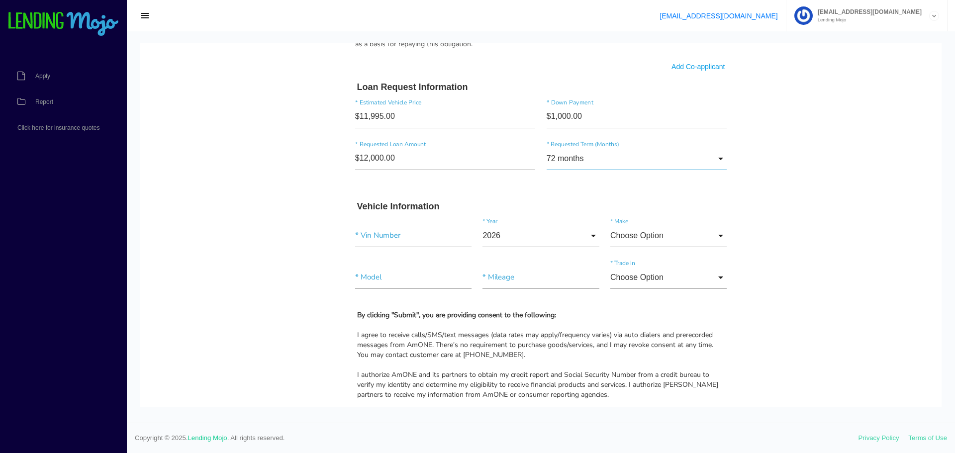
scroll to position [746, 0]
paste input"] "2FMTK4K96FBB52264"
type input"] "2FMTK4K96FBB52264"
drag, startPoint x: 587, startPoint y: 237, endPoint x: 563, endPoint y: 235, distance: 23.5
click at [585, 236] on input "2026" at bounding box center [541, 235] width 116 height 23
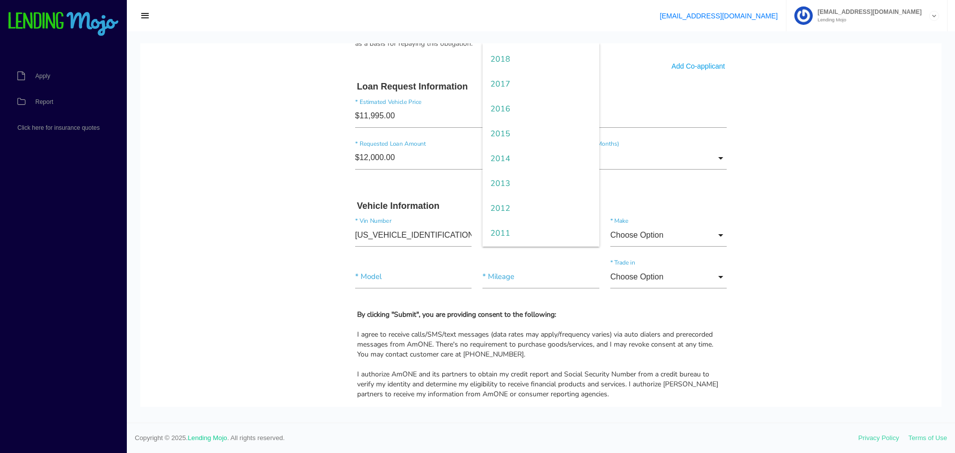
scroll to position [199, 0]
click at [500, 131] on span "2015" at bounding box center [541, 130] width 116 height 25
type input "2015"
click at [646, 233] on input "Choose Option" at bounding box center [669, 235] width 116 height 23
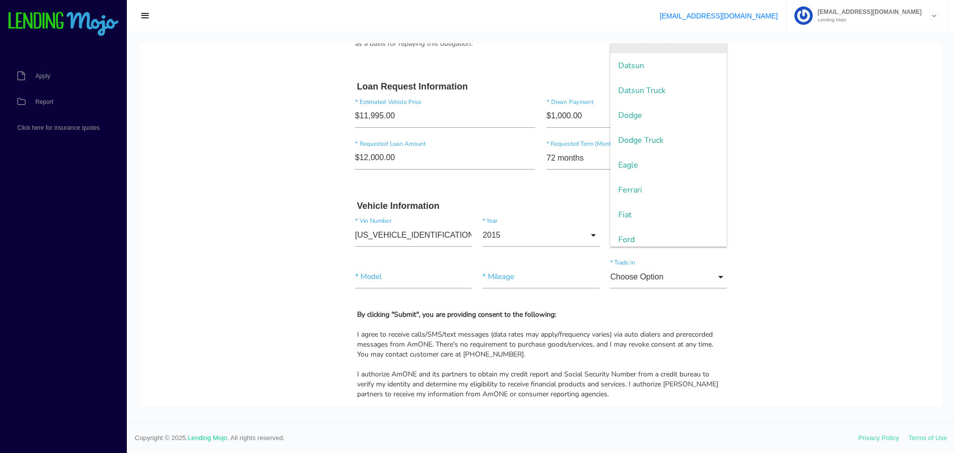
scroll to position [597, 0]
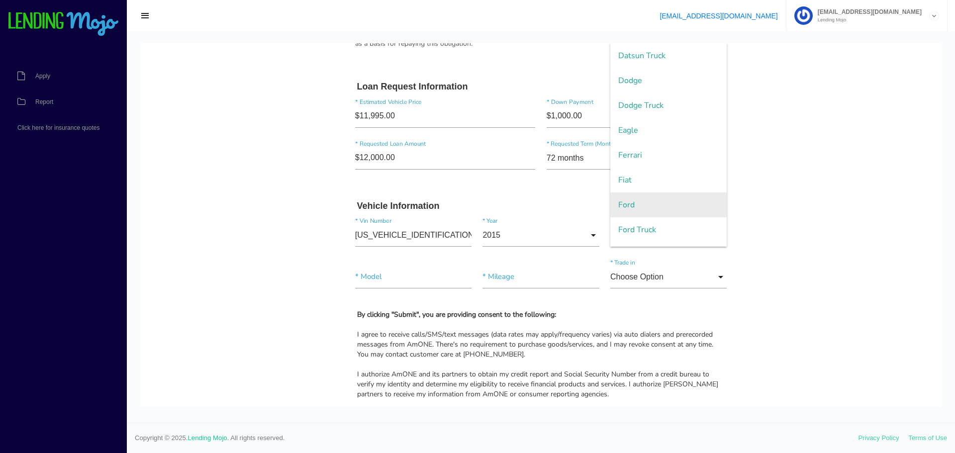
click at [621, 205] on span "Ford" at bounding box center [669, 205] width 116 height 25
type input "Ford"
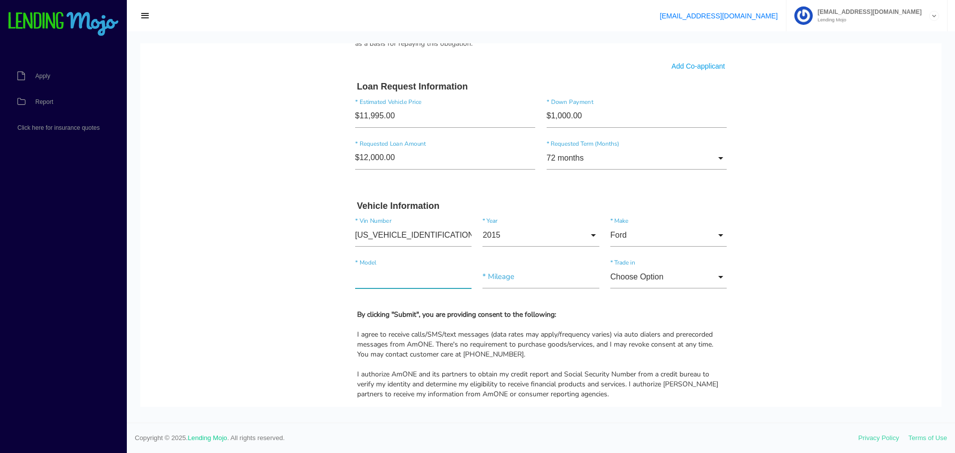
click at [379, 276] on input"] "text" at bounding box center [413, 277] width 116 height 23
type input"] "EDGE"
click at [513, 274] on input"] "text" at bounding box center [541, 277] width 116 height 23
drag, startPoint x: 522, startPoint y: 277, endPoint x: 469, endPoint y: 272, distance: 53.0
click at [466, 272] on div "EDGE * Model 1,456,899 * Mileage Choose Option Choose Option Yes No Choose Opti…" at bounding box center [541, 279] width 383 height 42
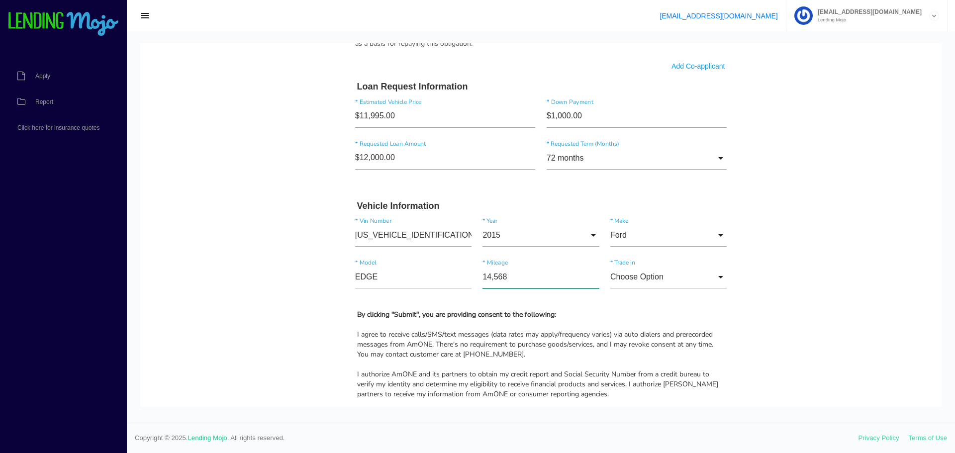
type input"] "145,689"
click at [643, 275] on input "Choose Option" at bounding box center [669, 277] width 116 height 23
click at [622, 328] on span "No" at bounding box center [669, 328] width 116 height 25
type input "No"
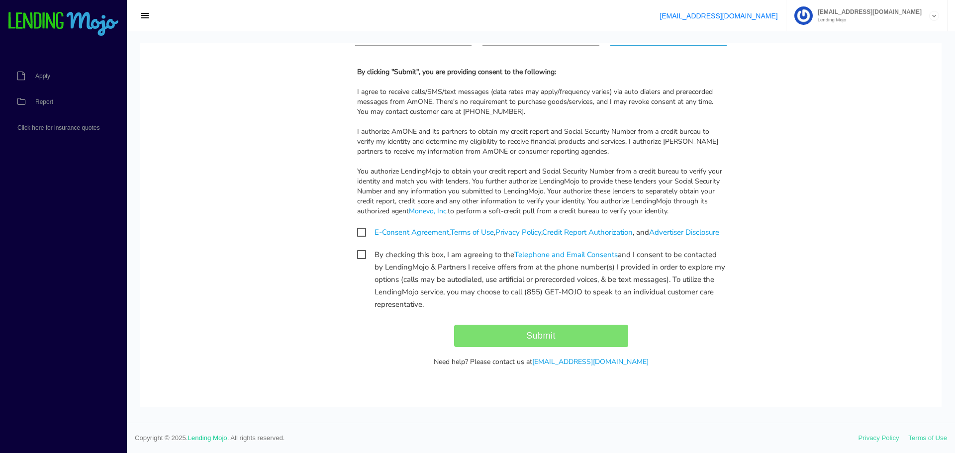
scroll to position [995, 0]
click at [357, 226] on span "E-Consent Agreement , Terms of Use , Privacy Policy , Credit Report Authorizati…" at bounding box center [538, 232] width 362 height 12
checkbox input "true"
click at [357, 261] on span "By checking this box, I am agreeing to the Telephone and Email Consents and I c…" at bounding box center [541, 255] width 368 height 12
checkbox input "true"
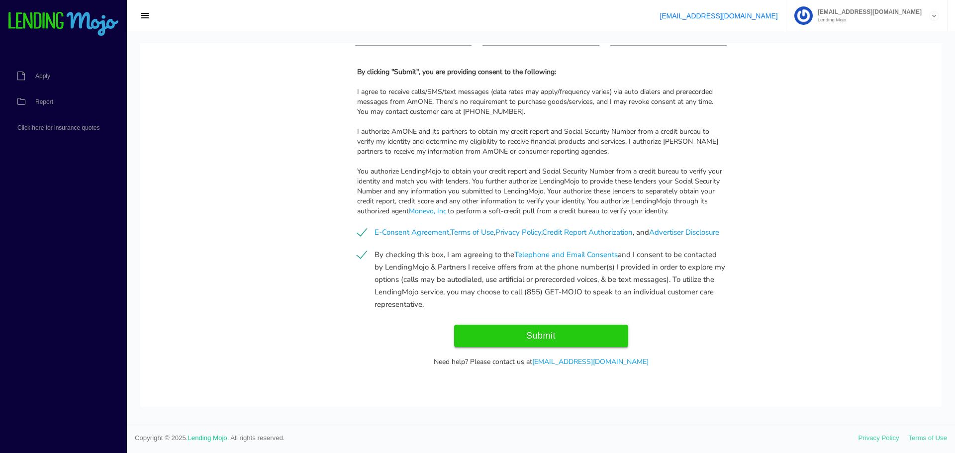
click at [526, 339] on input "Submit" at bounding box center [541, 336] width 174 height 22
type input "Submit"
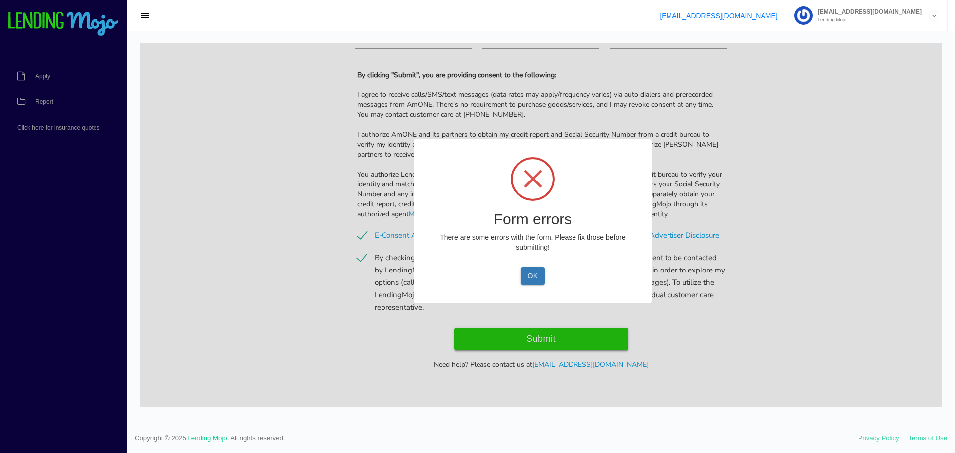
scroll to position [1004, 0]
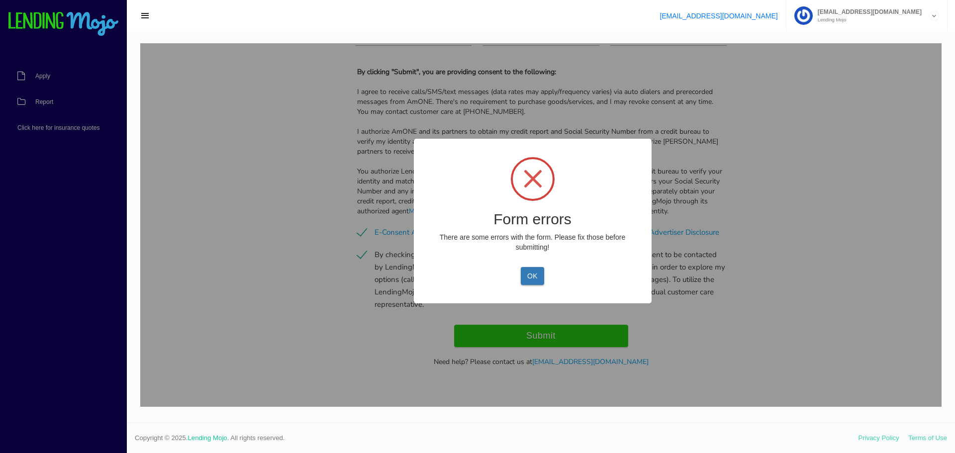
click at [529, 279] on button "OK" at bounding box center [532, 276] width 23 height 18
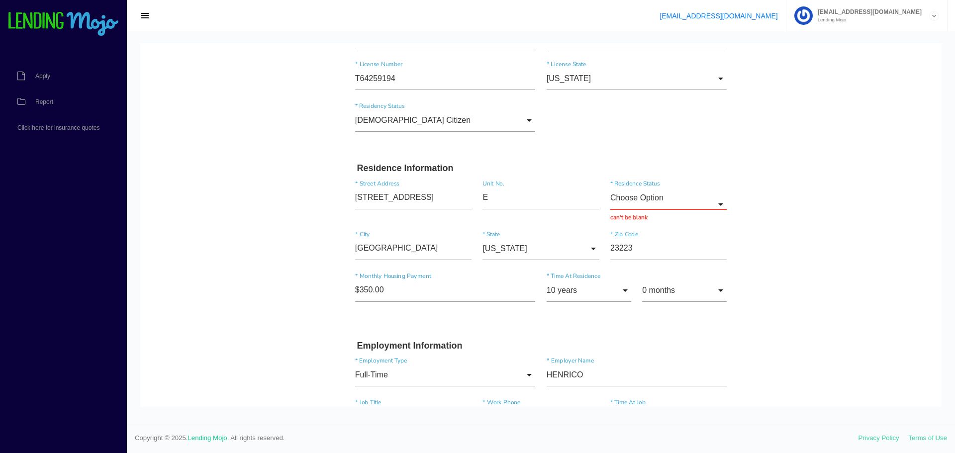
scroll to position [258, 0]
click at [637, 196] on input "Choose Option" at bounding box center [669, 198] width 116 height 23
drag, startPoint x: 626, startPoint y: 297, endPoint x: 627, endPoint y: 291, distance: 6.2
click at [625, 297] on span "Other" at bounding box center [669, 299] width 116 height 25
type input "Other"
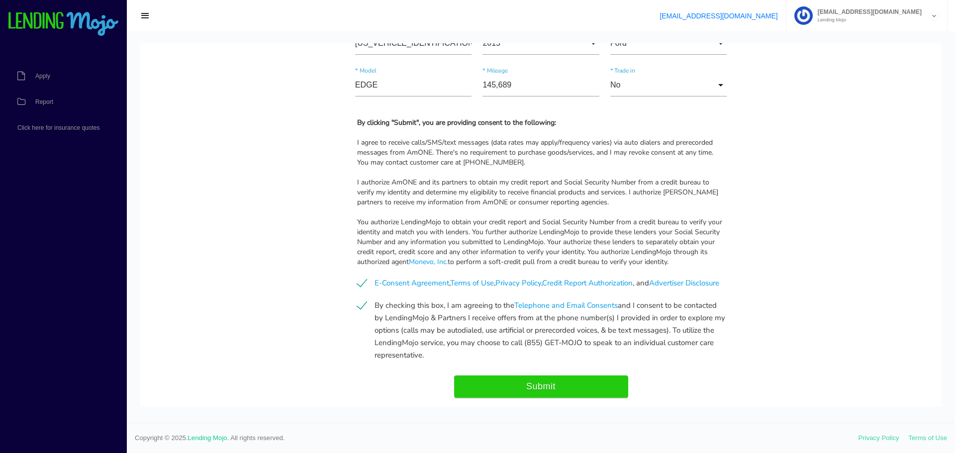
scroll to position [954, 0]
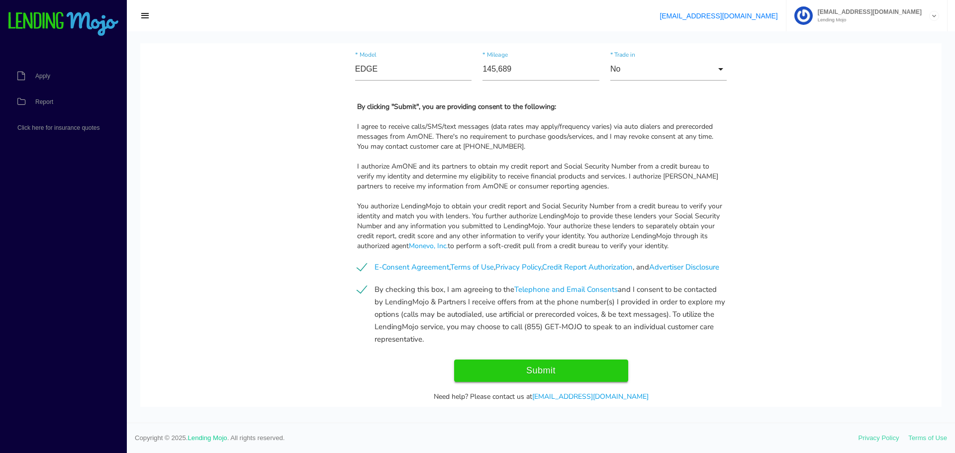
click at [547, 380] on input "Submit" at bounding box center [541, 371] width 174 height 22
type input "Submitting..."
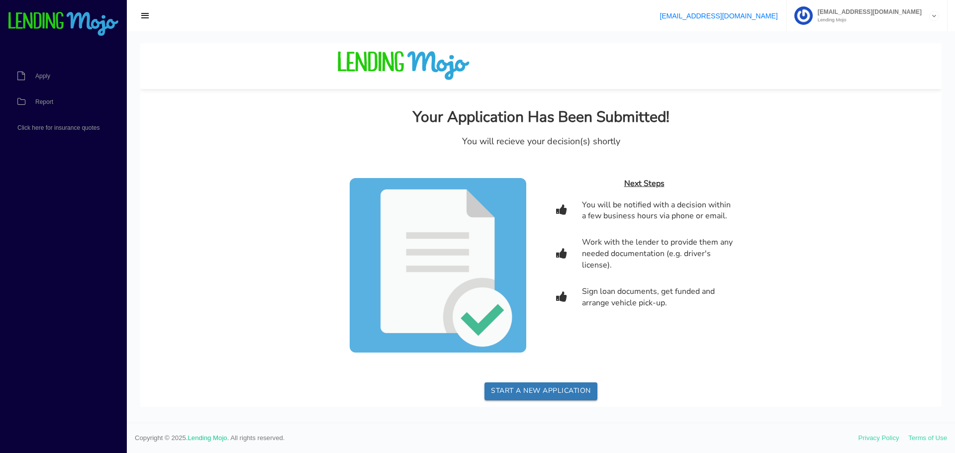
scroll to position [0, 0]
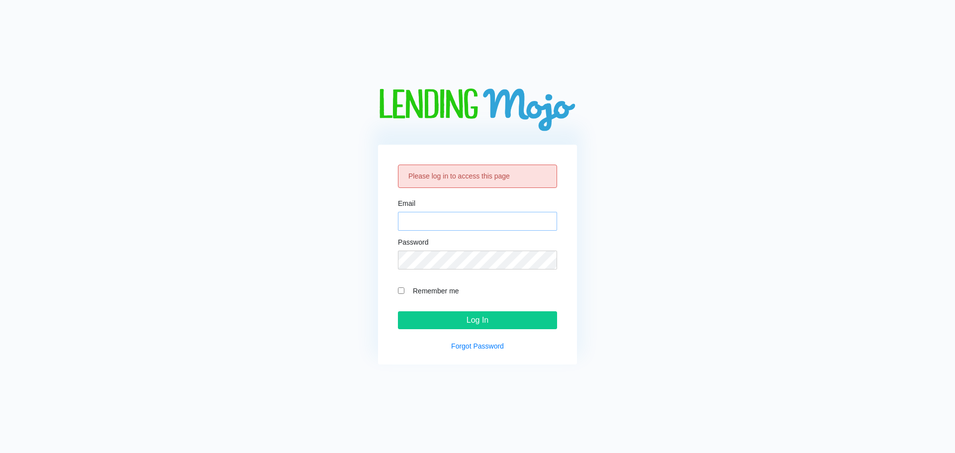
click at [454, 223] on input "Email" at bounding box center [477, 221] width 159 height 19
click at [471, 321] on input "Log In" at bounding box center [477, 321] width 159 height 18
click at [418, 221] on input "Email" at bounding box center [477, 221] width 159 height 19
type input "[EMAIL_ADDRESS][DOMAIN_NAME]"
click at [402, 291] on input "Remember me" at bounding box center [401, 291] width 6 height 6
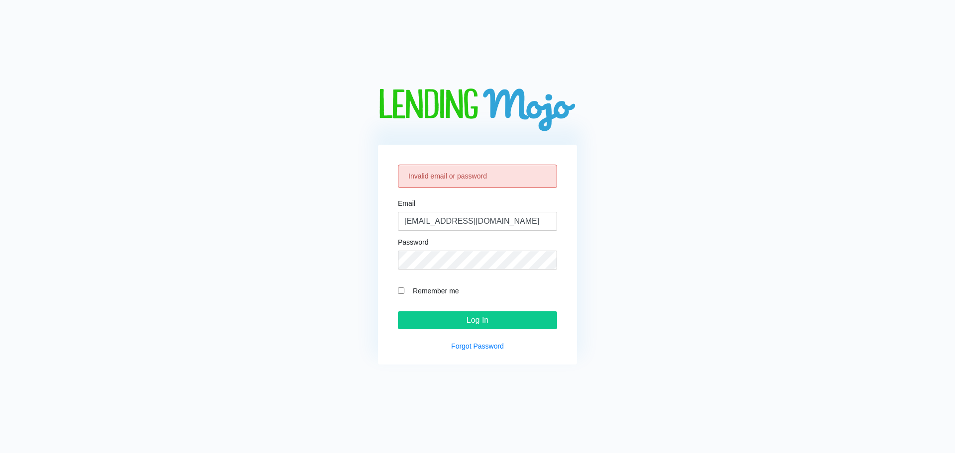
checkbox input "true"
click at [456, 318] on input "Log In" at bounding box center [477, 321] width 159 height 18
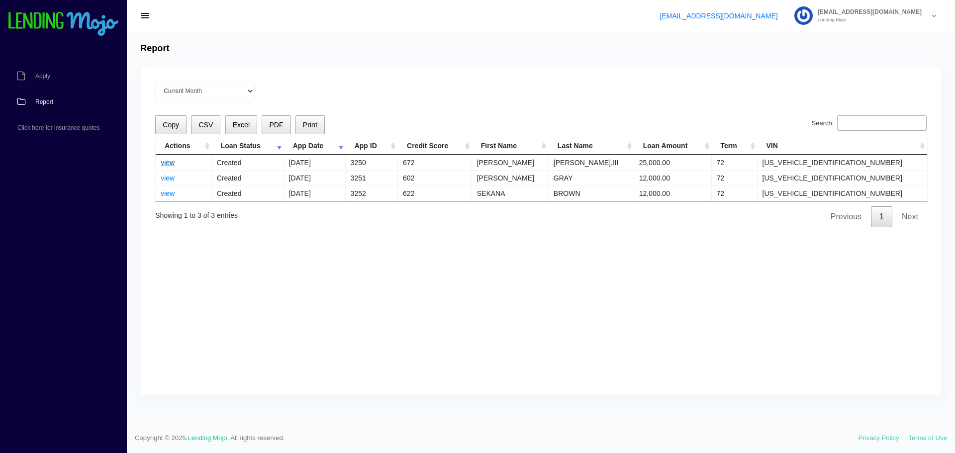
click at [165, 163] on link "view" at bounding box center [168, 163] width 14 height 8
click at [166, 179] on link "view" at bounding box center [168, 178] width 14 height 8
click at [168, 194] on link "view" at bounding box center [168, 194] width 14 height 8
click at [275, 126] on span "PDF" at bounding box center [276, 125] width 14 height 8
click at [735, 15] on link "[EMAIL_ADDRESS][DOMAIN_NAME]" at bounding box center [719, 16] width 118 height 8
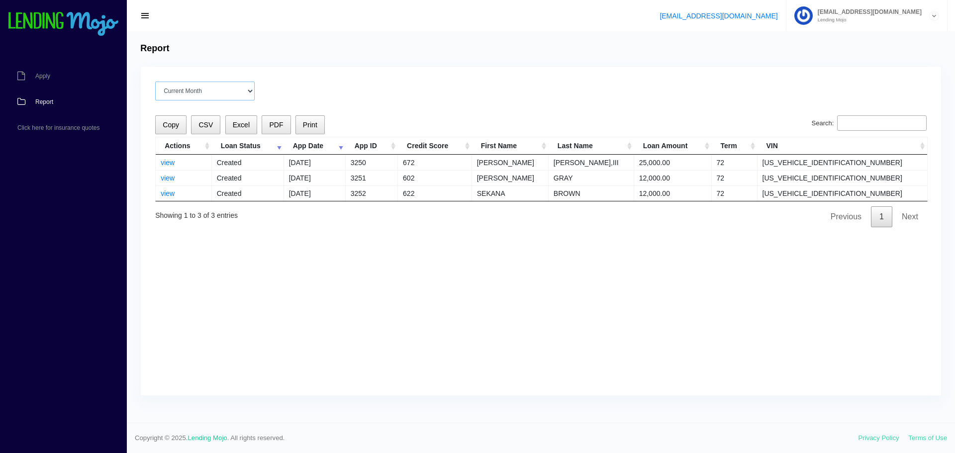
click at [251, 91] on select "Current Month Aug 2025 Jul 2025 Jun 2025 May 2025 Apr 2025 All time" at bounding box center [205, 91] width 100 height 19
click at [143, 15] on span "button" at bounding box center [145, 15] width 10 height 11
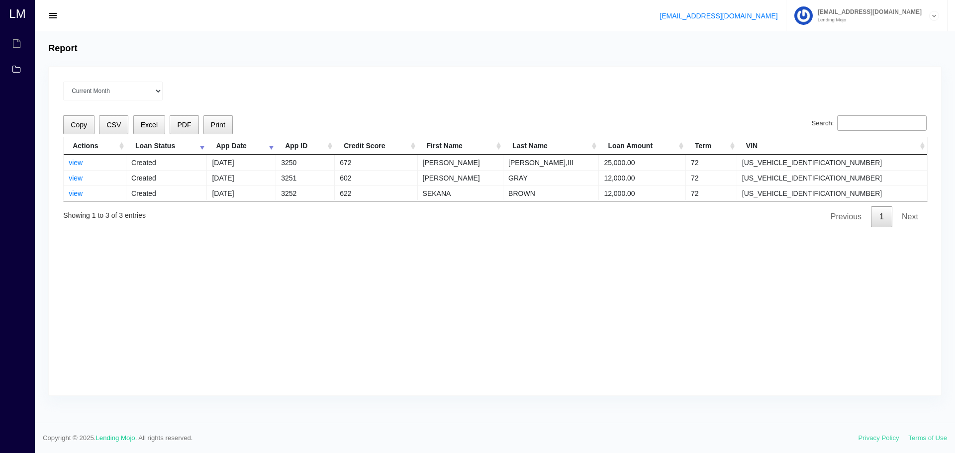
click at [933, 14] on icon at bounding box center [934, 15] width 9 height 9
click at [859, 38] on link "Manage Account" at bounding box center [867, 40] width 160 height 14
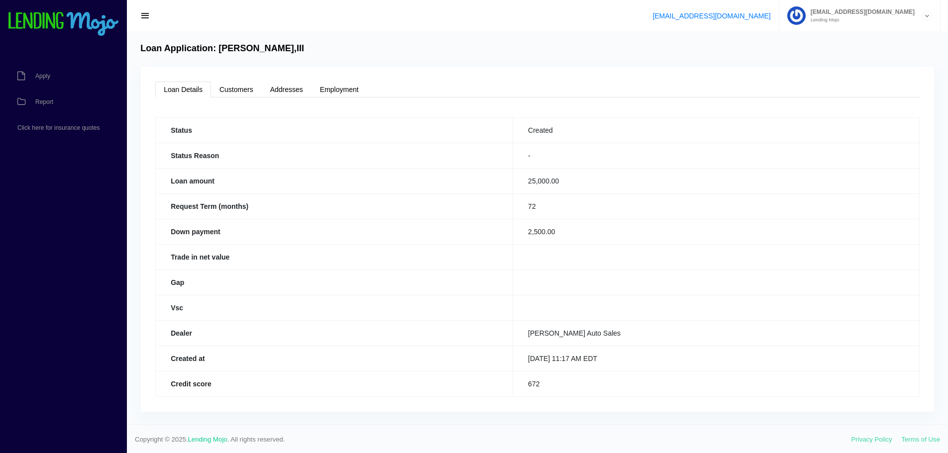
scroll to position [1, 0]
click at [180, 89] on link "Loan Details" at bounding box center [183, 88] width 56 height 16
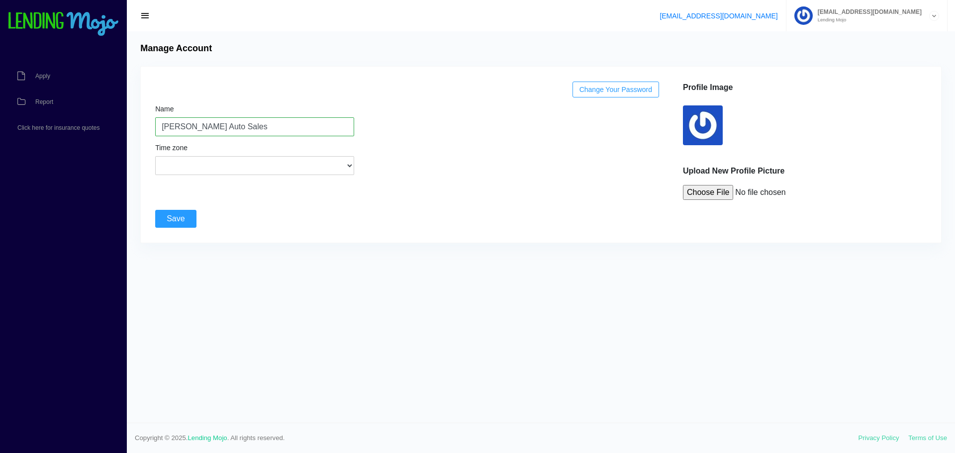
click at [706, 193] on input "file" at bounding box center [758, 192] width 151 height 15
click at [710, 121] on img at bounding box center [703, 126] width 40 height 40
click at [349, 166] on select "(GMT-12:00) International Date Line West (GMT-11:00) [US_STATE] (GMT-11:00) [GE…" at bounding box center [254, 165] width 199 height 19
click at [356, 74] on div "Change Your Password Name [PERSON_NAME] Auto Sales Time zone (GMT-12:00) Intern…" at bounding box center [541, 155] width 801 height 176
